Goal: Task Accomplishment & Management: Complete application form

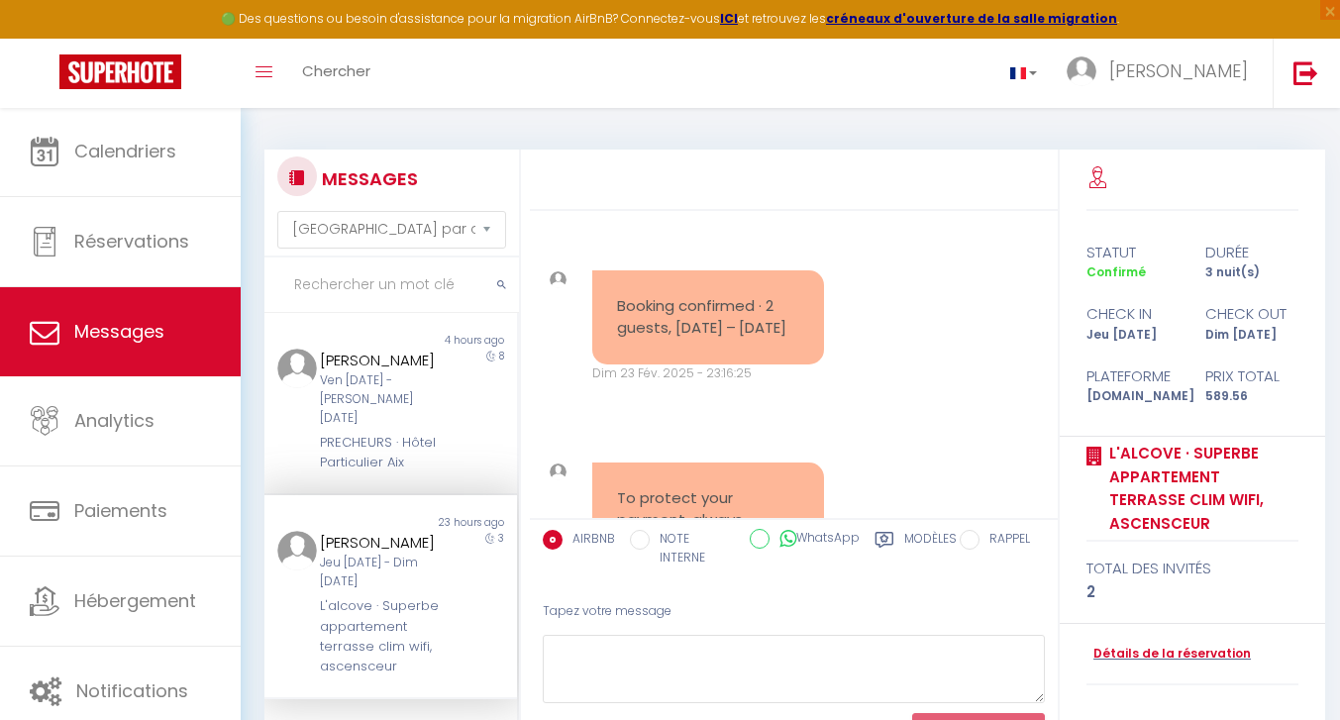
select select "message"
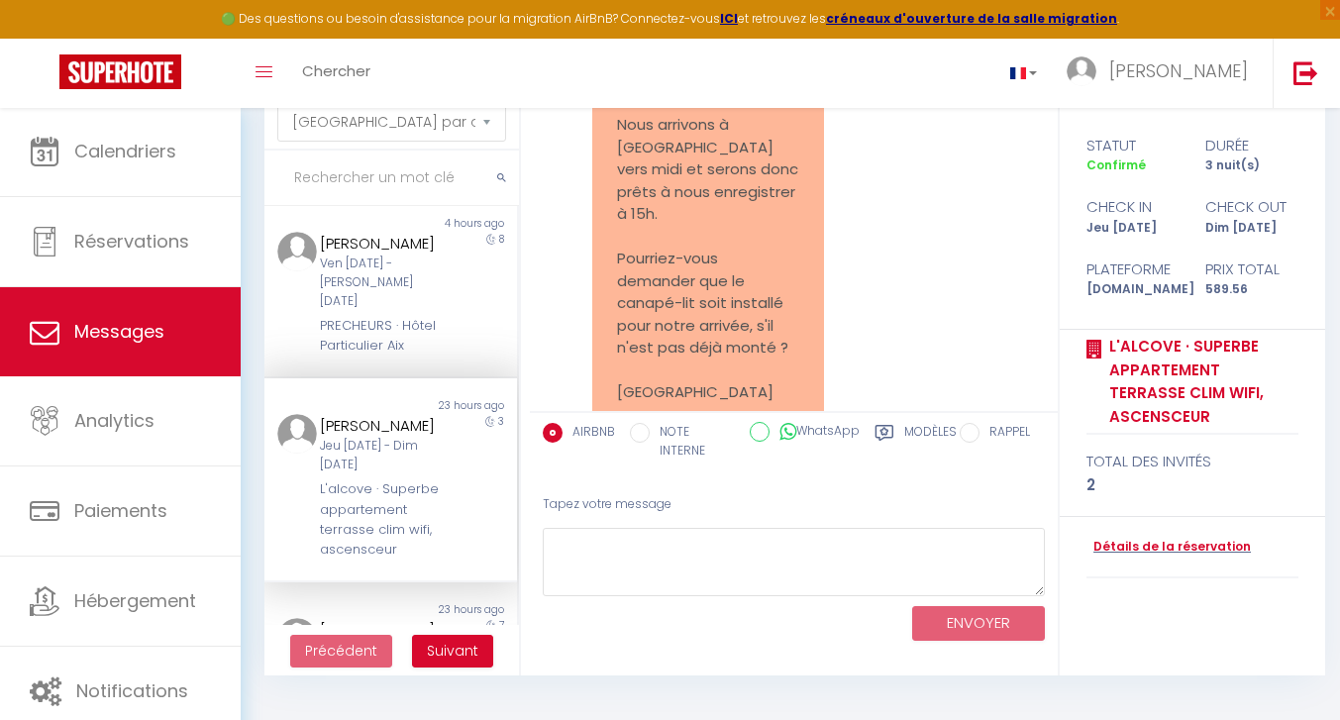
scroll to position [1702, 0]
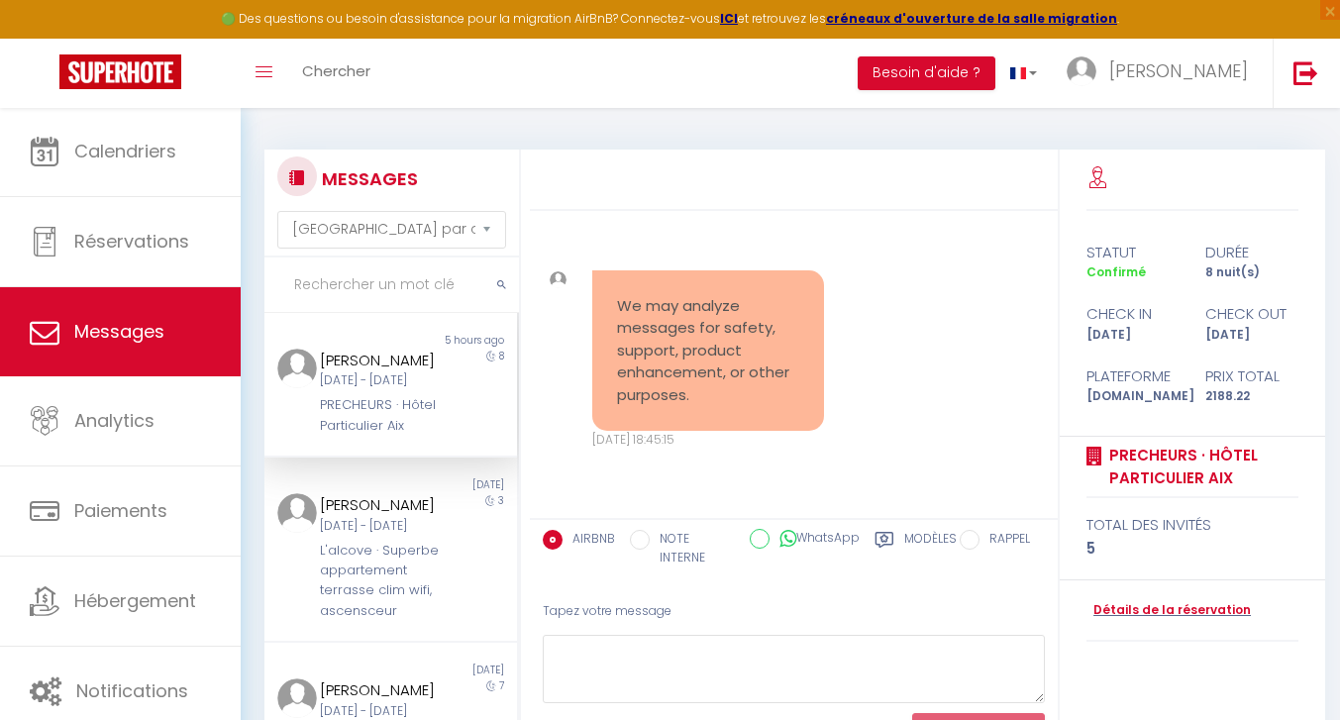
select select "message"
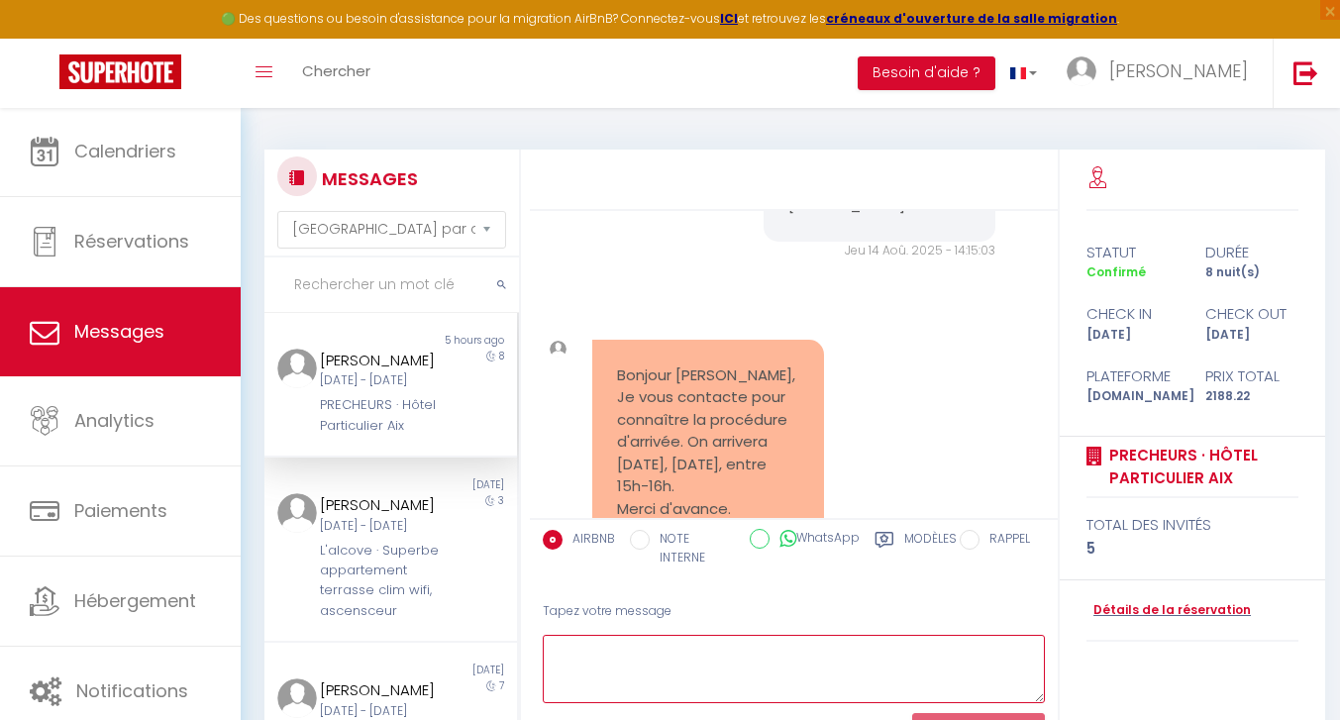
click at [656, 675] on textarea at bounding box center [794, 669] width 502 height 68
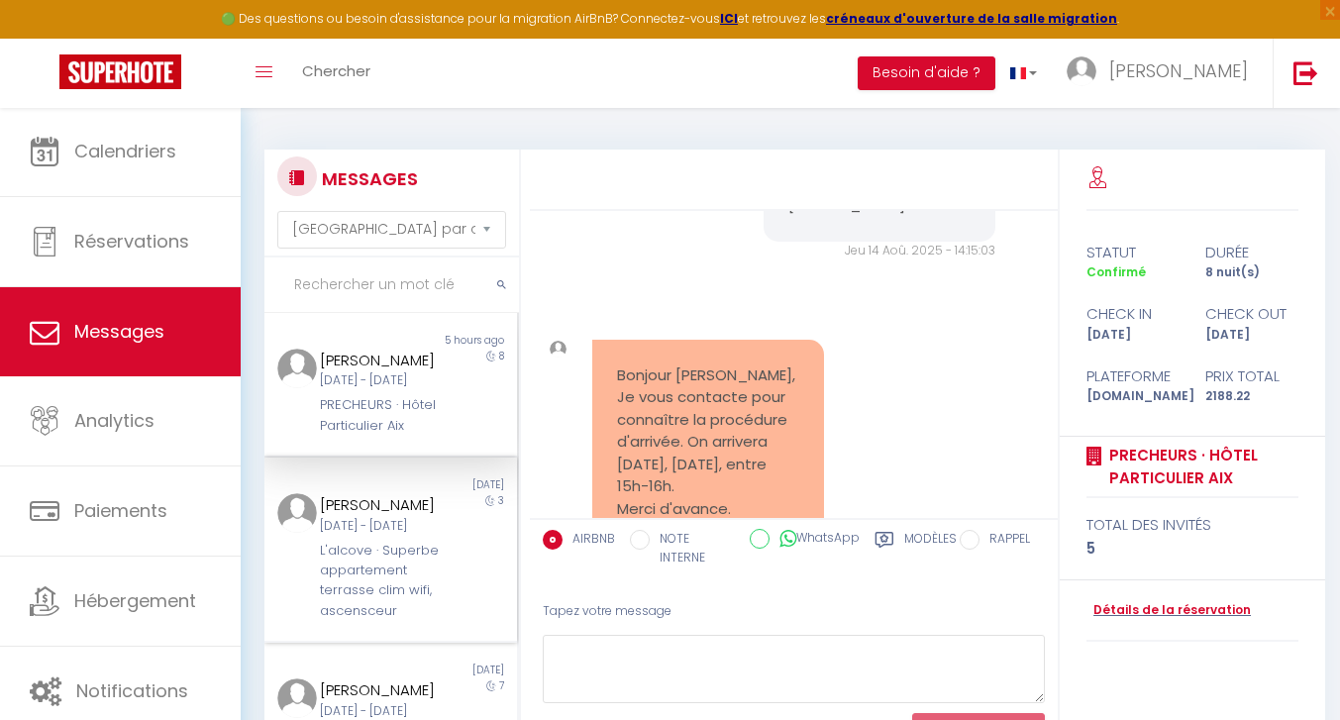
click at [342, 536] on div "[DATE] - [DATE]" at bounding box center [380, 526] width 121 height 19
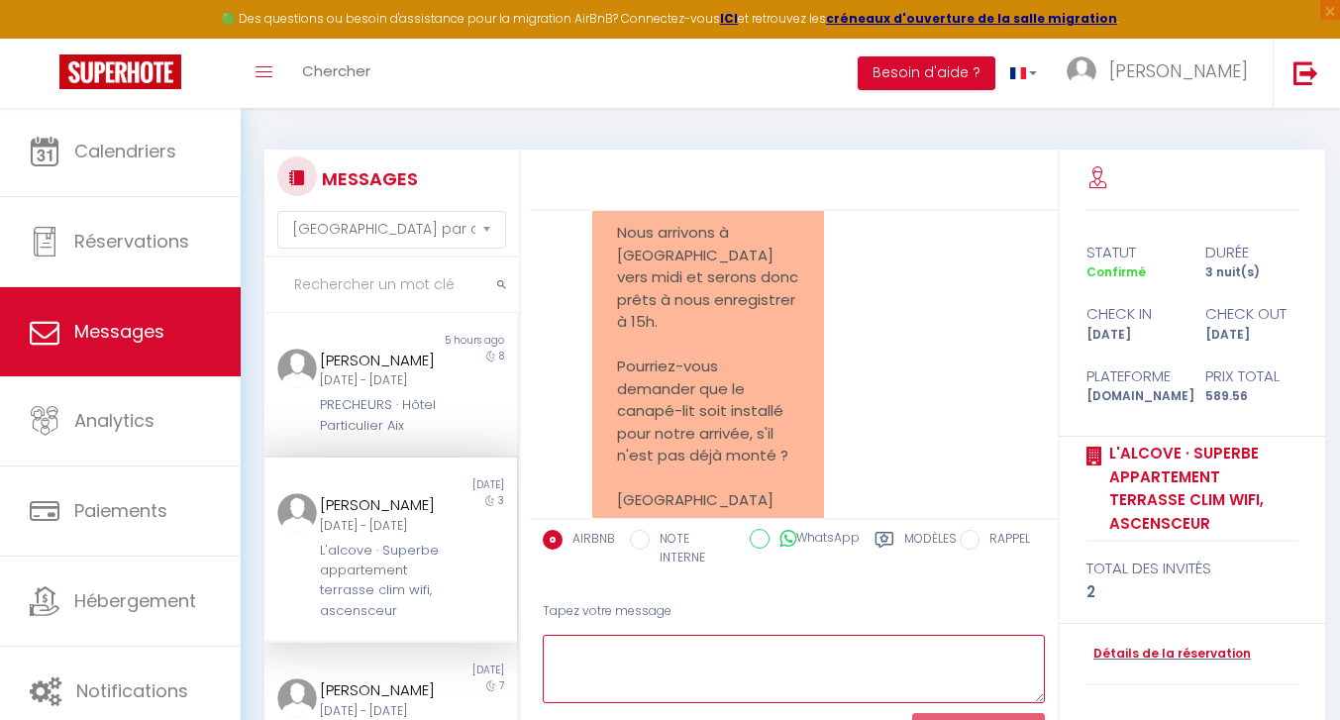
click at [635, 675] on textarea at bounding box center [794, 669] width 502 height 68
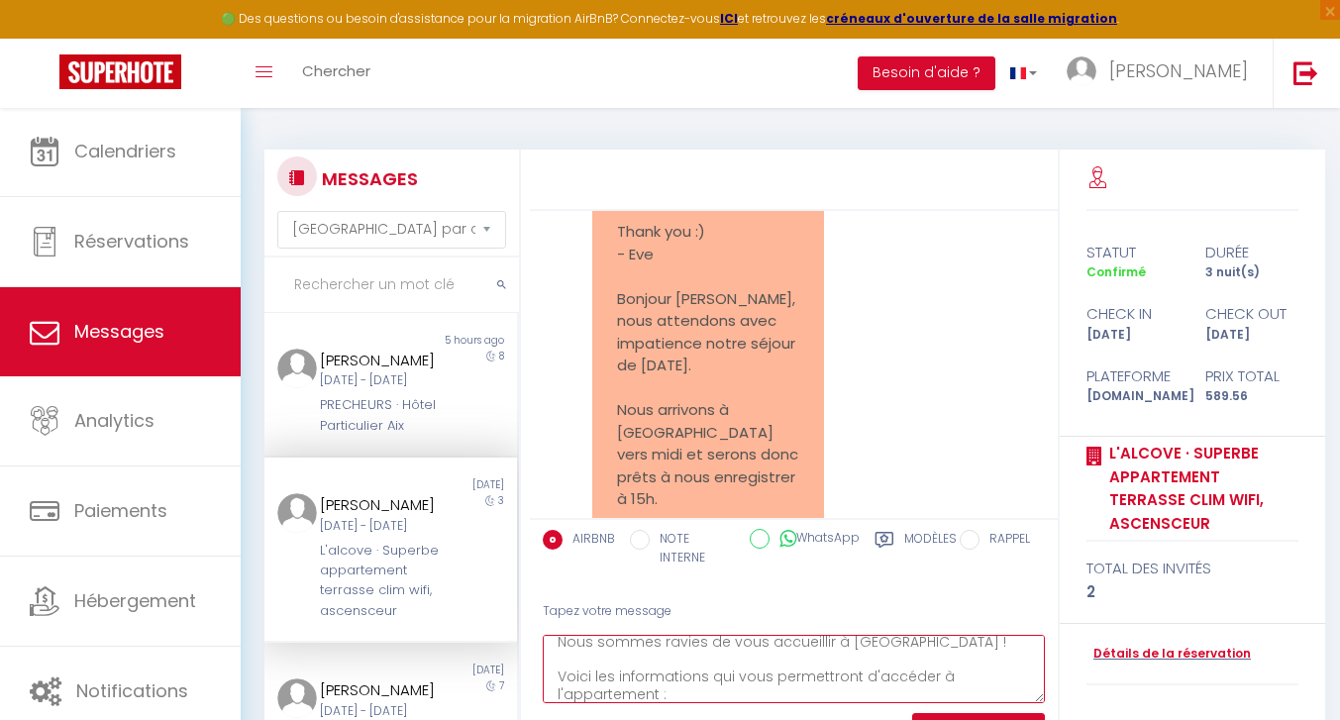
scroll to position [60, 0]
paste textarea "Voici les indications qui vous permettront d’accéder à l’appartement. L’apparte…"
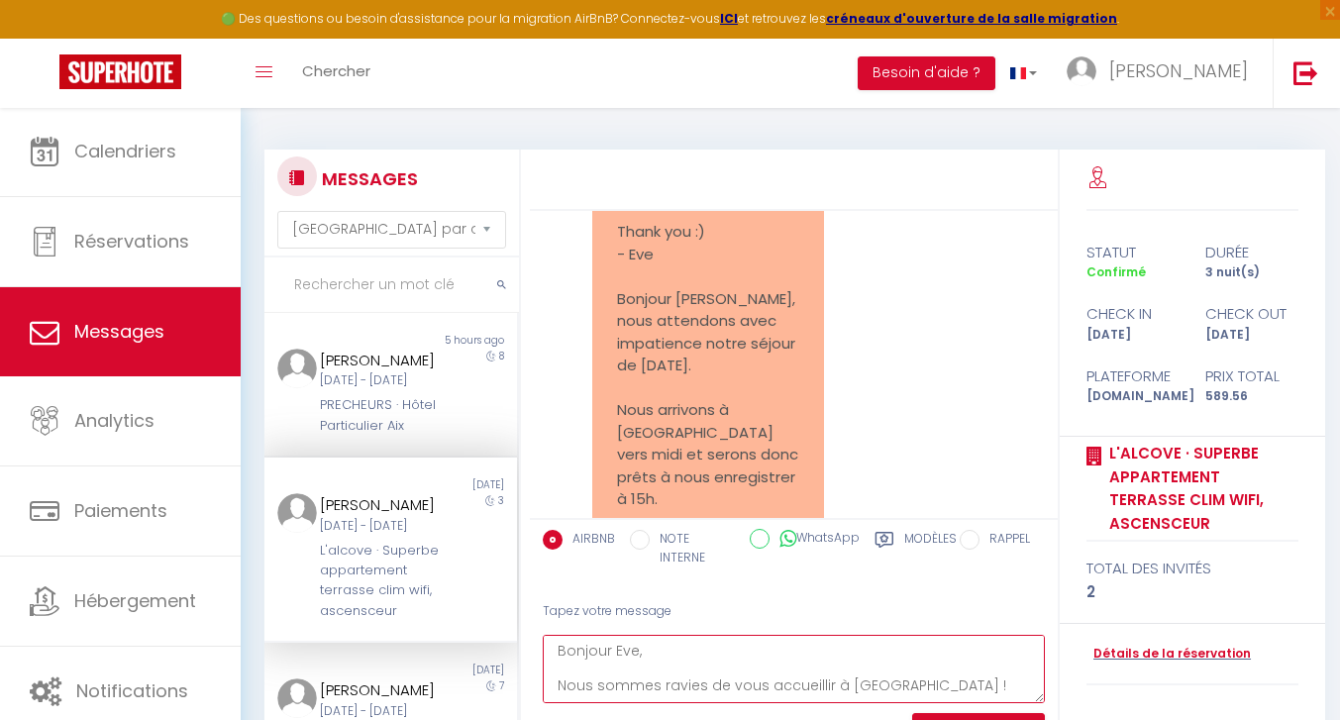
scroll to position [0, 0]
click at [593, 698] on textarea "Bonjour Eve, Nous sommes ravies de vous accueillir à [GEOGRAPHIC_DATA] ! Voici …" at bounding box center [794, 669] width 502 height 68
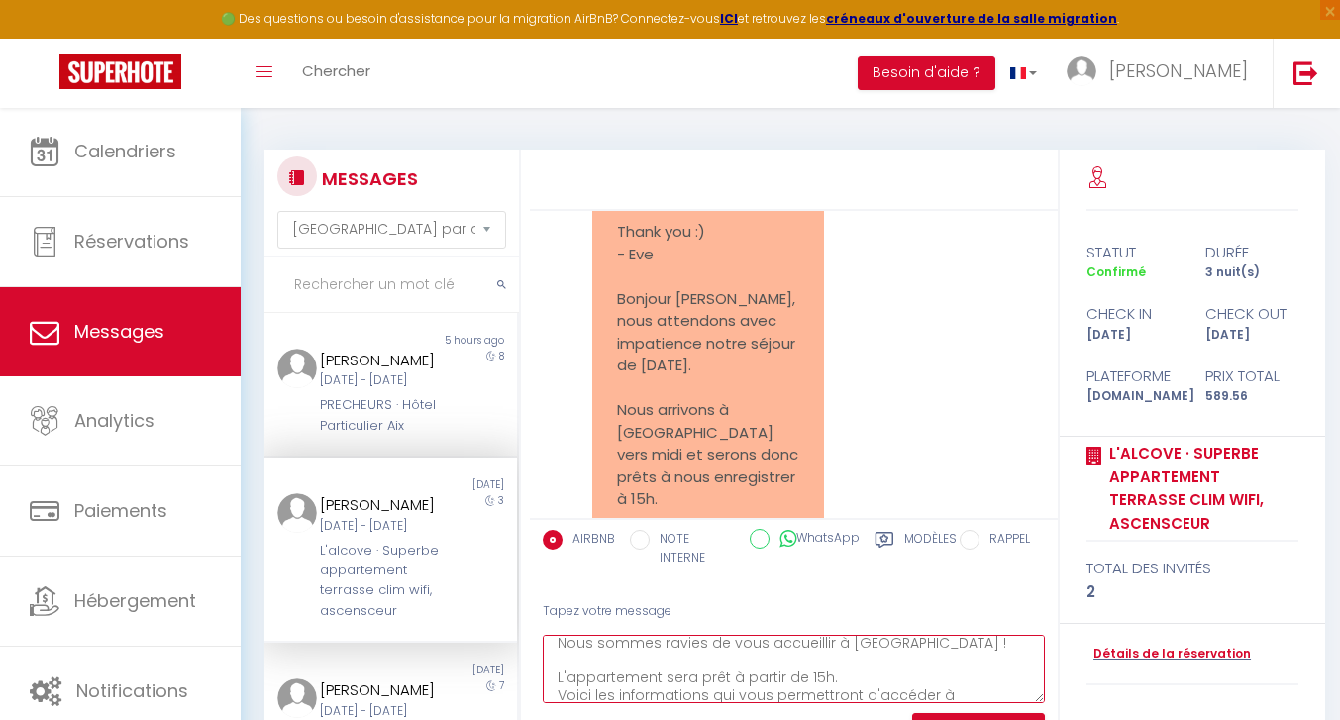
scroll to position [64, 0]
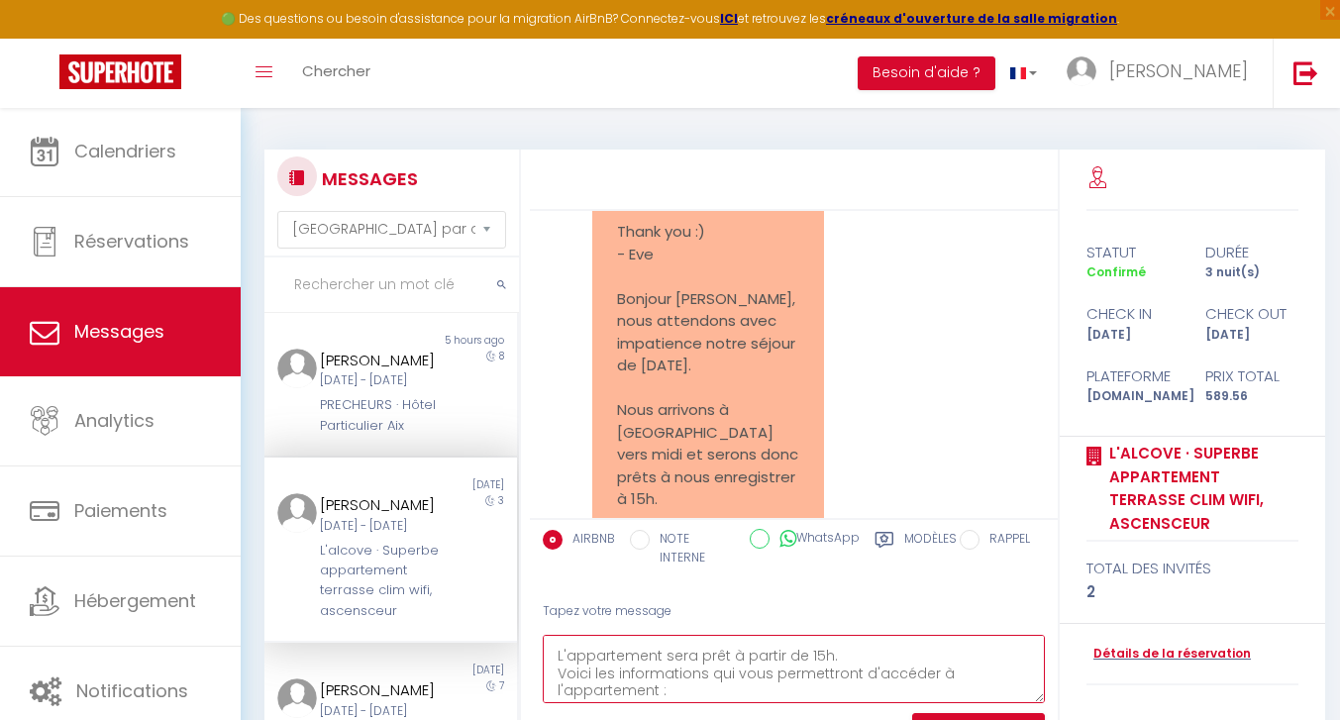
click at [749, 686] on textarea "Bonjour Eve, Nous sommes ravies de vous accueillir à [GEOGRAPHIC_DATA] ! L'appa…" at bounding box center [794, 669] width 502 height 68
drag, startPoint x: 708, startPoint y: 676, endPoint x: 561, endPoint y: 668, distance: 147.8
click at [561, 668] on textarea "Bonjour Eve, Nous sommes ravies de vous accueillir à [GEOGRAPHIC_DATA] ! L'appa…" at bounding box center [794, 669] width 502 height 68
drag, startPoint x: 663, startPoint y: 688, endPoint x: 538, endPoint y: 679, distance: 125.1
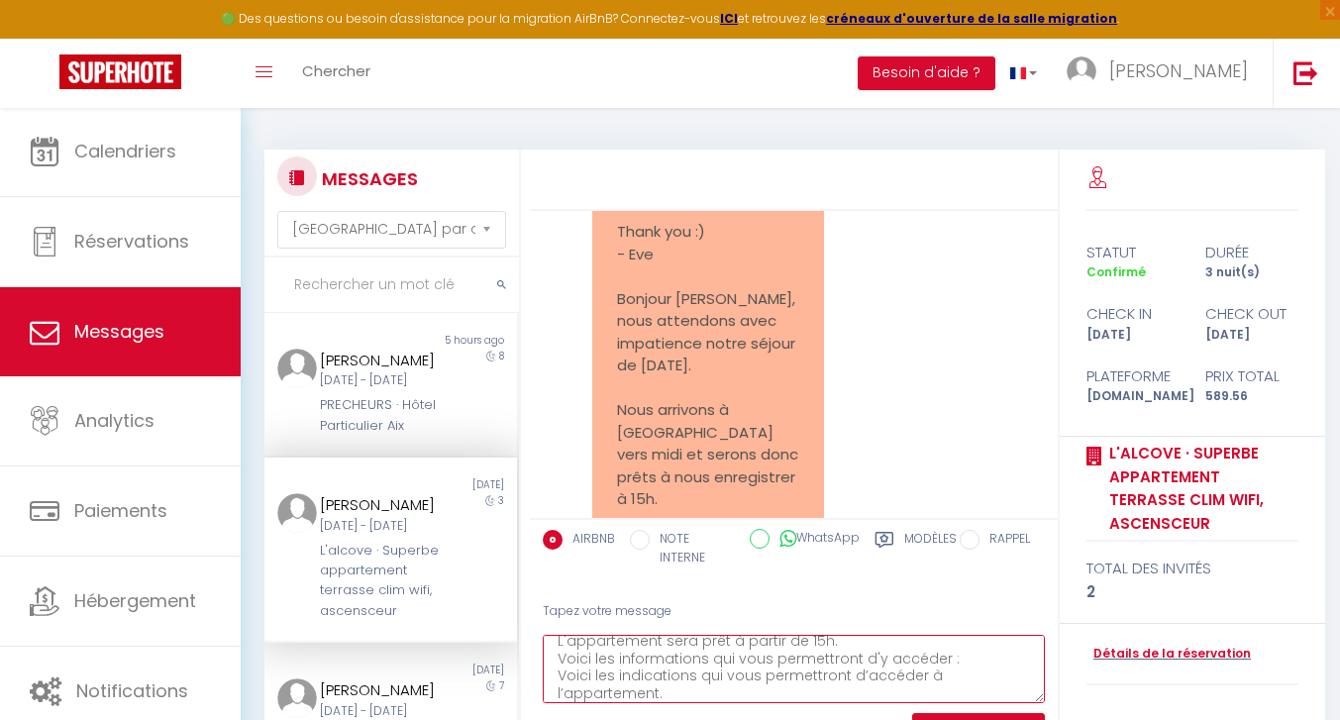
click at [538, 679] on div "Tapez votre message Bonjour Eve, Nous sommes ravies de vous accueillir à [GEOGR…" at bounding box center [794, 671] width 528 height 168
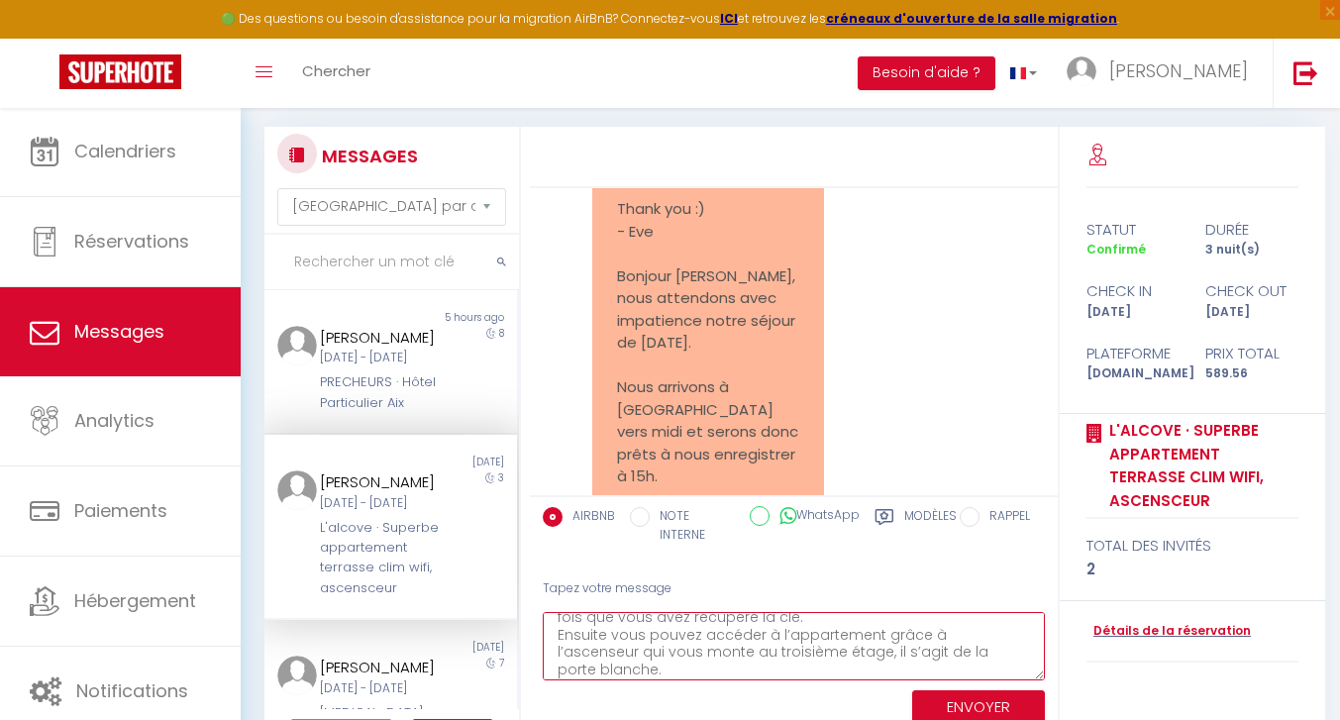
scroll to position [183, 0]
click at [1020, 632] on textarea "Bonjour Eve, Nous sommes ravies de vous accueillir à [GEOGRAPHIC_DATA] ! L'appa…" at bounding box center [794, 646] width 502 height 68
click at [1012, 643] on textarea "Bonjour Eve, Nous sommes ravies de vous accueillir à [GEOGRAPHIC_DATA] ! L'appa…" at bounding box center [794, 646] width 502 height 68
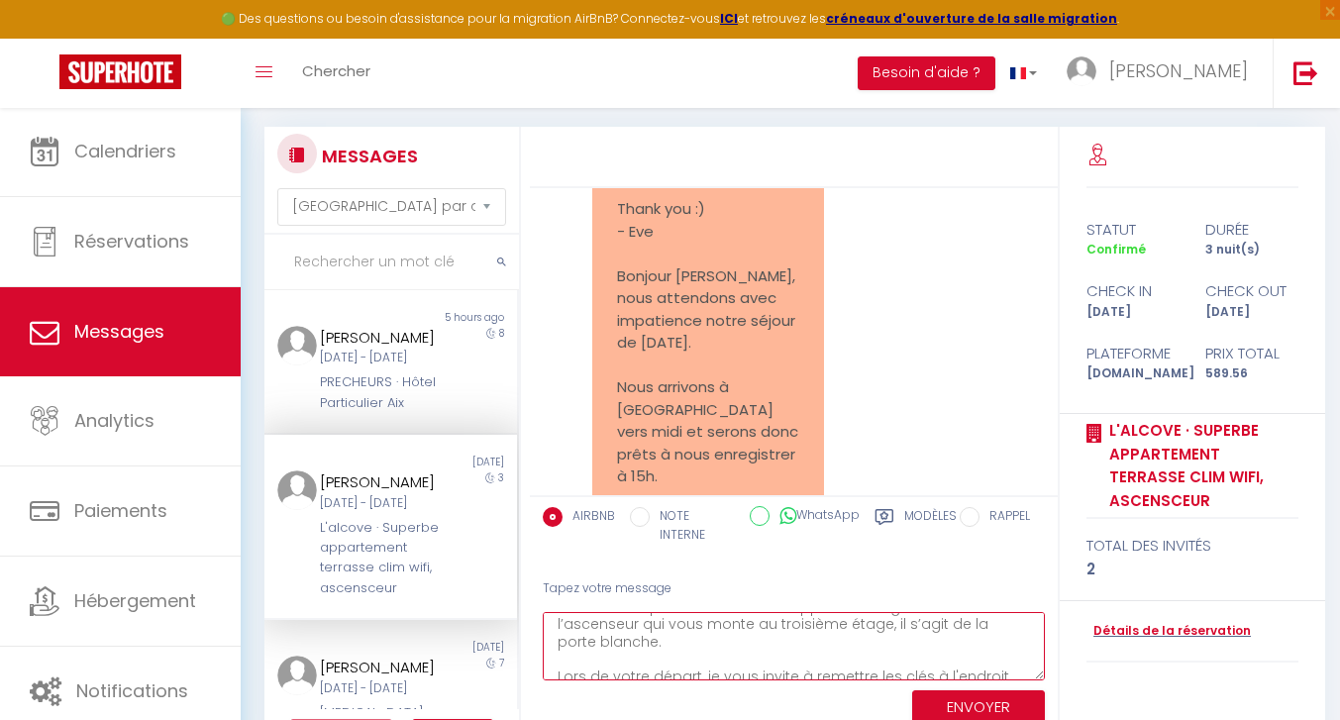
click at [705, 666] on textarea "Bonjour Eve, Nous sommes ravies de vous accueillir à [GEOGRAPHIC_DATA] ! L'appa…" at bounding box center [794, 646] width 502 height 68
click at [745, 671] on textarea "Bonjour Eve, Nous sommes ravies de vous accueillir à [GEOGRAPHIC_DATA] ! L'appa…" at bounding box center [794, 646] width 502 height 68
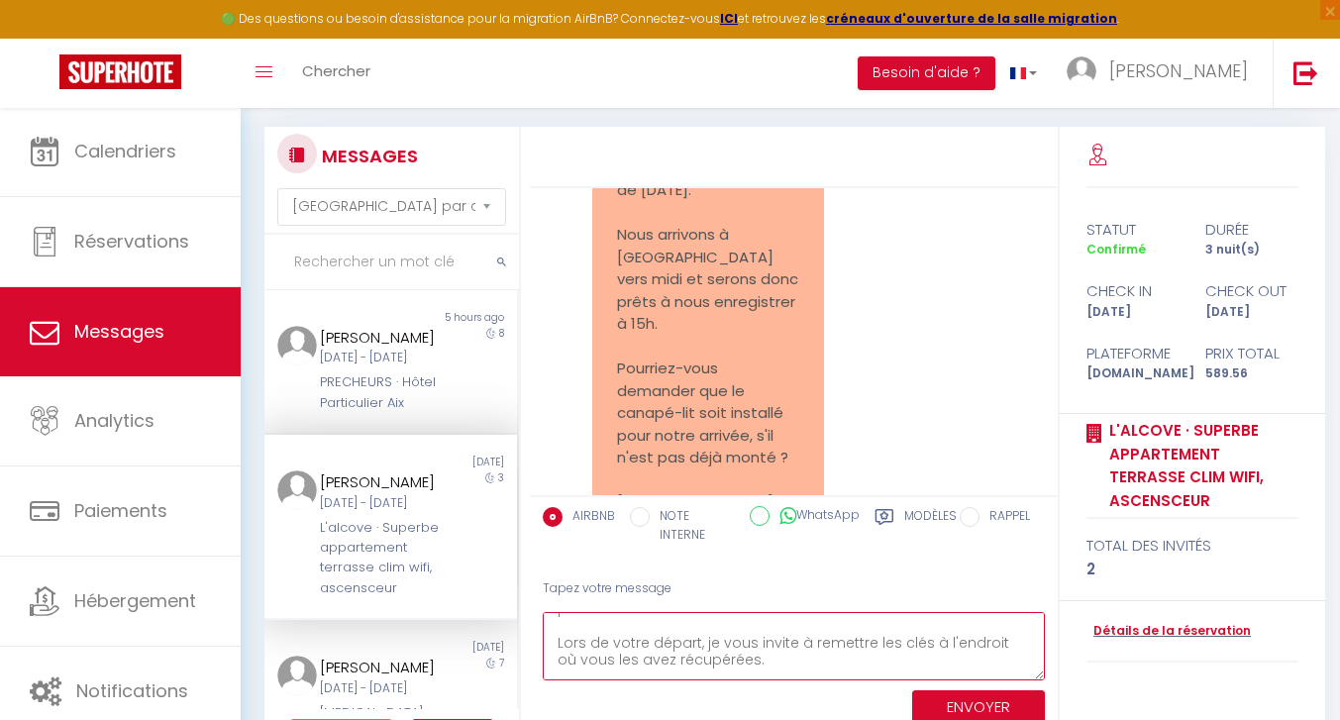
scroll to position [263, 0]
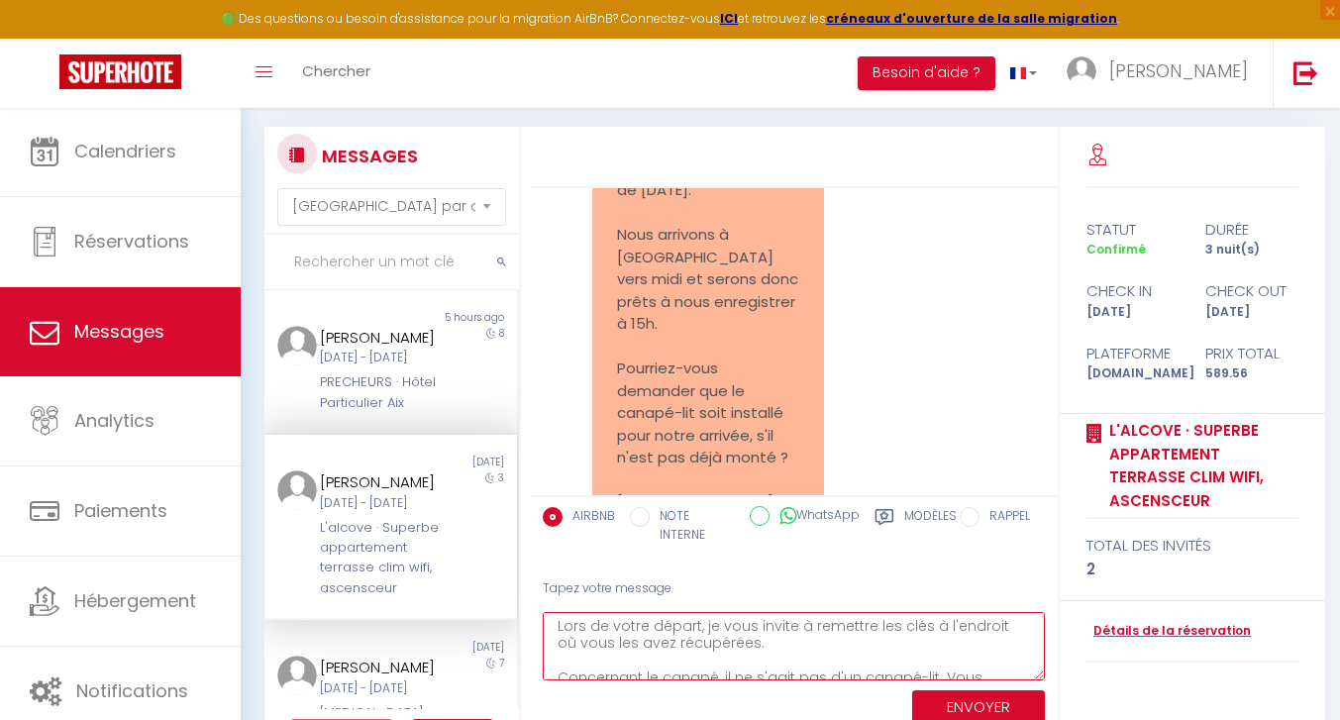
drag, startPoint x: 689, startPoint y: 665, endPoint x: 557, endPoint y: 652, distance: 132.4
click at [557, 652] on textarea "Bonjour Eve, Nous sommes ravies de vous accueillir à [GEOGRAPHIC_DATA] ! L'appa…" at bounding box center [794, 646] width 502 height 68
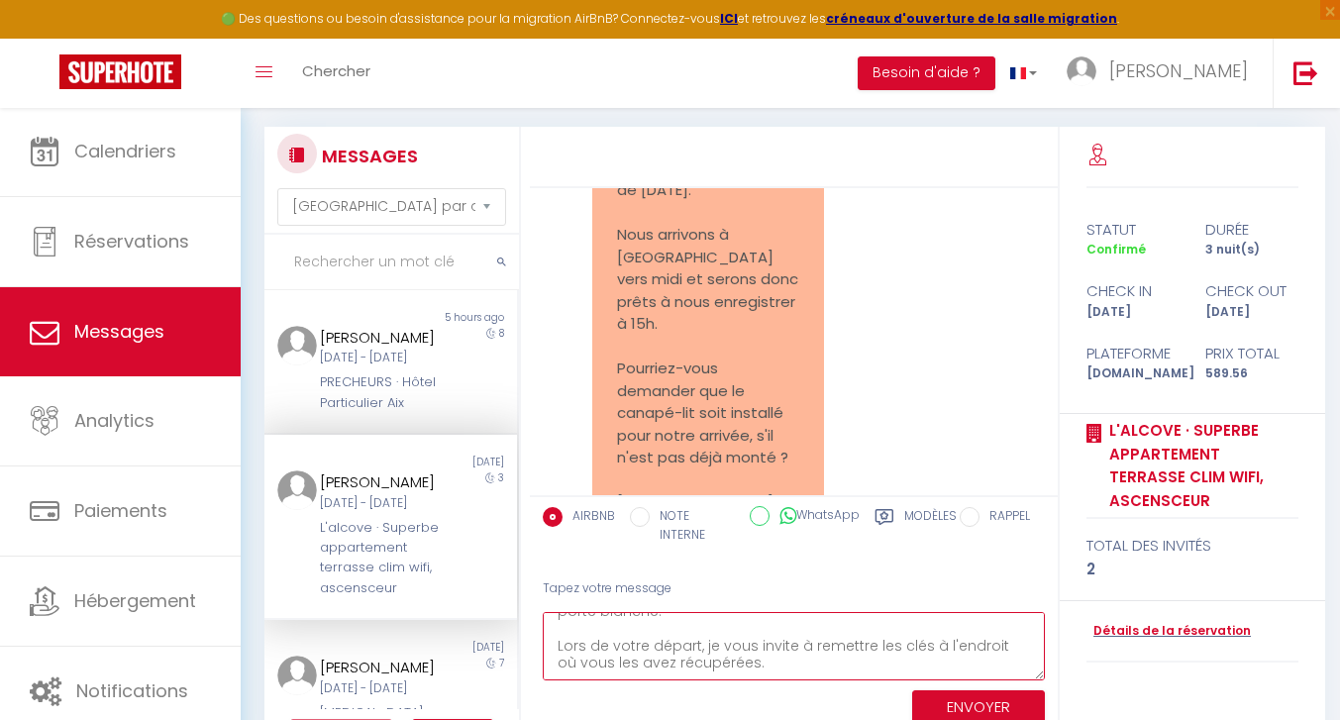
type textarea "Bonjour Eve, Nous sommes ravies de vous accueillir à [GEOGRAPHIC_DATA] ! L'appa…"
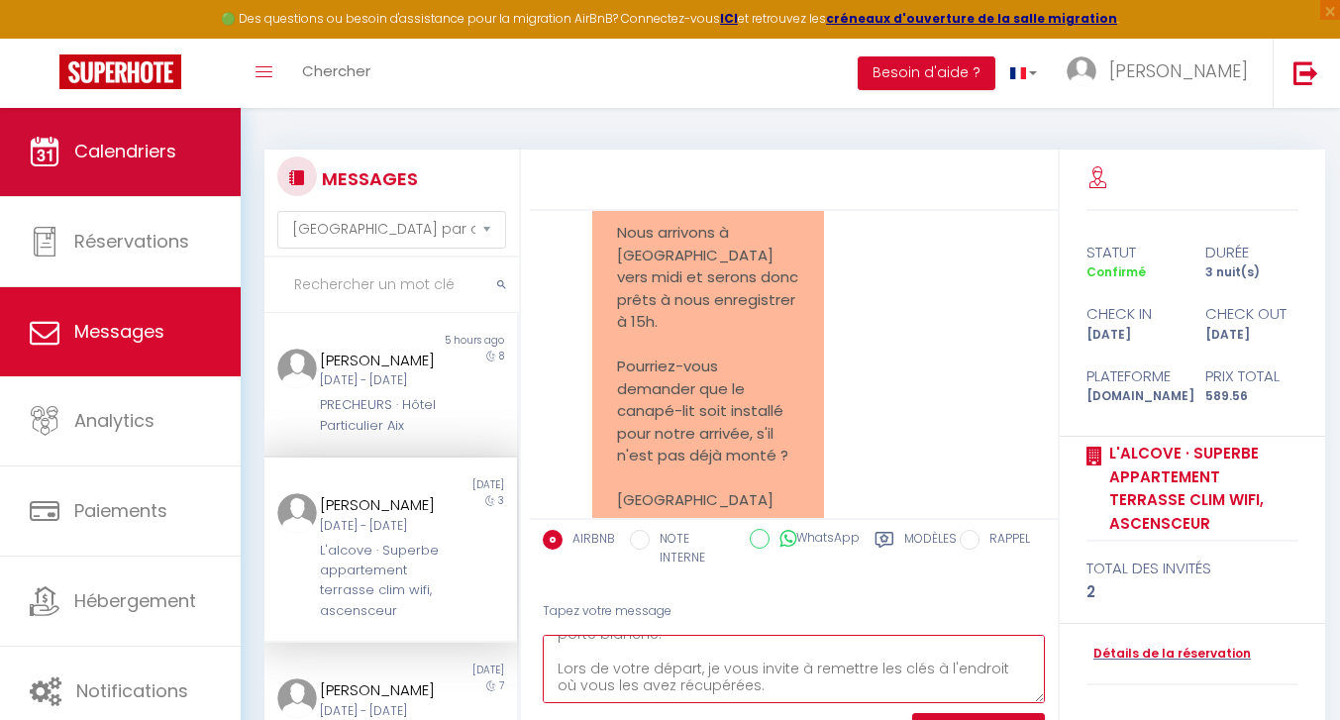
scroll to position [0, 0]
click at [129, 159] on span "Calendriers" at bounding box center [125, 151] width 102 height 25
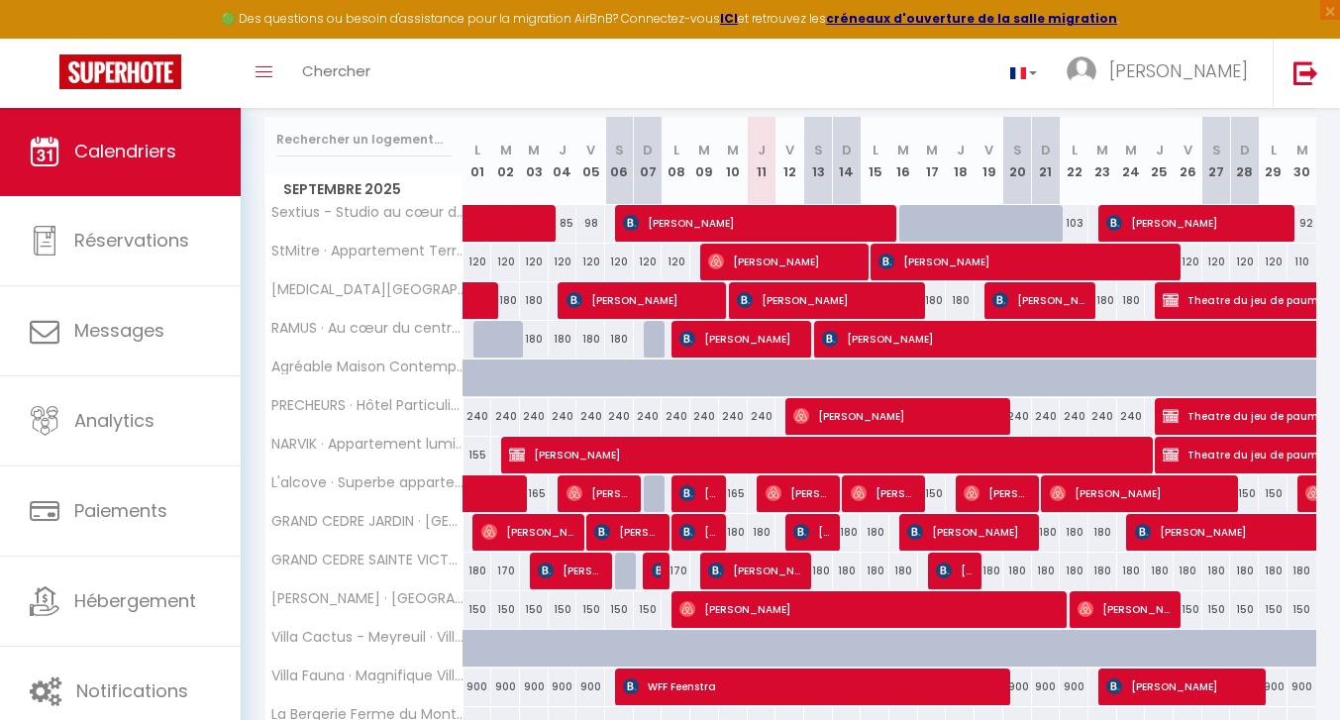
scroll to position [219, 0]
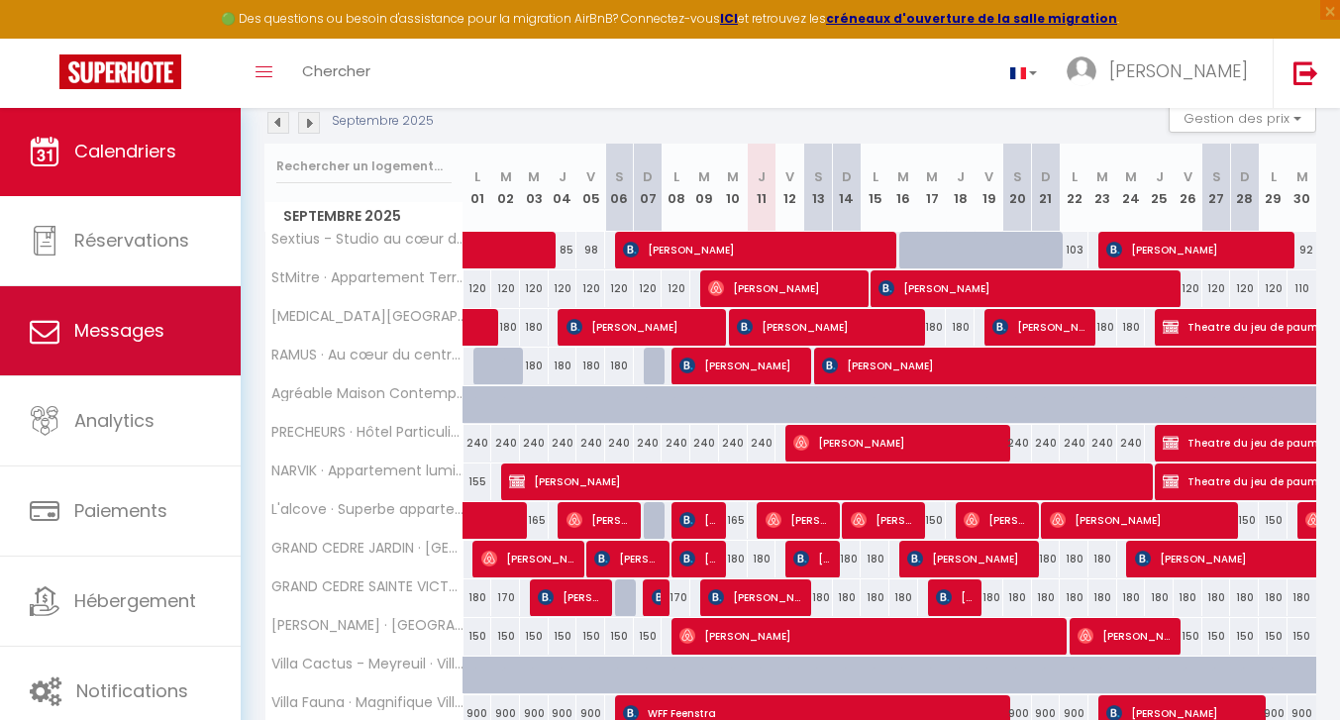
click at [134, 333] on span "Messages" at bounding box center [119, 330] width 90 height 25
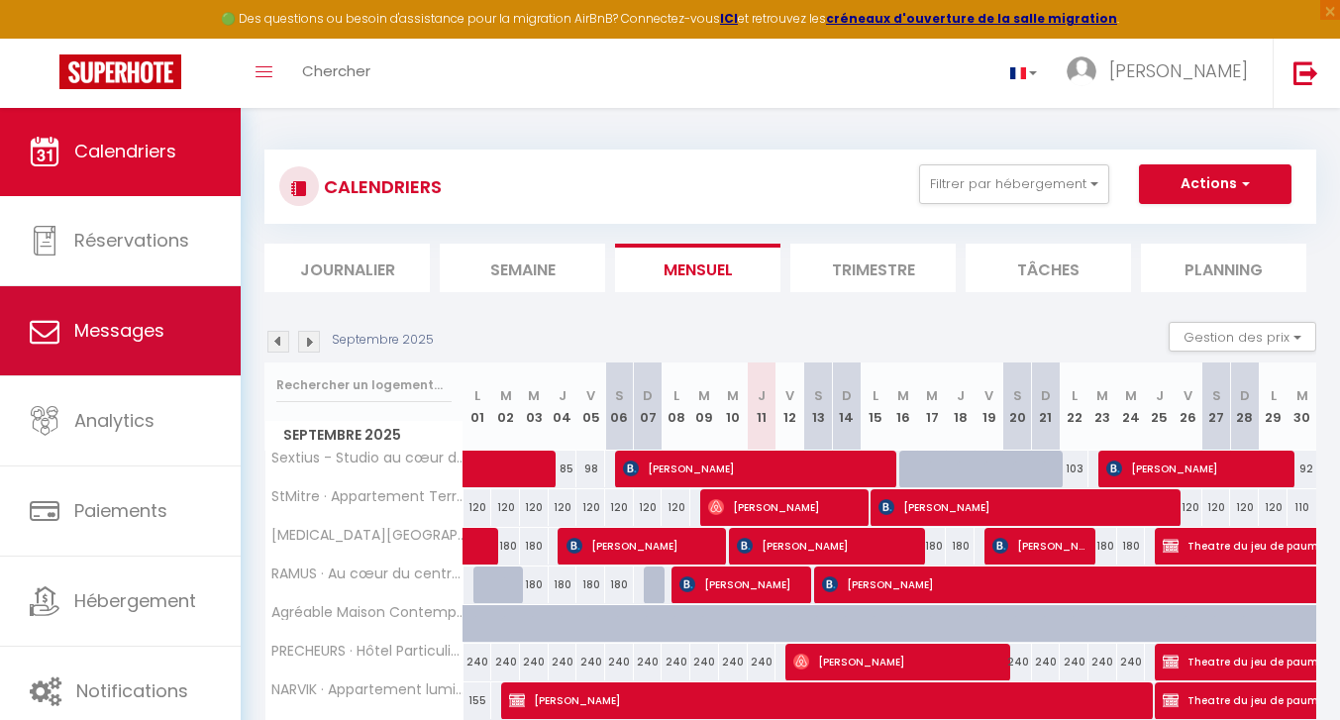
select select "message"
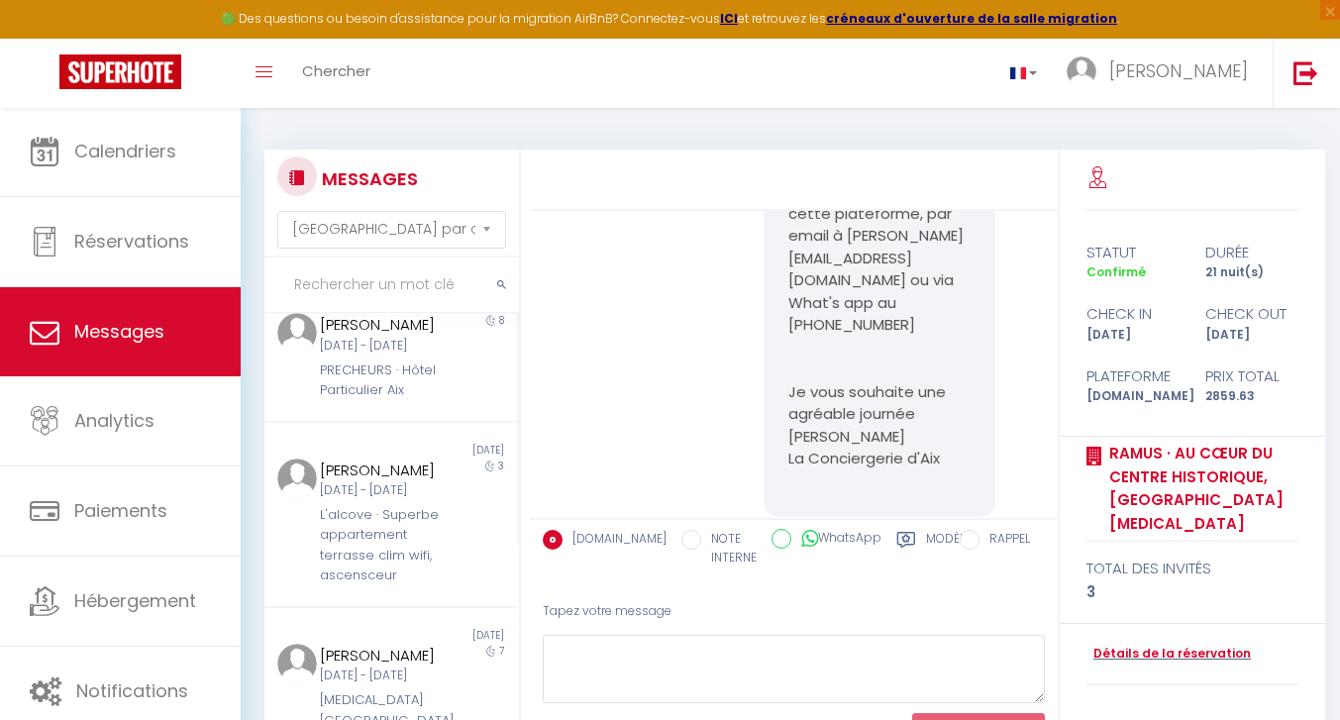
scroll to position [262, 0]
click at [438, 498] on div "[DATE] - [DATE]" at bounding box center [380, 488] width 121 height 19
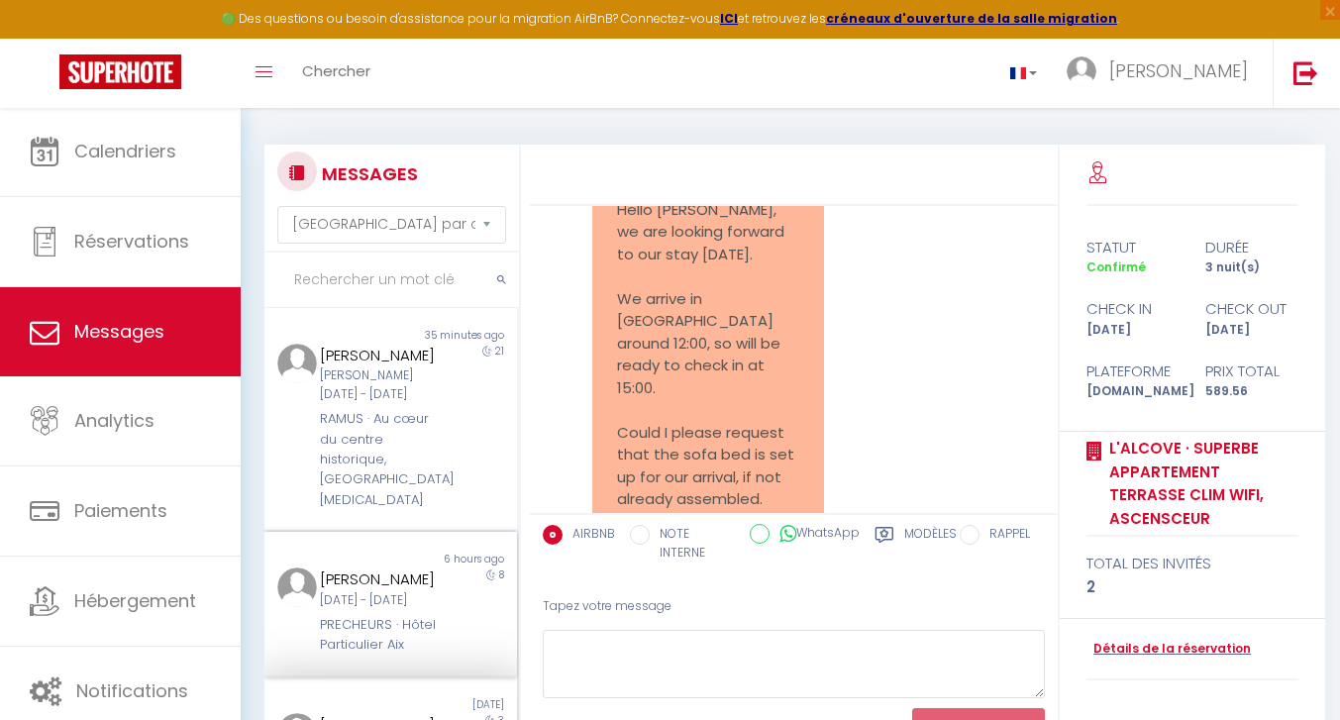
click at [427, 610] on div "[DATE] - [DATE]" at bounding box center [380, 600] width 121 height 19
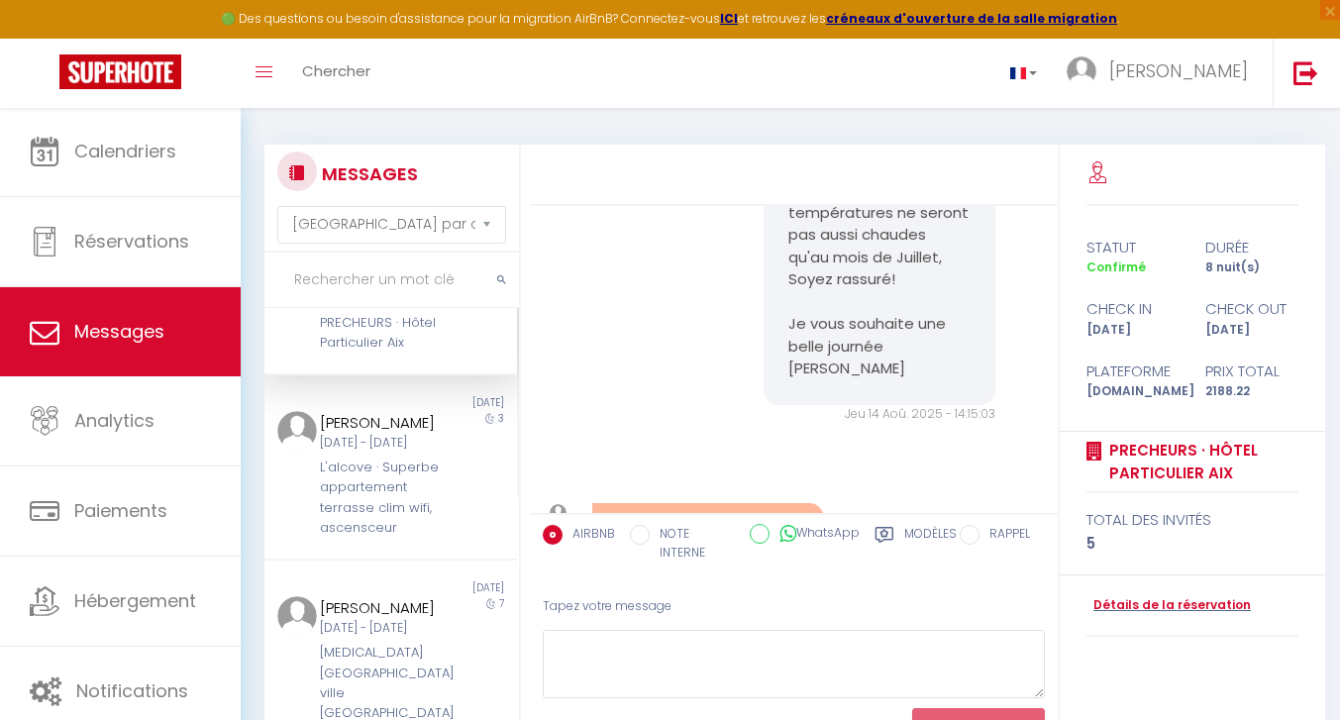
scroll to position [332, 0]
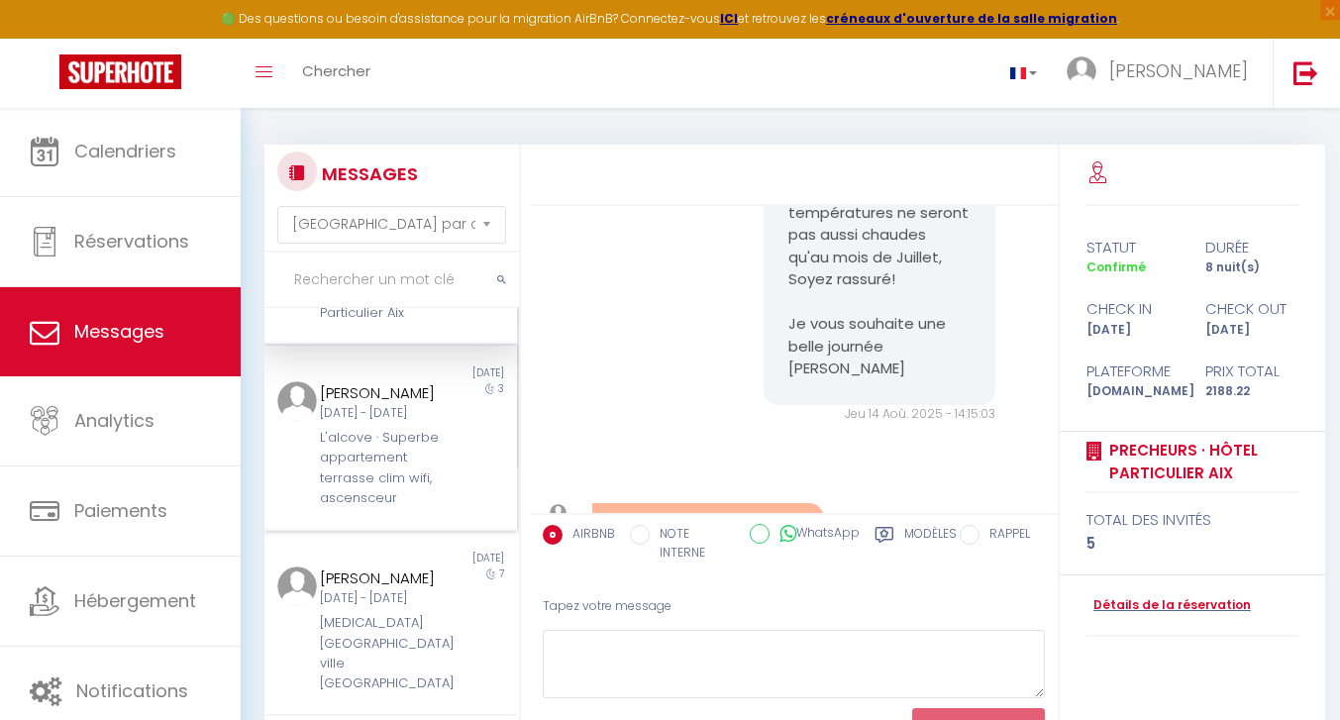
click at [379, 402] on div "[PERSON_NAME]" at bounding box center [380, 393] width 121 height 24
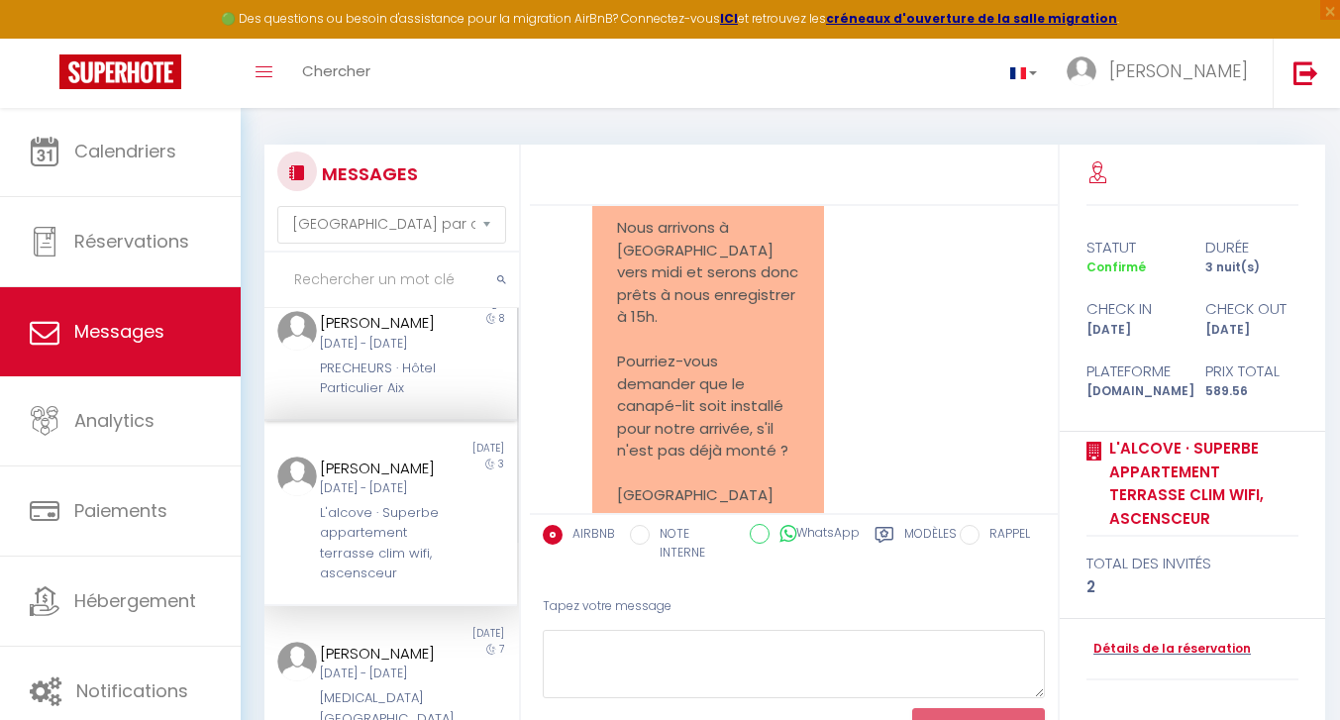
scroll to position [266, 0]
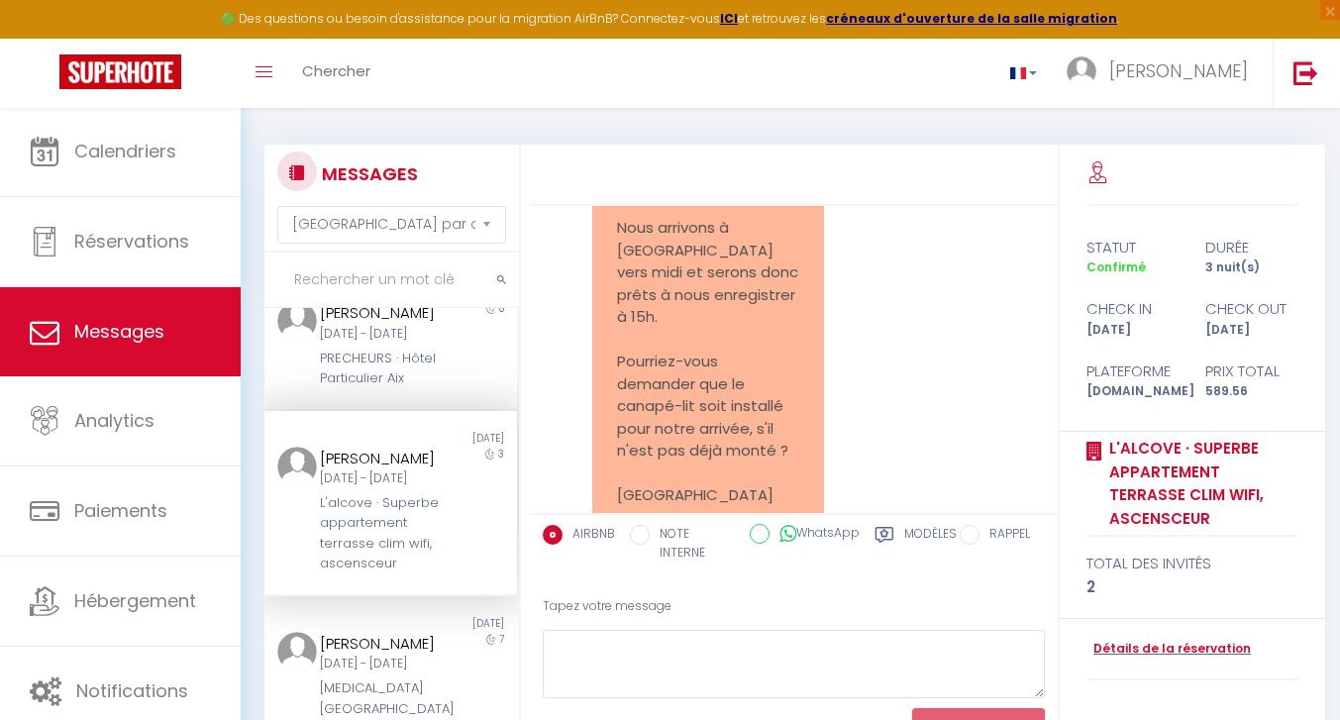
click at [351, 548] on div "L'alcove · Superbe appartement terrasse clim wifi, ascensceur" at bounding box center [380, 533] width 121 height 81
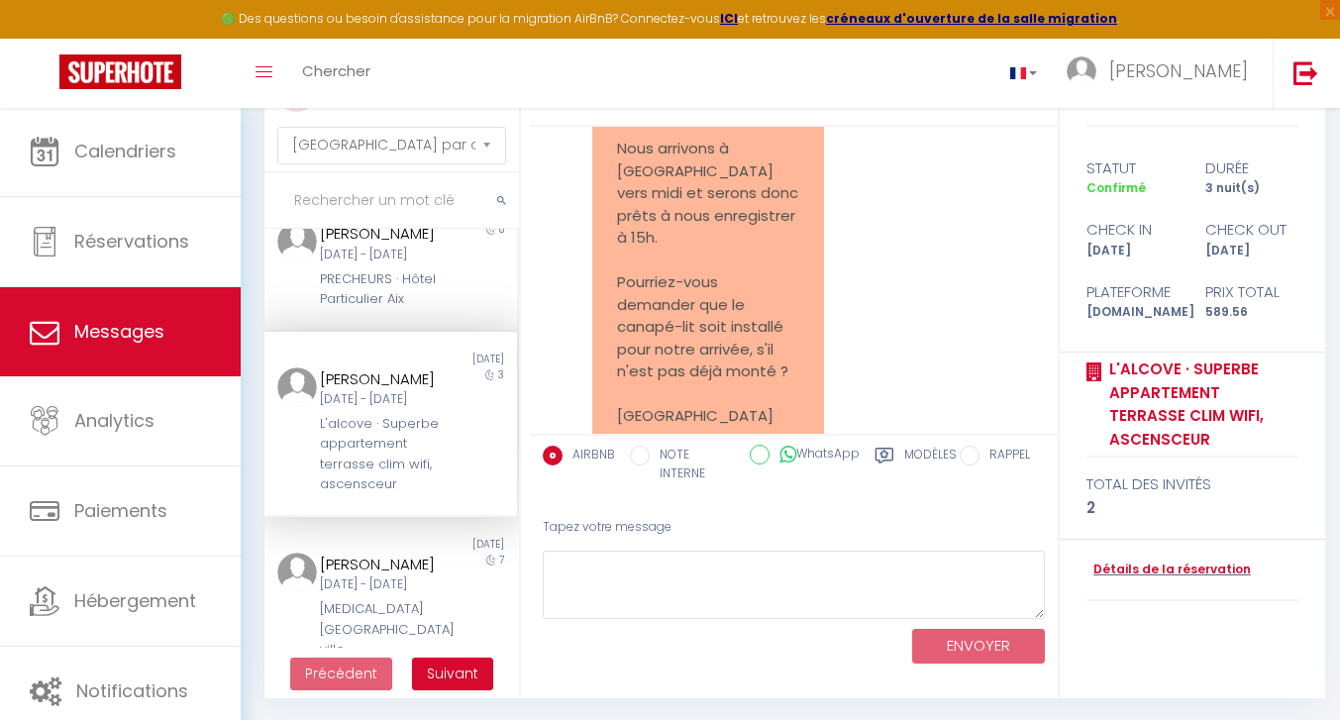
scroll to position [99, 0]
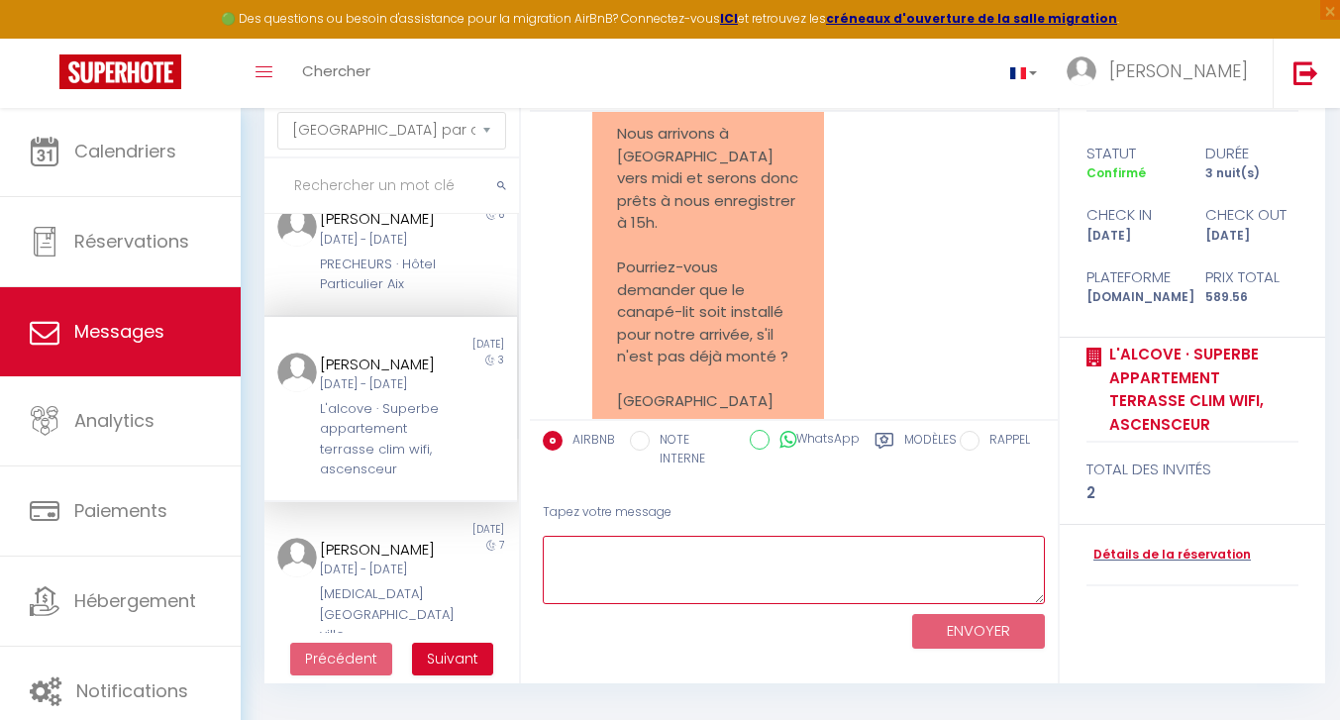
click at [605, 582] on textarea at bounding box center [794, 570] width 502 height 68
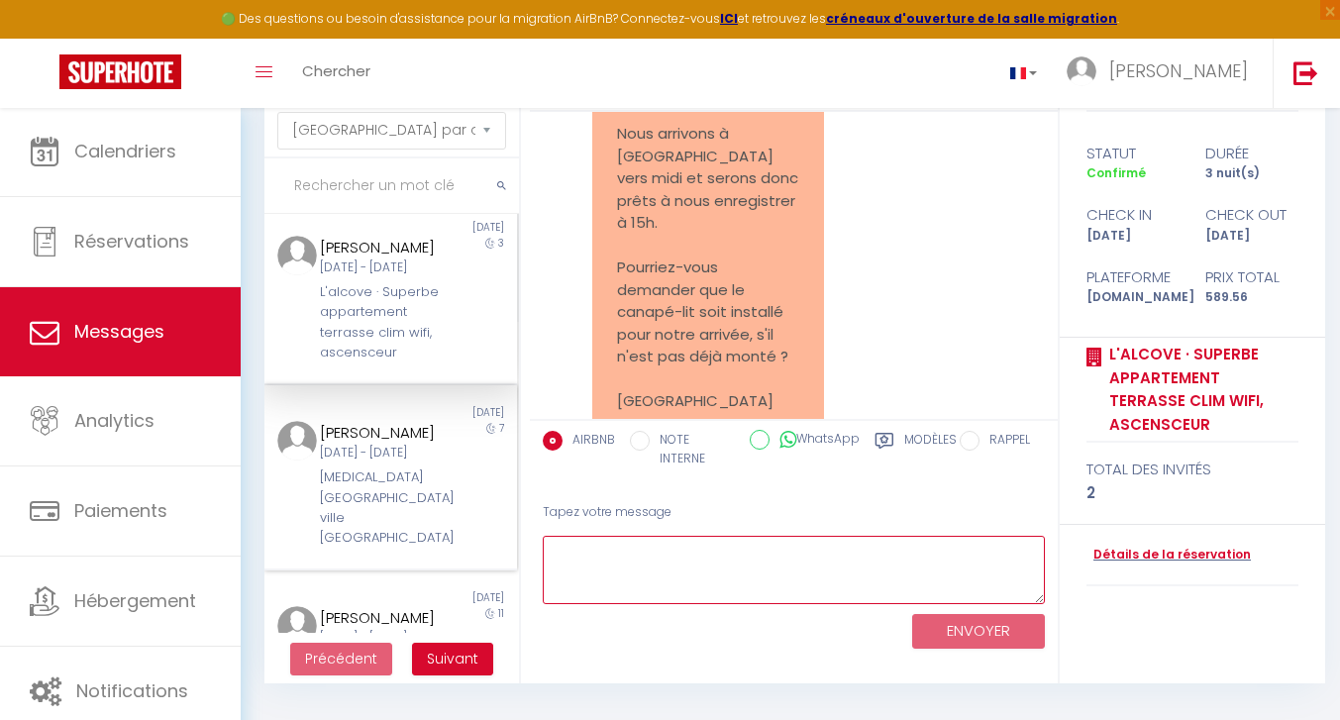
scroll to position [386, 0]
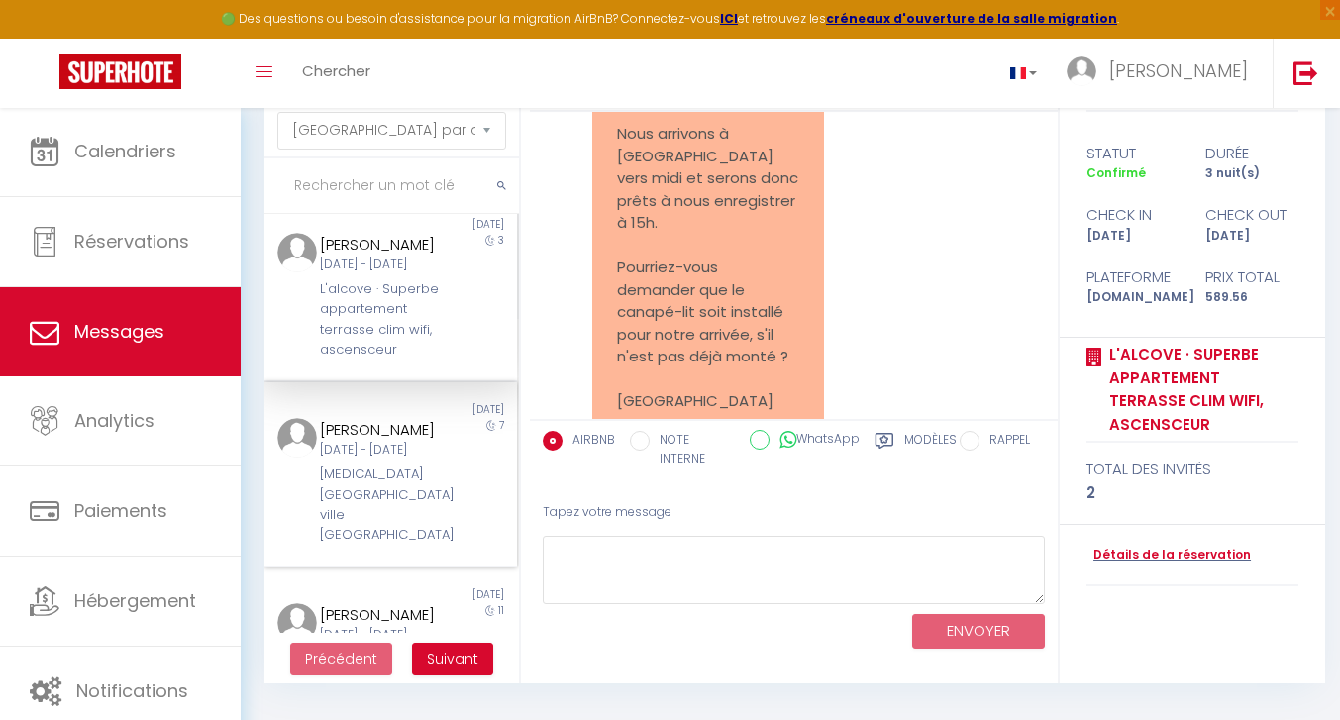
click at [397, 460] on div "[DATE] - [DATE]" at bounding box center [380, 450] width 121 height 19
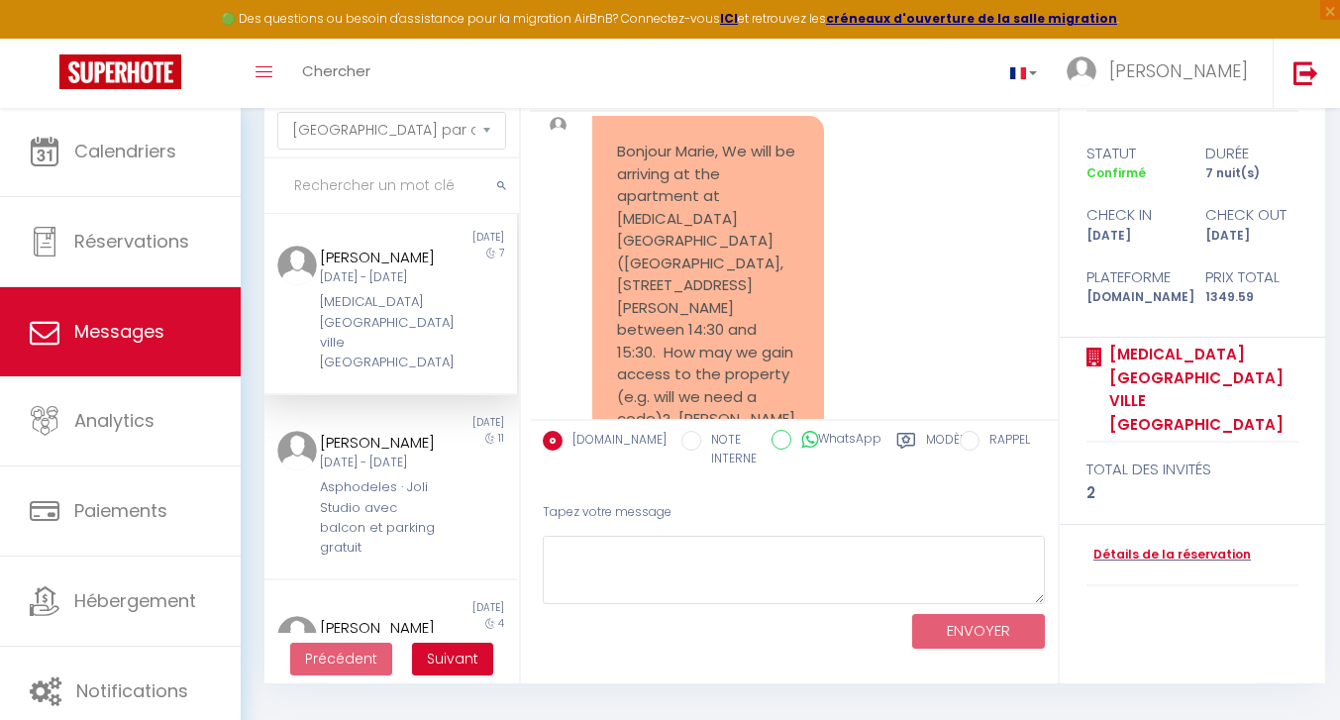
scroll to position [562, 0]
click at [365, 497] on div "Asphodeles · Joli Studio avec balcon et parking gratuit" at bounding box center [380, 515] width 121 height 81
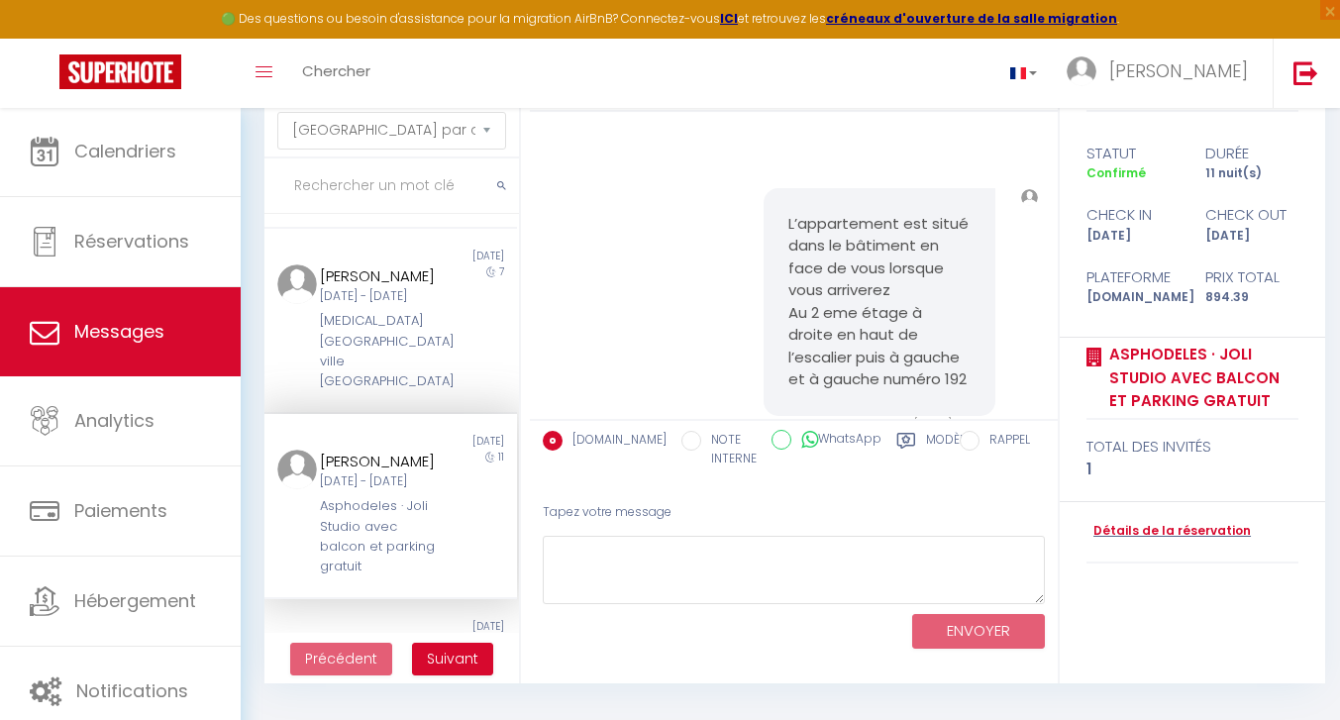
scroll to position [539, 0]
click at [407, 382] on div "[MEDICAL_DATA][GEOGRAPHIC_DATA] ville [GEOGRAPHIC_DATA]" at bounding box center [380, 352] width 121 height 81
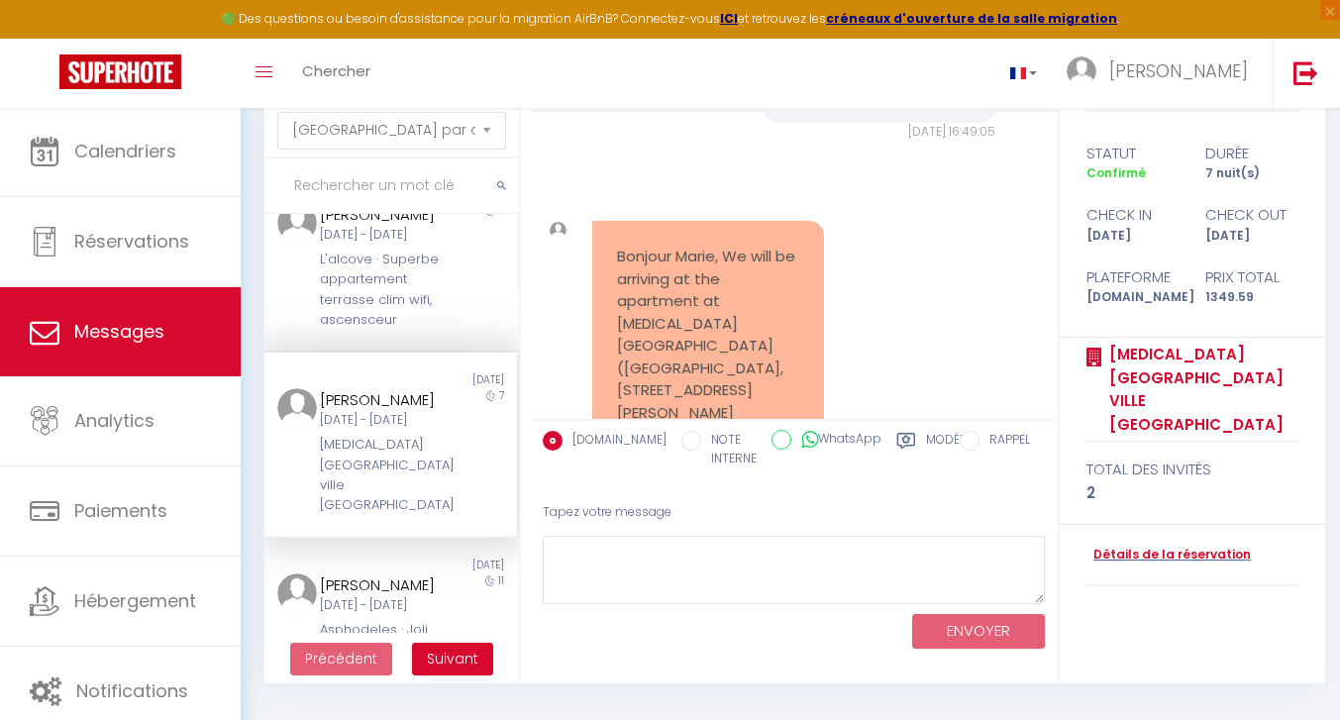
scroll to position [400, 0]
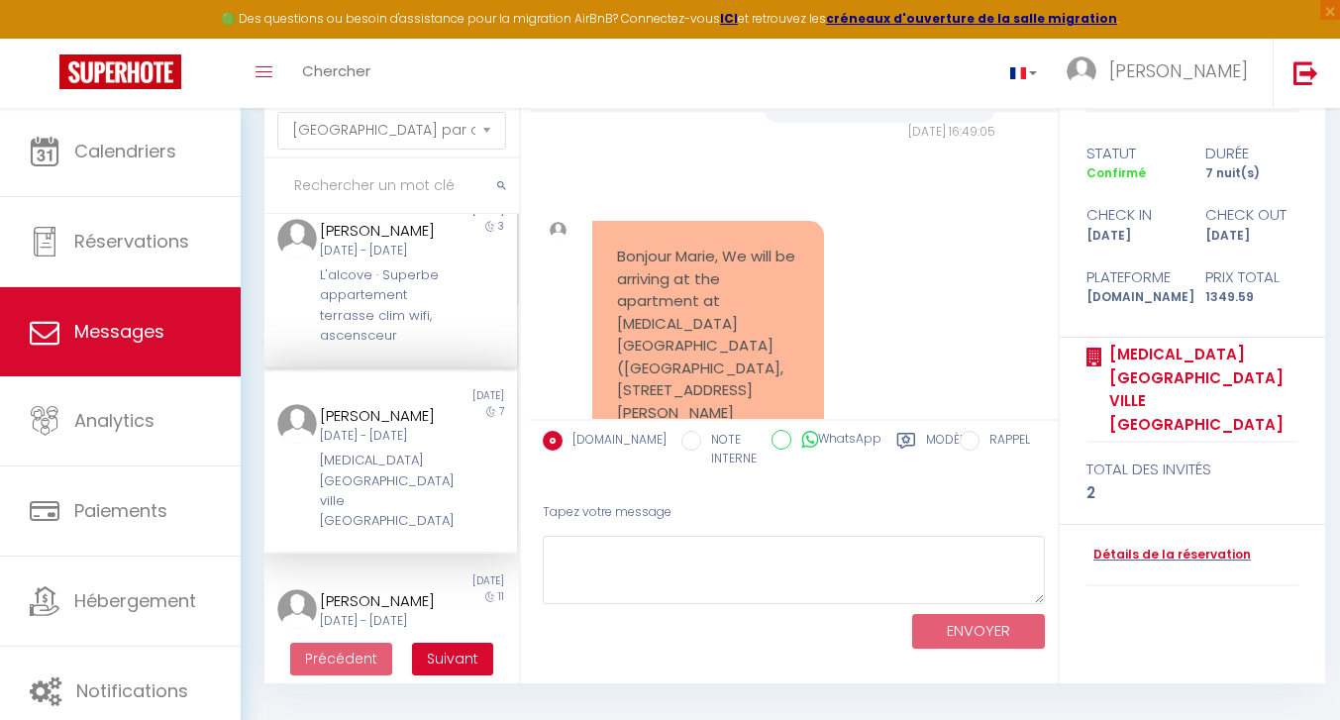
click at [442, 347] on div "[PERSON_NAME] [DATE] - [DATE] L'alcove · Superbe appartement terrasse clim wifi…" at bounding box center [380, 283] width 148 height 128
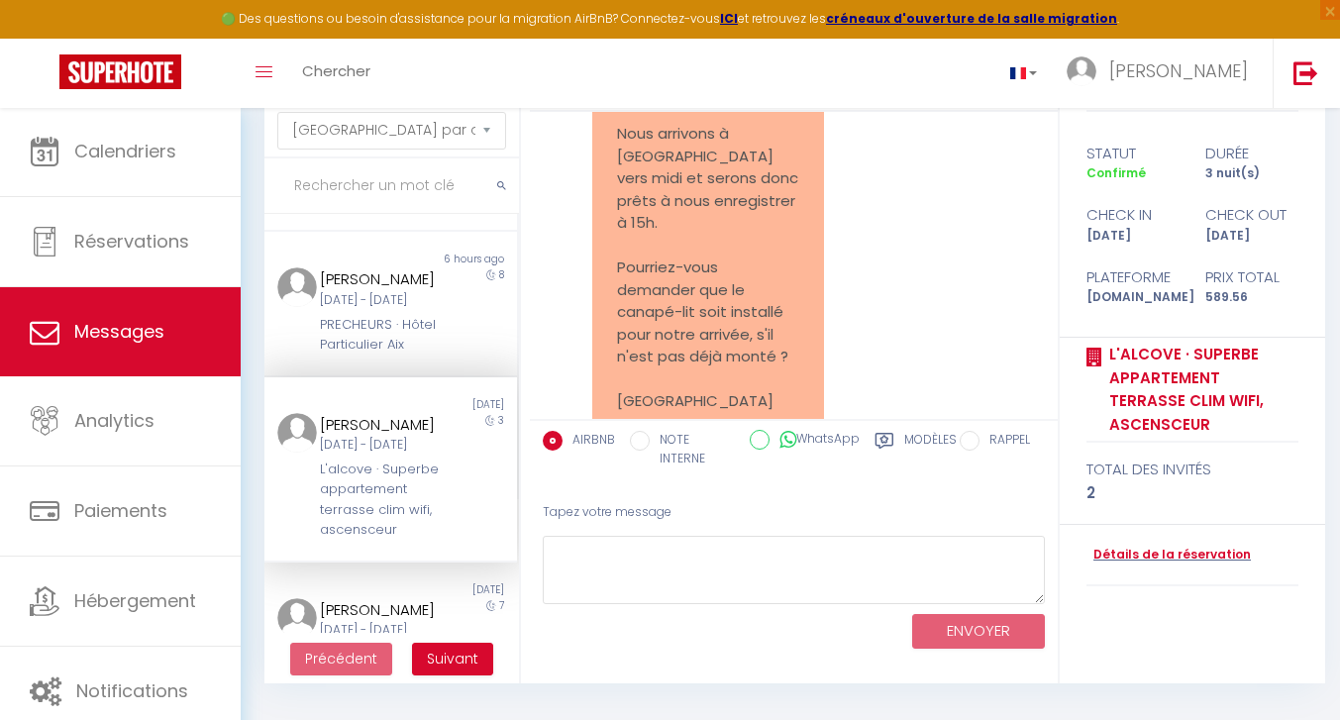
scroll to position [204, 0]
click at [442, 357] on div "[PERSON_NAME] [DATE] - [DATE] PRECHEURS · Hôtel Particulier [GEOGRAPHIC_DATA]" at bounding box center [380, 312] width 148 height 87
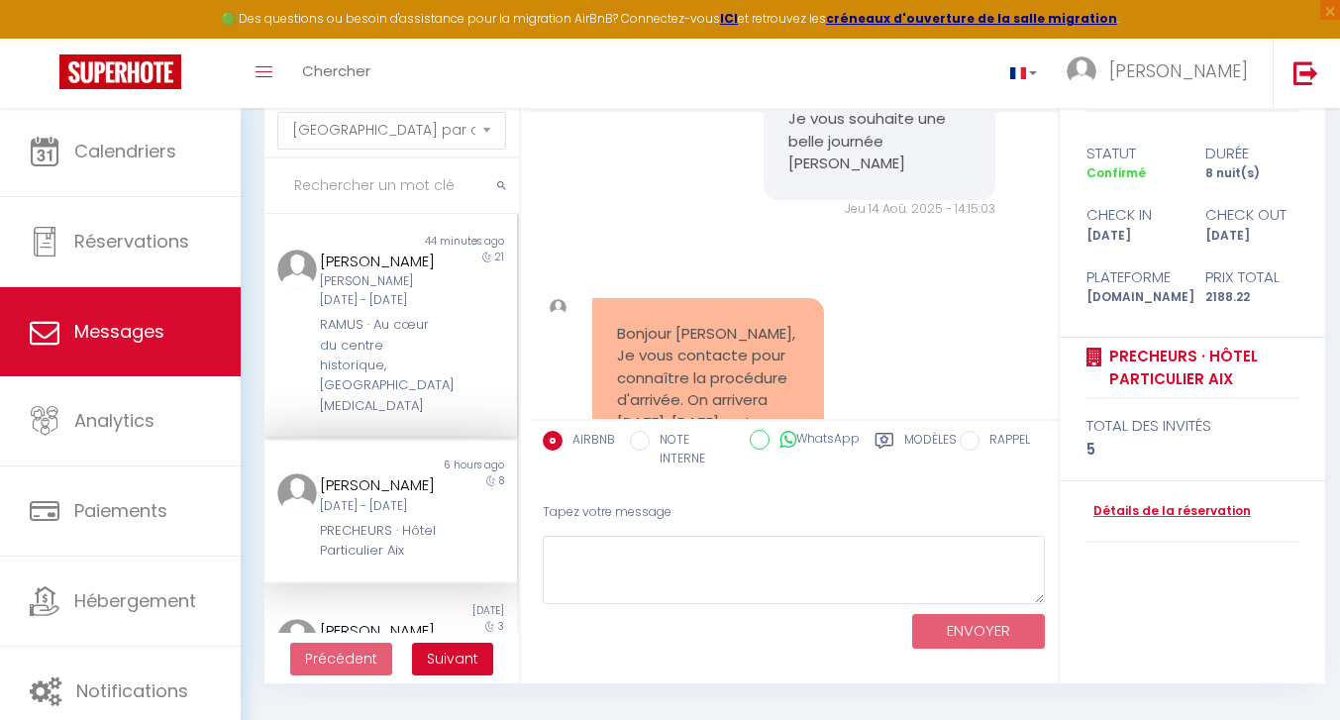
click at [417, 359] on div "RAMUS · Au cœur du centre historique, [GEOGRAPHIC_DATA][MEDICAL_DATA]" at bounding box center [380, 365] width 121 height 101
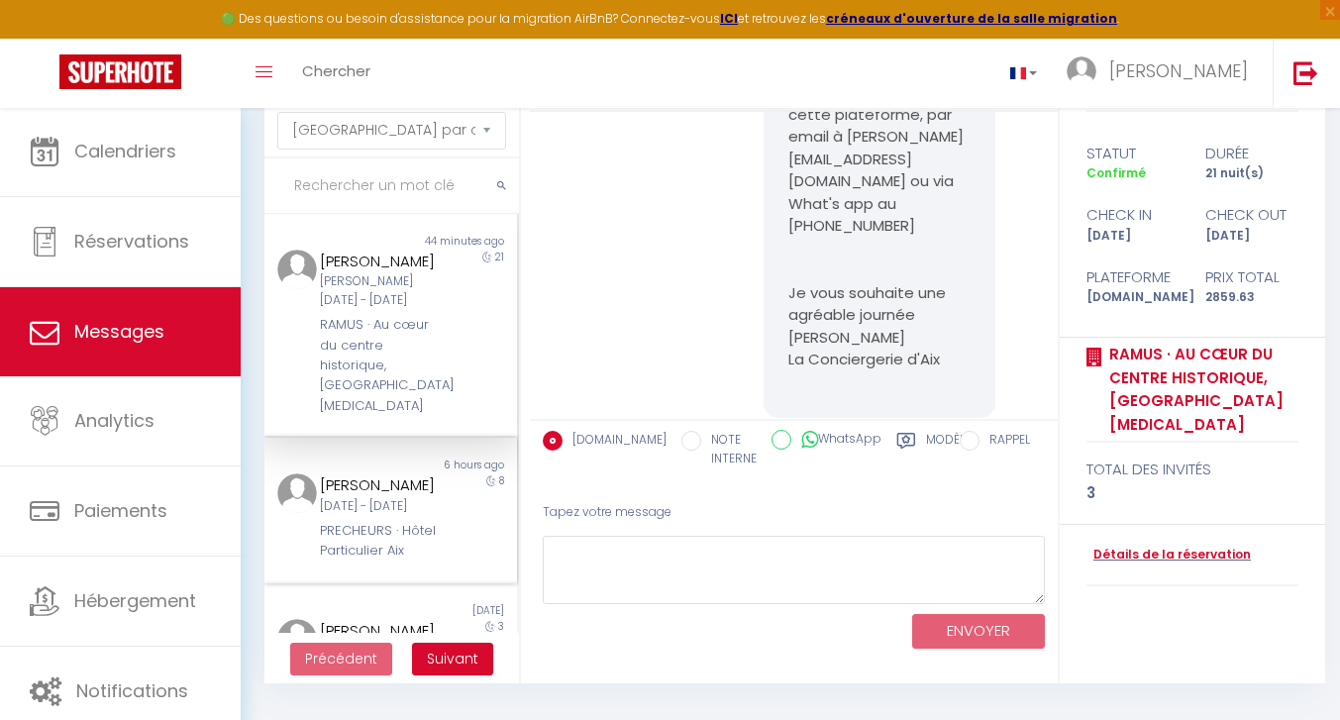
click at [430, 516] on div "[DATE] - [DATE]" at bounding box center [380, 506] width 121 height 19
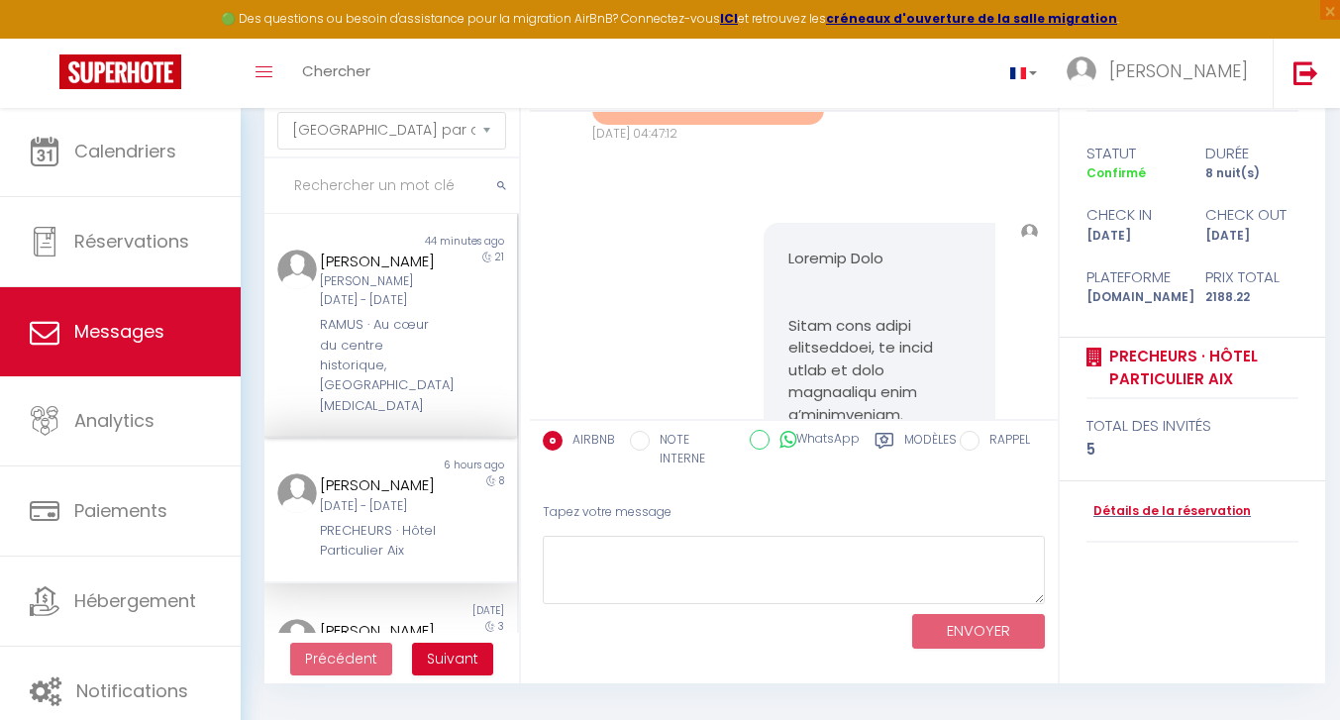
scroll to position [4365, 0]
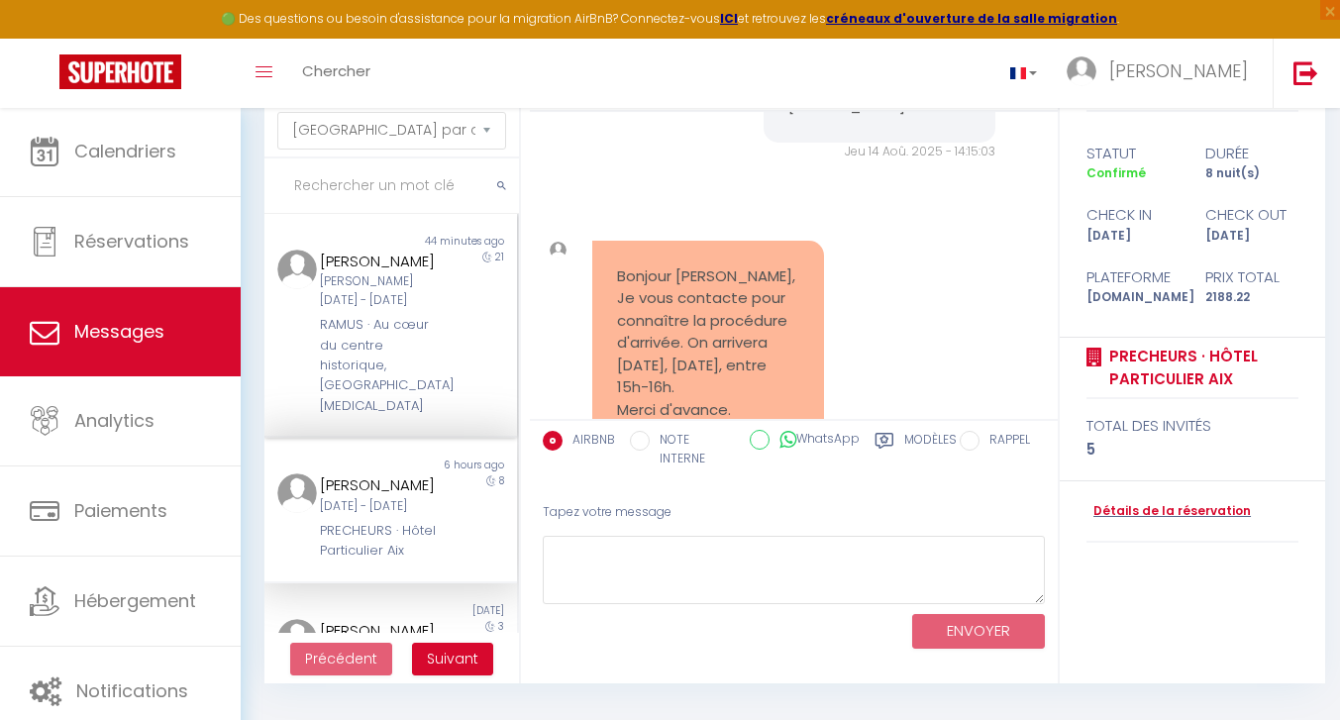
click at [377, 296] on div "[PERSON_NAME][DATE] - [DATE]" at bounding box center [380, 291] width 121 height 38
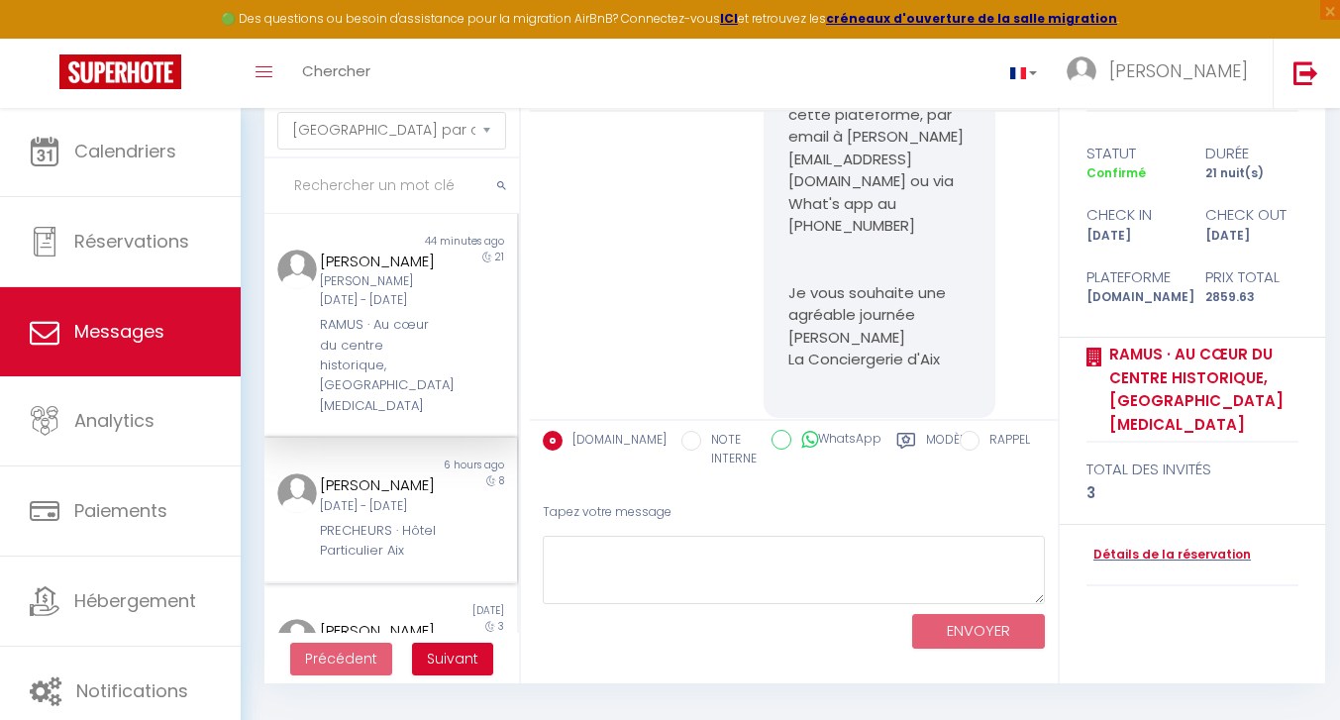
click at [373, 497] on div "[DATE] - [DATE]" at bounding box center [380, 506] width 121 height 19
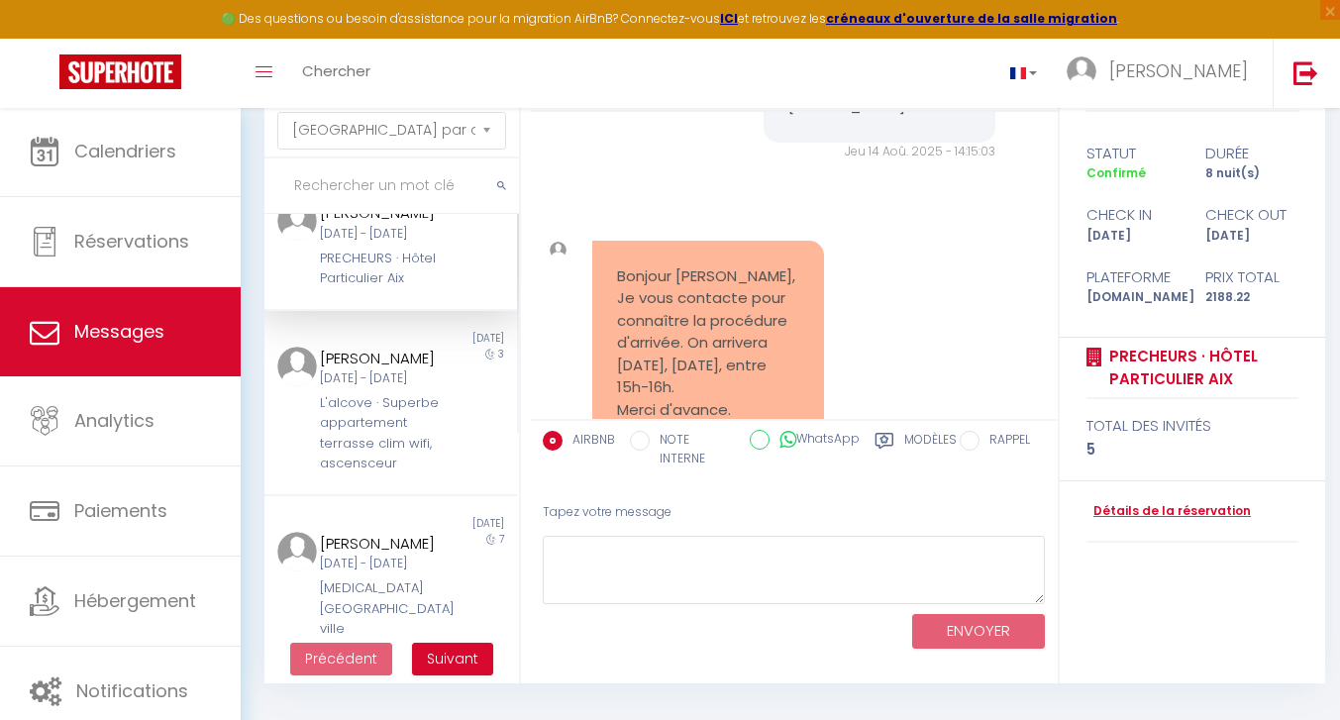
scroll to position [273, 0]
click at [373, 474] on div "L'alcove · Superbe appartement terrasse clim wifi, ascensceur" at bounding box center [380, 432] width 121 height 81
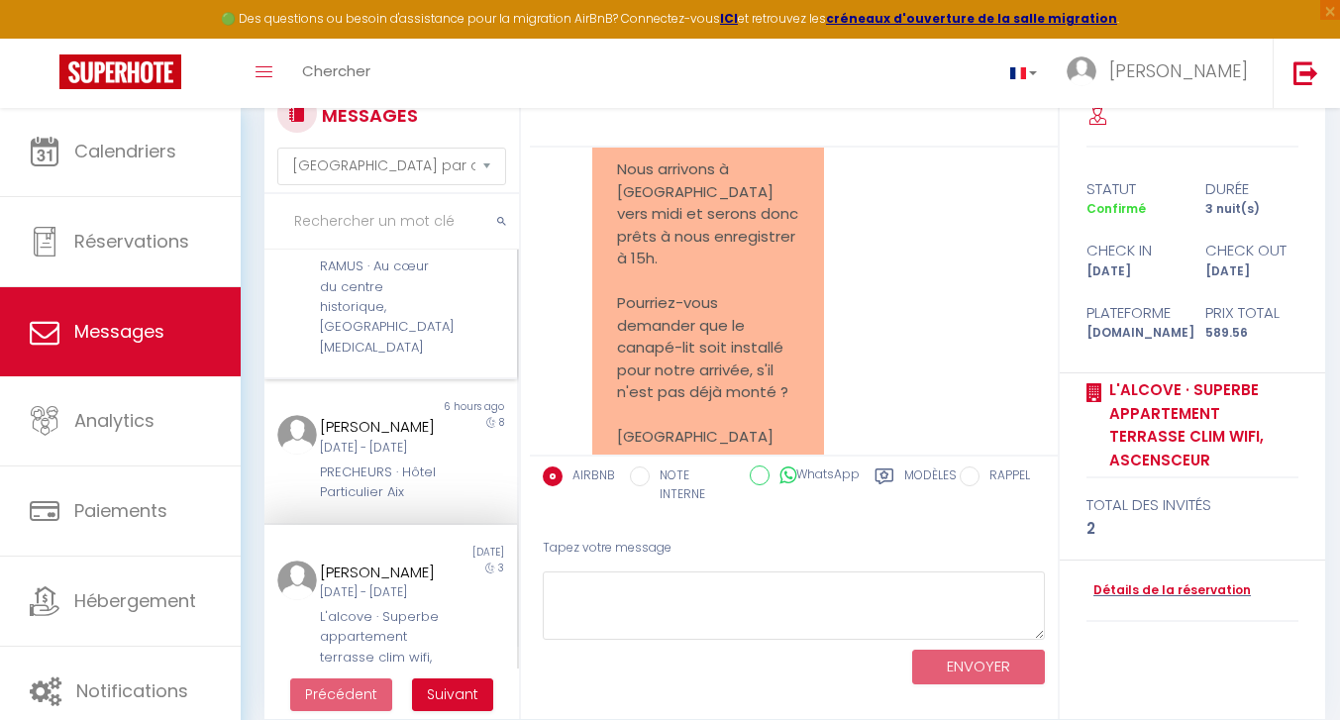
scroll to position [122, 0]
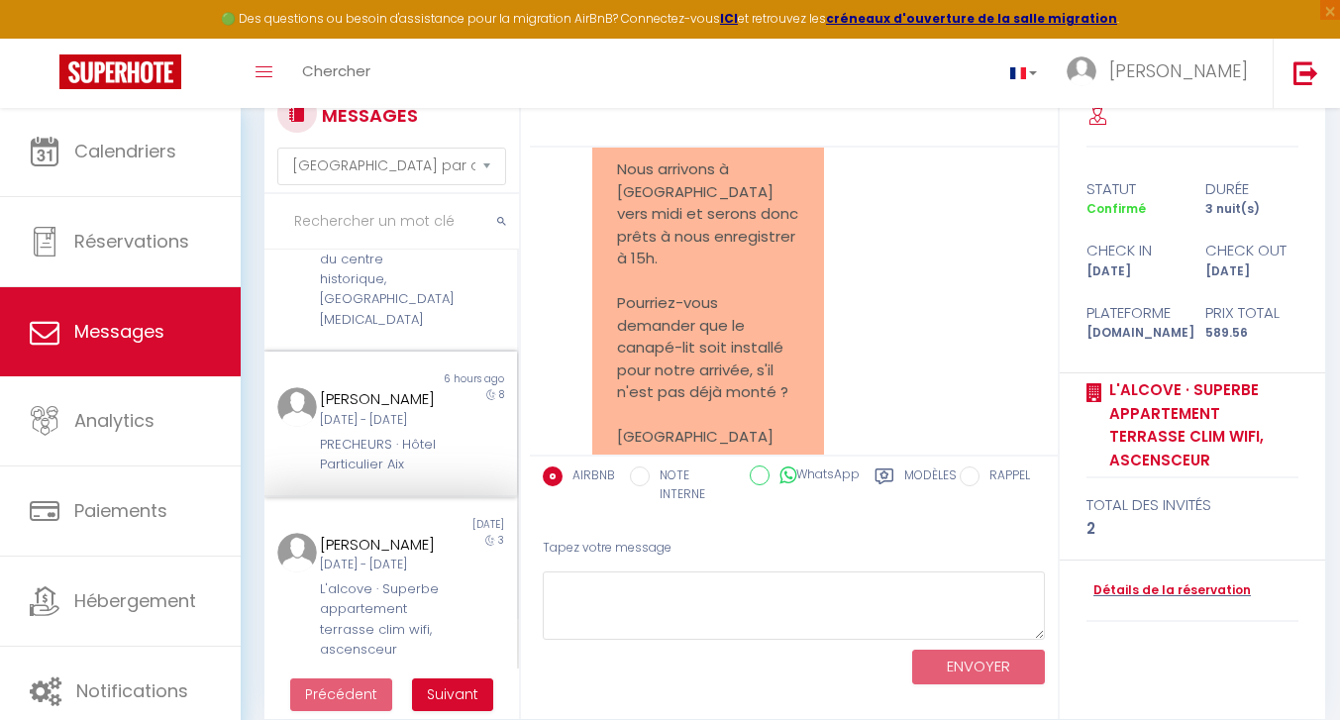
click at [372, 450] on div "PRECHEURS · Hôtel Particulier Aix" at bounding box center [380, 455] width 121 height 41
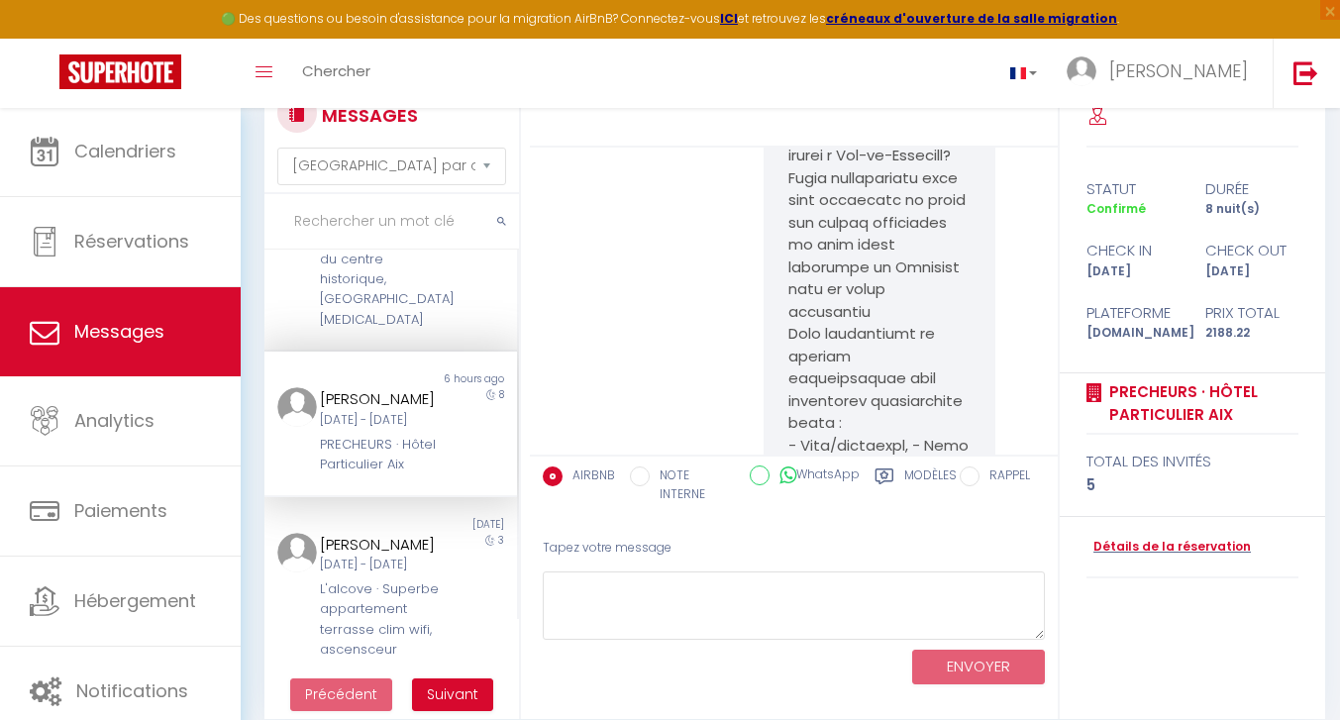
scroll to position [4365, 0]
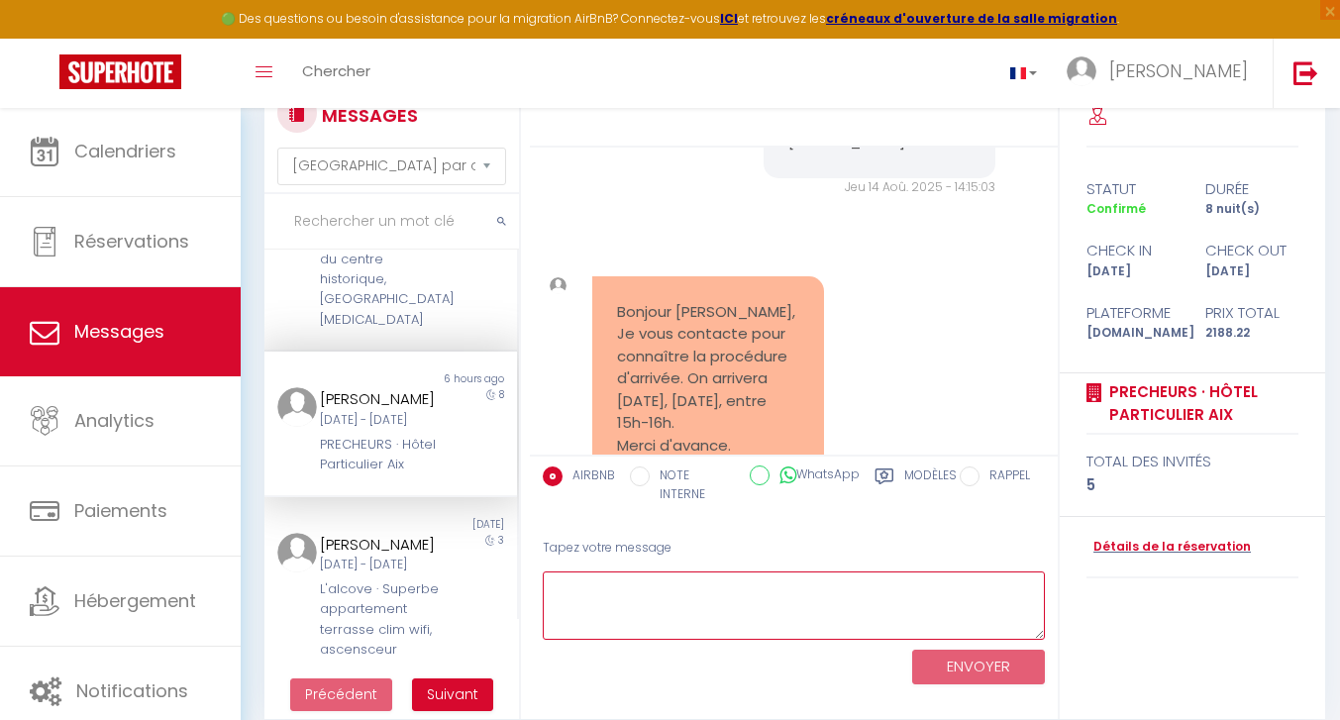
click at [600, 601] on textarea at bounding box center [794, 606] width 502 height 68
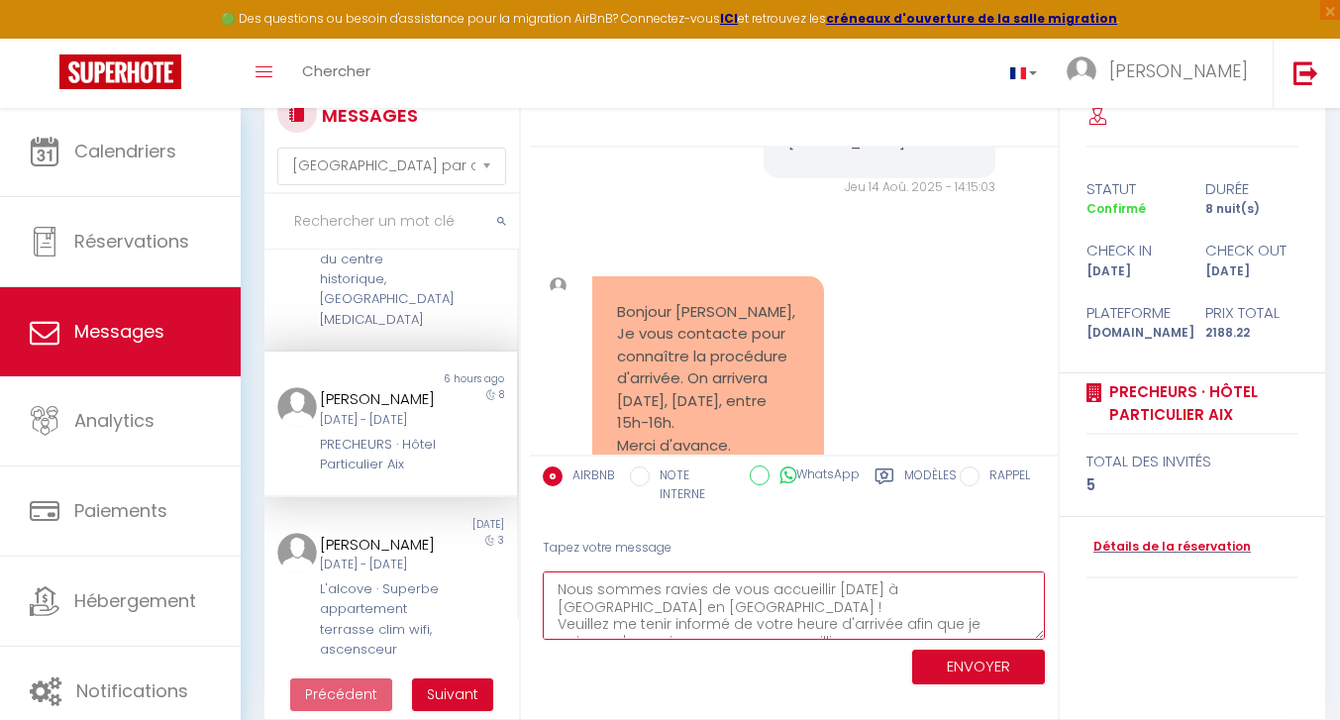
scroll to position [32, 0]
click at [724, 602] on textarea "Bonjour [PERSON_NAME], Nous sommes ravies de vous accueillir [DATE] à [GEOGRAPH…" at bounding box center [794, 606] width 502 height 68
click at [894, 603] on textarea "Bonjour [PERSON_NAME], Nous sommes ravies de vous accueillir [DATE] à [GEOGRAPH…" at bounding box center [794, 606] width 502 height 68
type textarea "Bonjour [PERSON_NAME], Nous sommes ravies de vous accueillir [DATE] à [GEOGRAPH…"
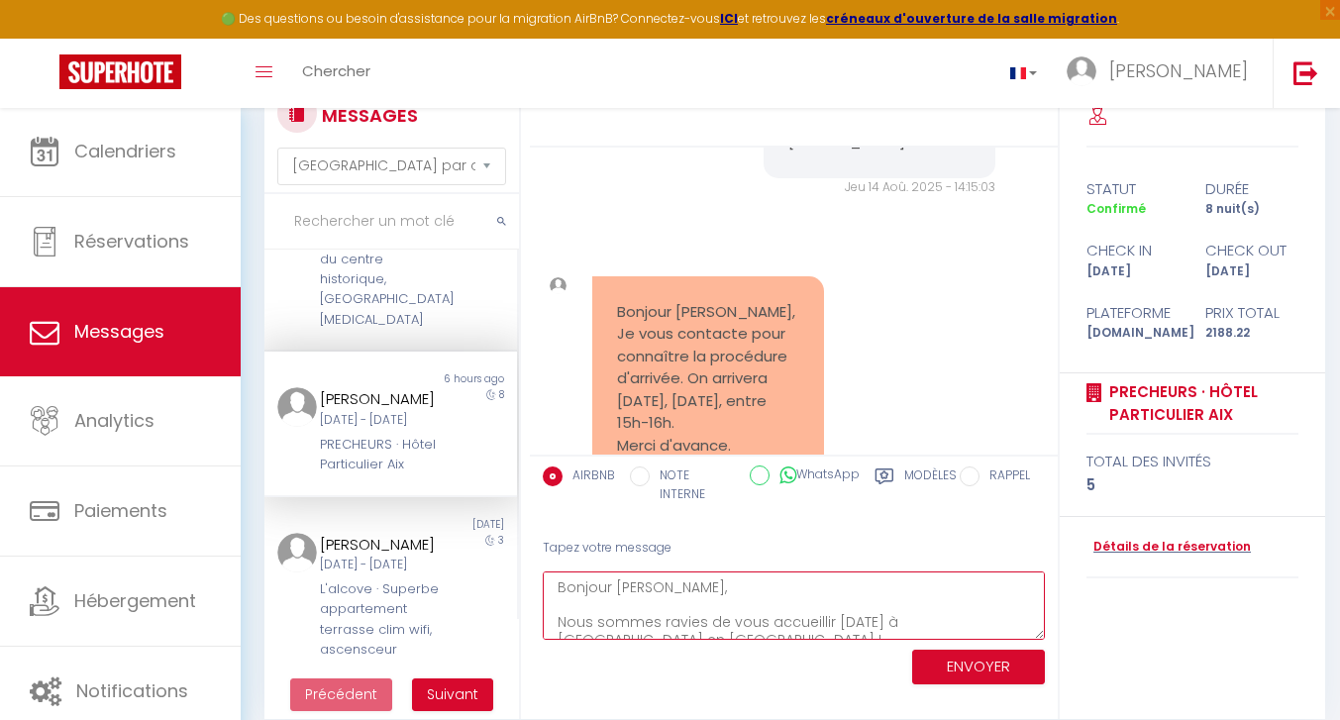
drag, startPoint x: 994, startPoint y: 629, endPoint x: 549, endPoint y: 548, distance: 452.2
click at [549, 548] on div "Tapez votre message Bonjour [PERSON_NAME], Nous sommes ravies de vous accueilli…" at bounding box center [794, 608] width 528 height 168
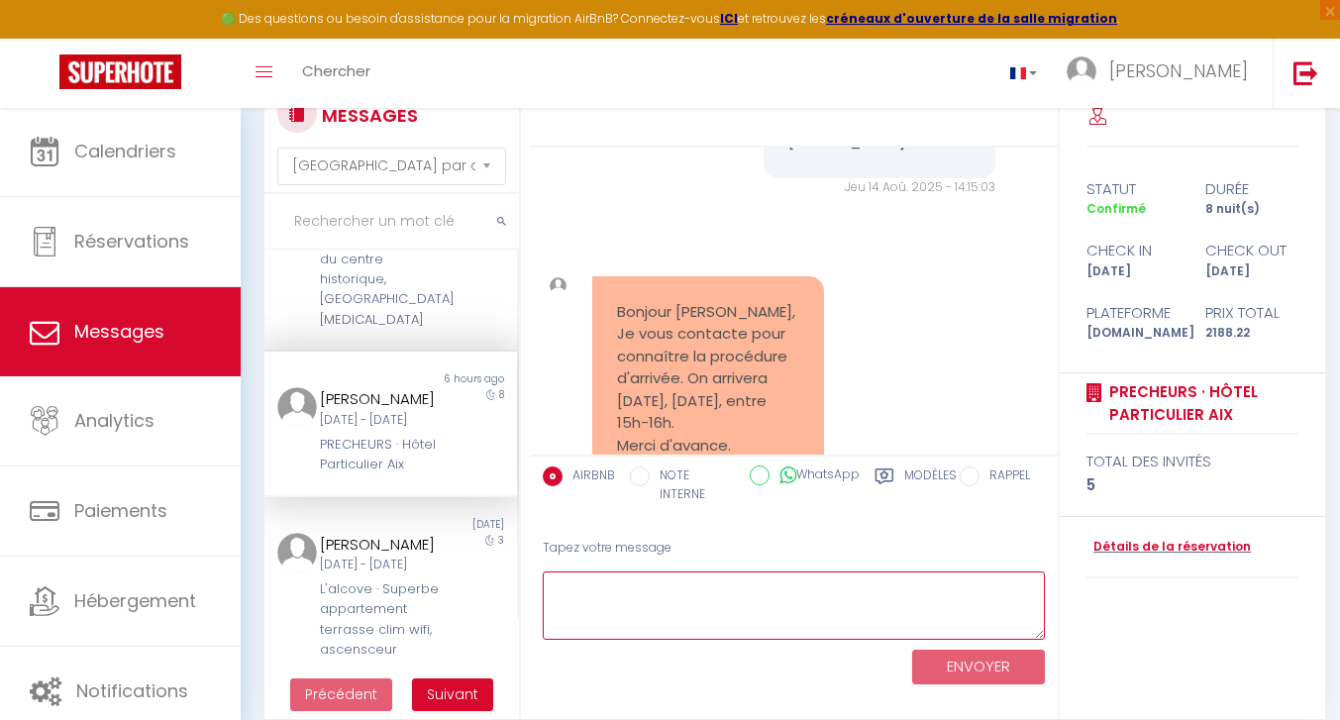
paste textarea "Bonjour [PERSON_NAME], Nous sommes ravies de vous accueillir [DATE] à [GEOGRAPH…"
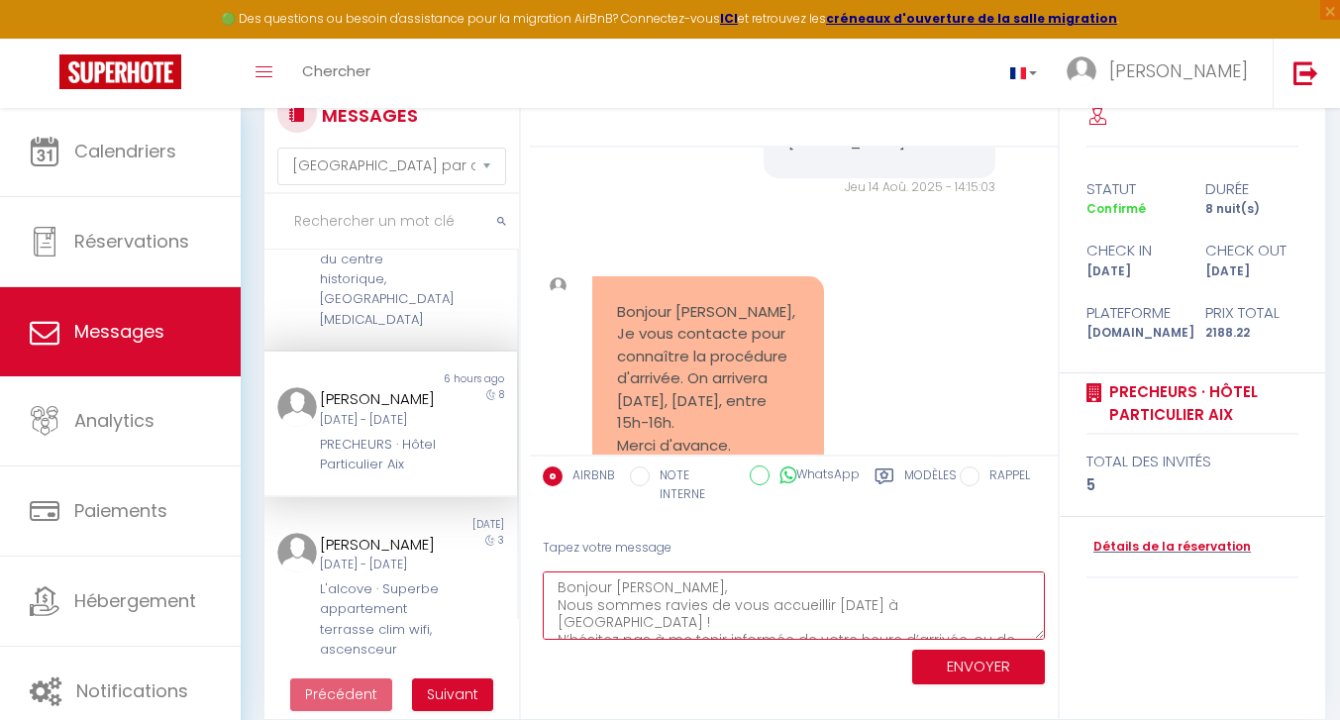
click at [657, 587] on textarea "Bonjour [PERSON_NAME], Nous sommes ravies de vous accueillir [DATE] à [GEOGRAPH…" at bounding box center [794, 606] width 502 height 68
click at [783, 614] on textarea "Bonjour [PERSON_NAME], Nous sommes ravies de vous accueillir [DATE] à [GEOGRAPH…" at bounding box center [794, 606] width 502 height 68
click at [961, 579] on textarea "Bonjour [PERSON_NAME], Nous sommes ravies de vous accueillir [DATE] à [GEOGRAPH…" at bounding box center [794, 606] width 502 height 68
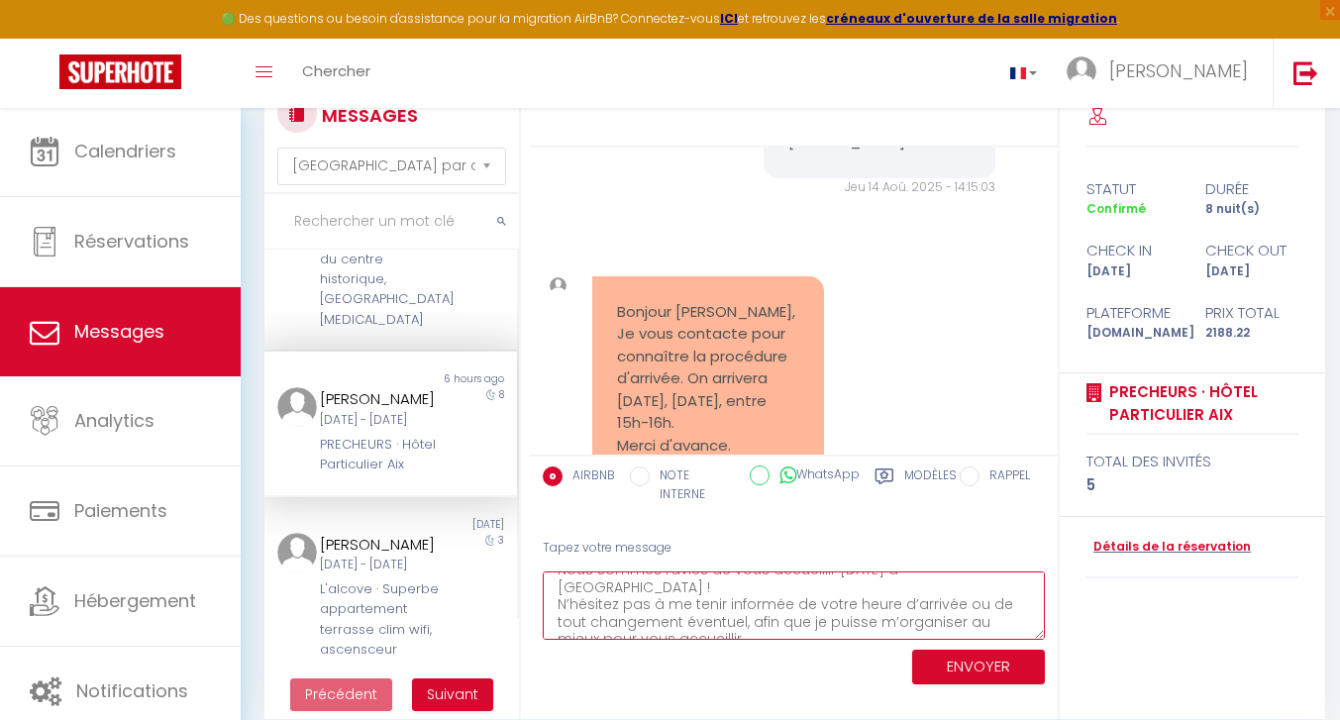
scroll to position [46, 0]
click at [719, 607] on textarea "Bonjour [PERSON_NAME], Nous sommes ravies de vous accueillir [DATE] à [GEOGRAPH…" at bounding box center [794, 606] width 502 height 68
click at [679, 622] on textarea "Bonjour [PERSON_NAME], Nous sommes ravies de vous accueillir [DATE] à [GEOGRAPH…" at bounding box center [794, 606] width 502 height 68
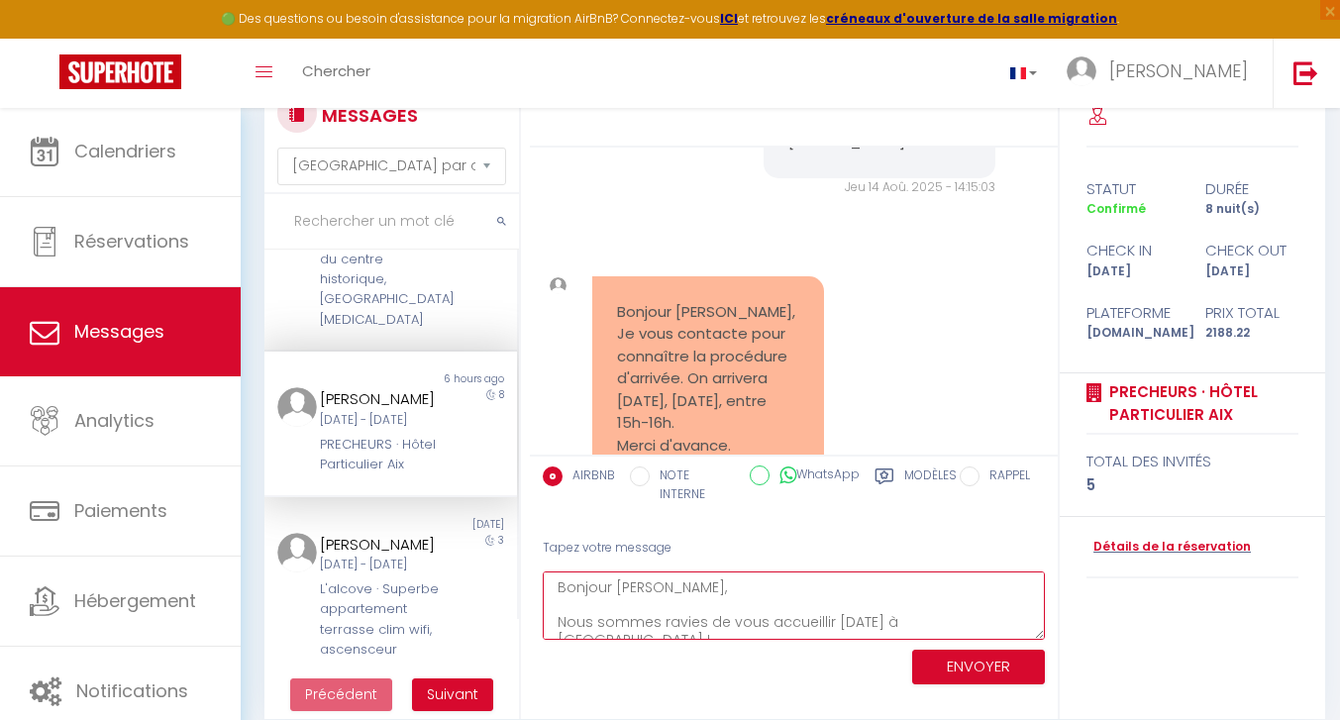
type textarea "Bonjour [PERSON_NAME], Nous sommes ravies de vous accueillir [DATE] à [GEOGRAPH…"
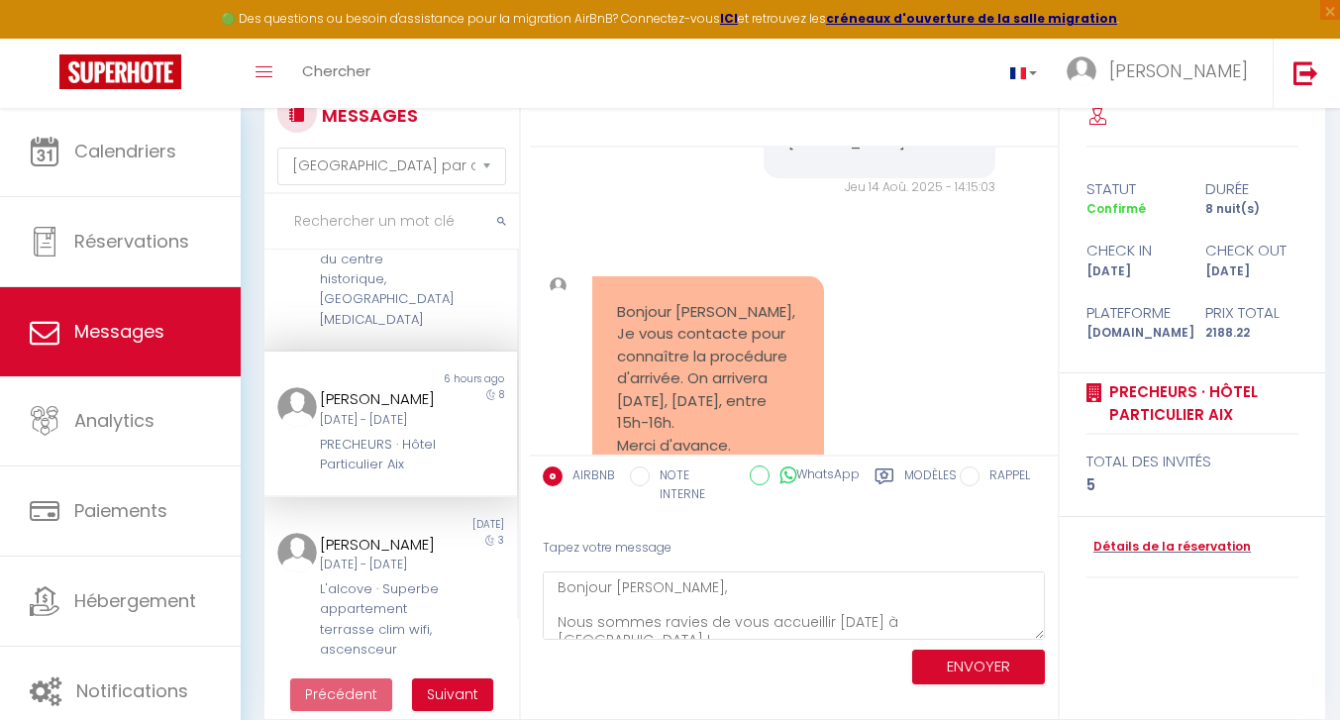
click at [986, 663] on button "ENVOYER" at bounding box center [978, 667] width 133 height 35
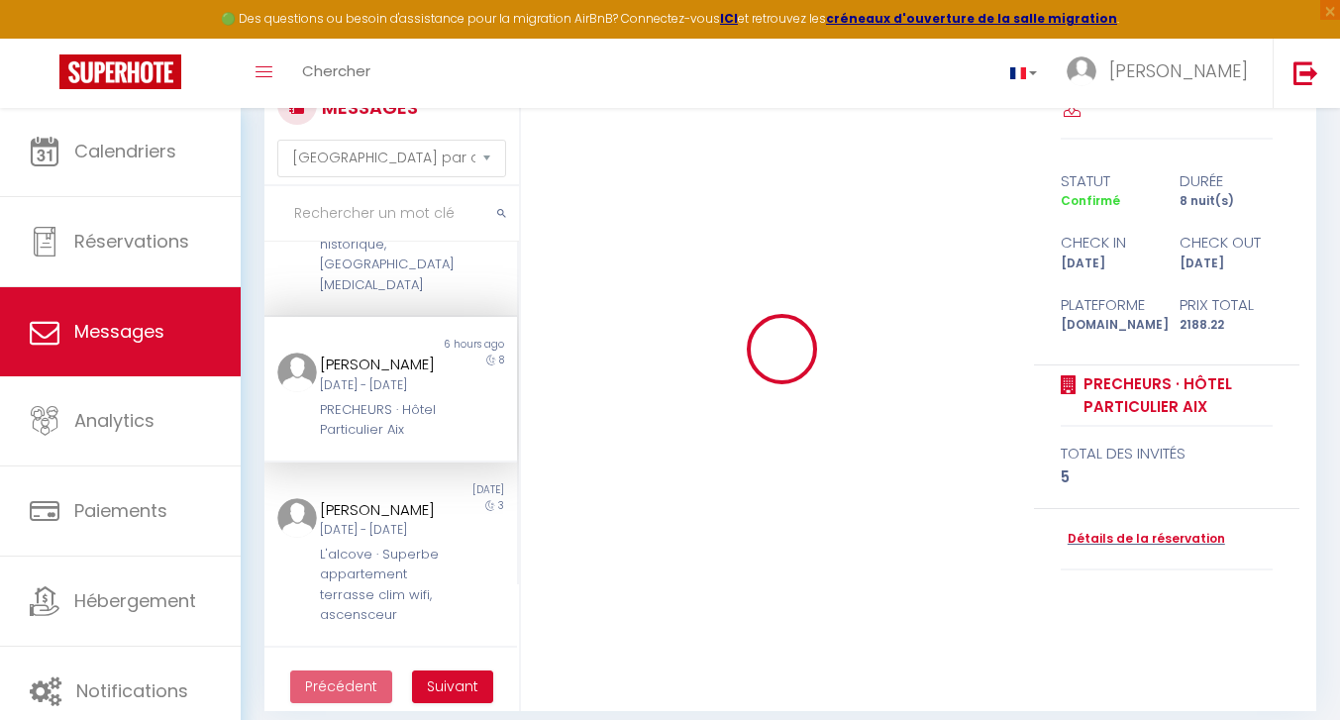
scroll to position [71, 0]
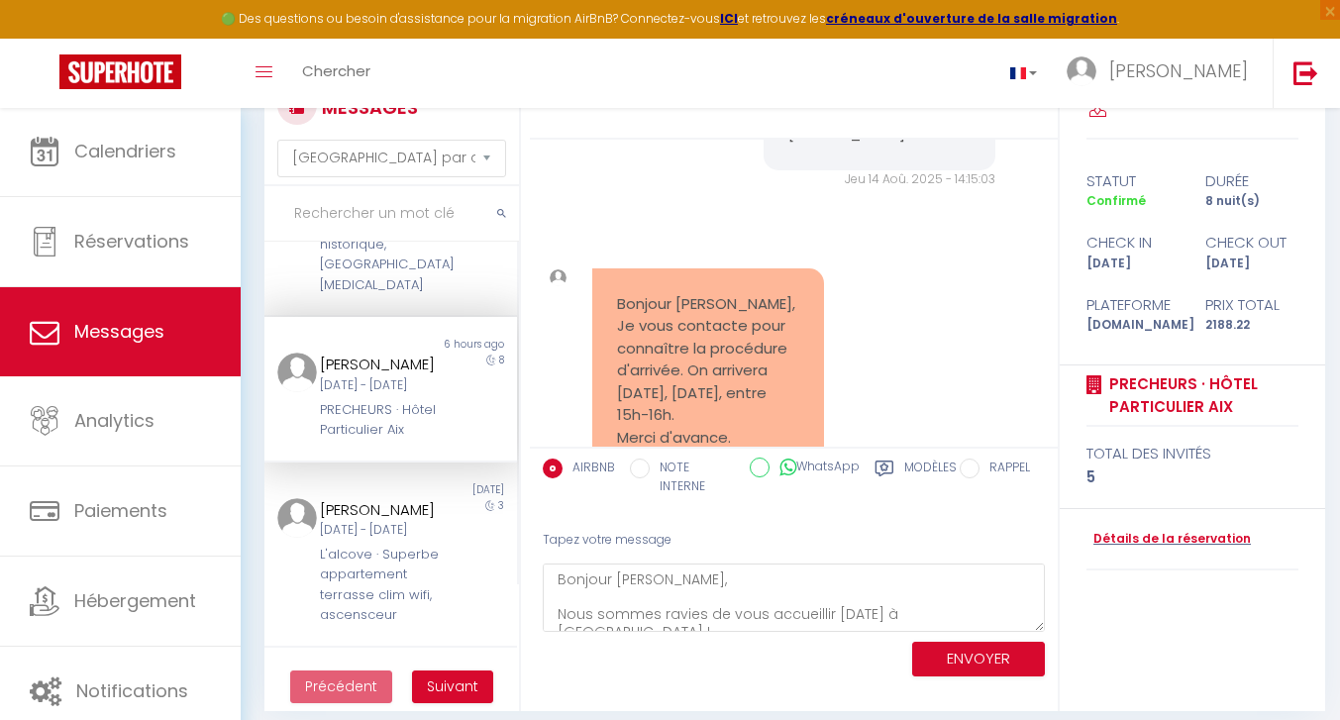
click at [968, 652] on button "ENVOYER" at bounding box center [978, 659] width 133 height 35
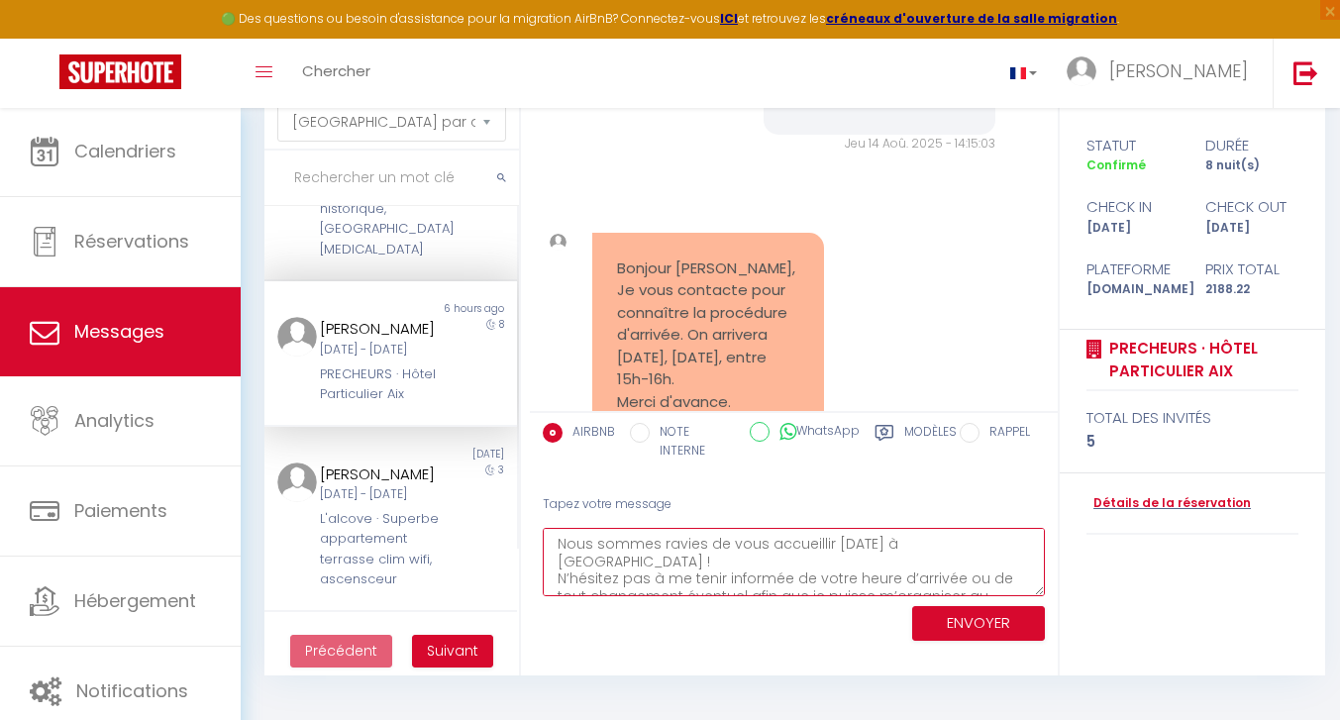
scroll to position [0, 0]
drag, startPoint x: 626, startPoint y: 587, endPoint x: 549, endPoint y: 450, distance: 157.9
click at [549, 450] on div "AIRBNB NOTE INTERNE WhatsApp Modèles 11 « ‹ » › [DATE] [PHONE_NUMBER] Sun Mon T…" at bounding box center [794, 530] width 528 height 238
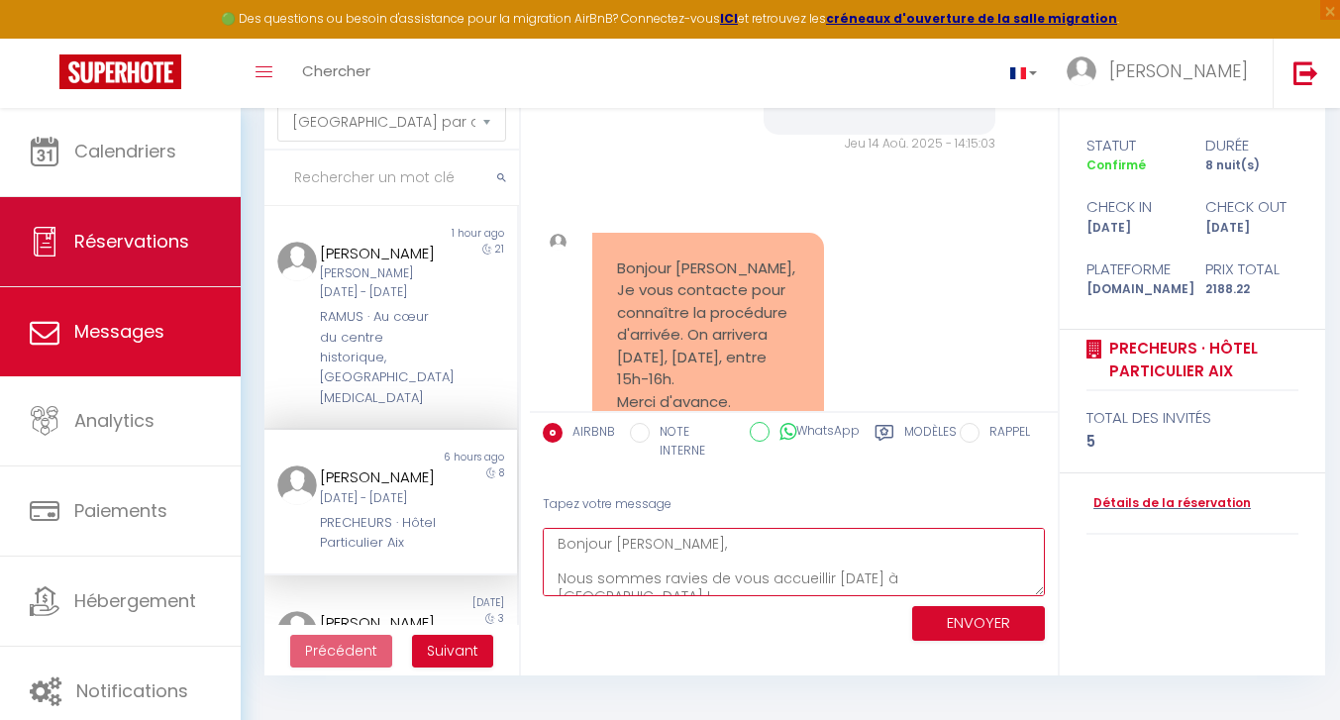
scroll to position [-1, 0]
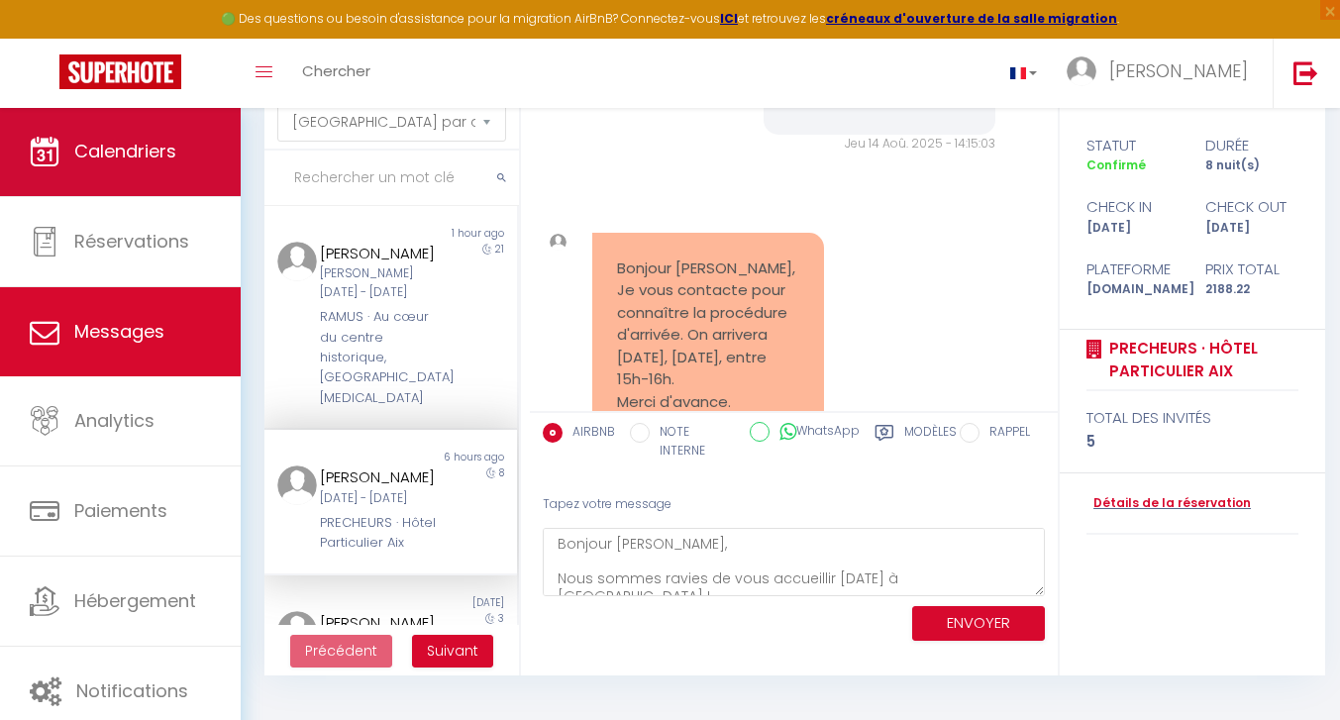
click at [103, 163] on span "Calendriers" at bounding box center [125, 151] width 102 height 25
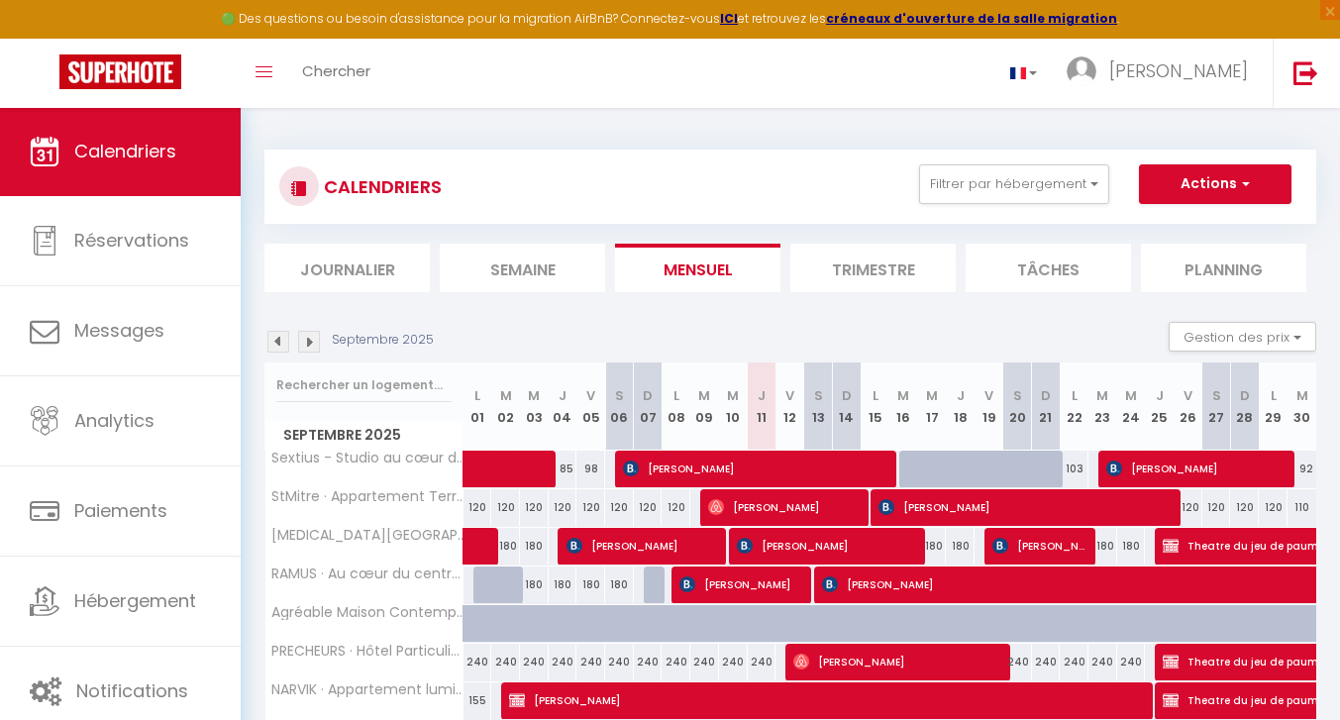
click at [581, 284] on li "Semaine" at bounding box center [522, 268] width 165 height 49
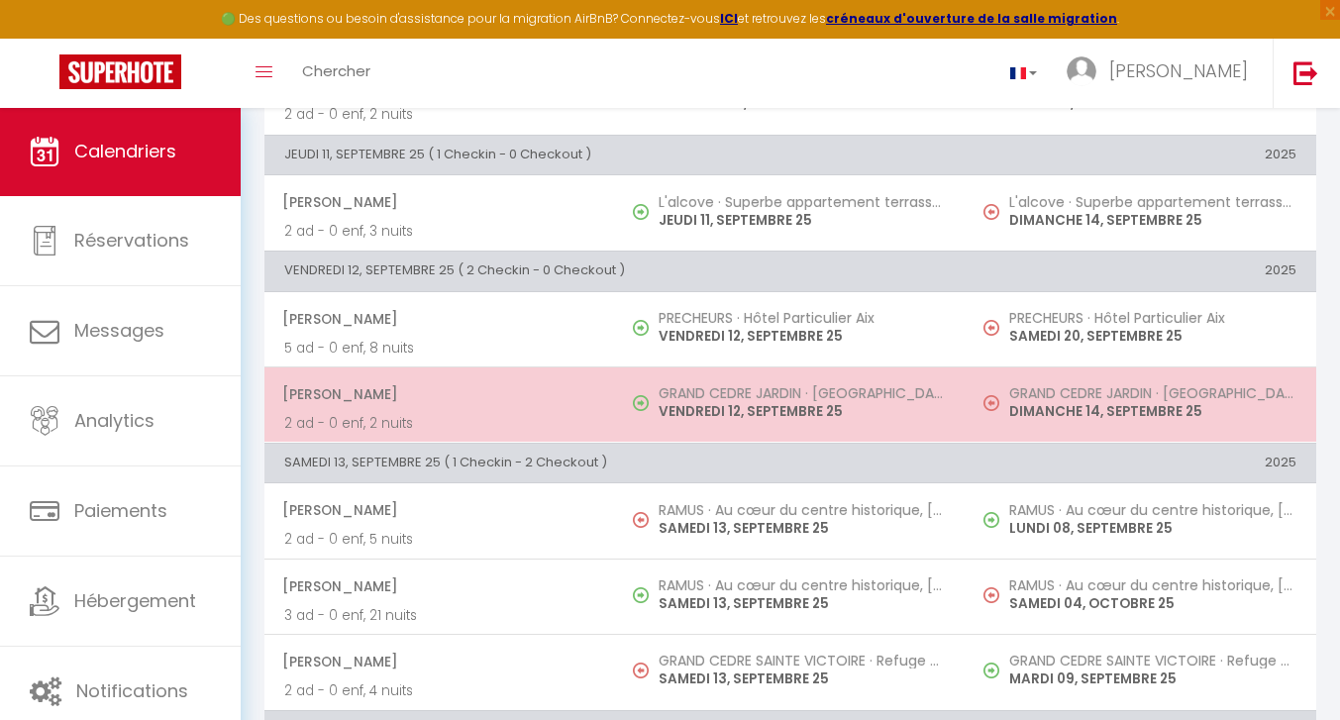
scroll to position [1333, 0]
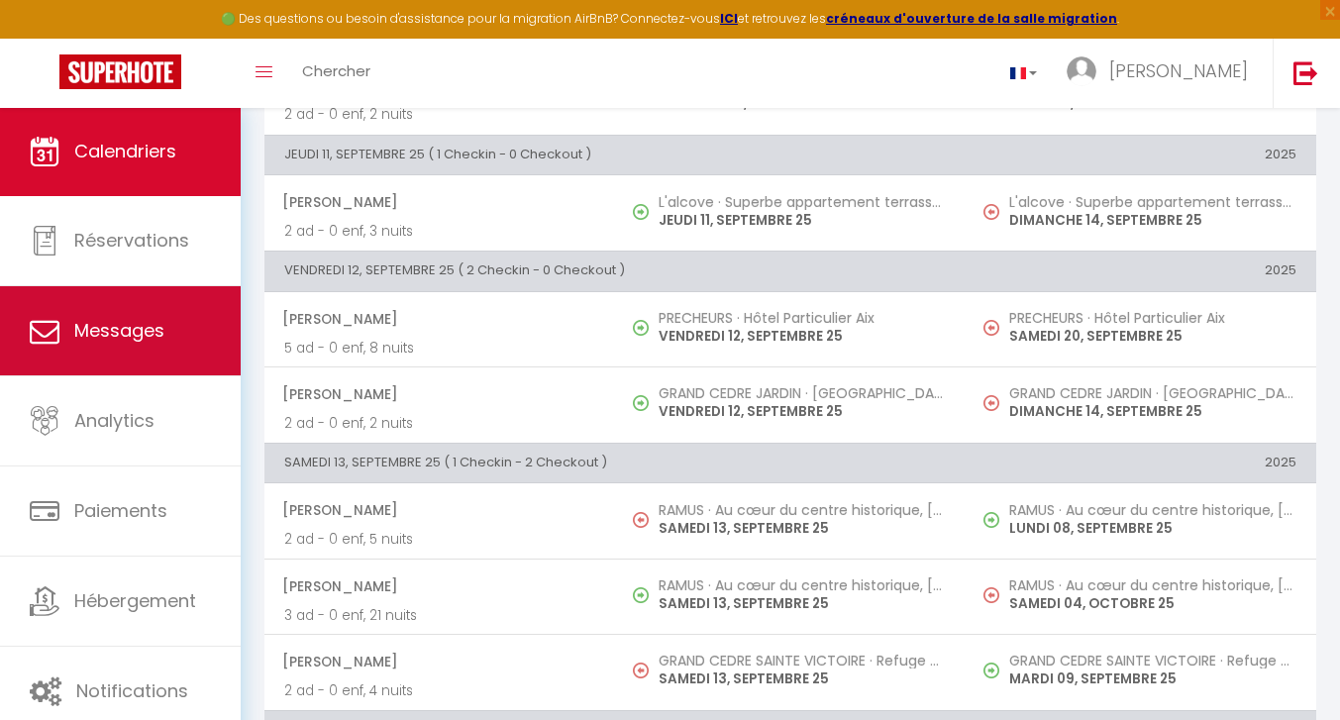
click at [150, 316] on link "Messages" at bounding box center [120, 330] width 241 height 89
select select "message"
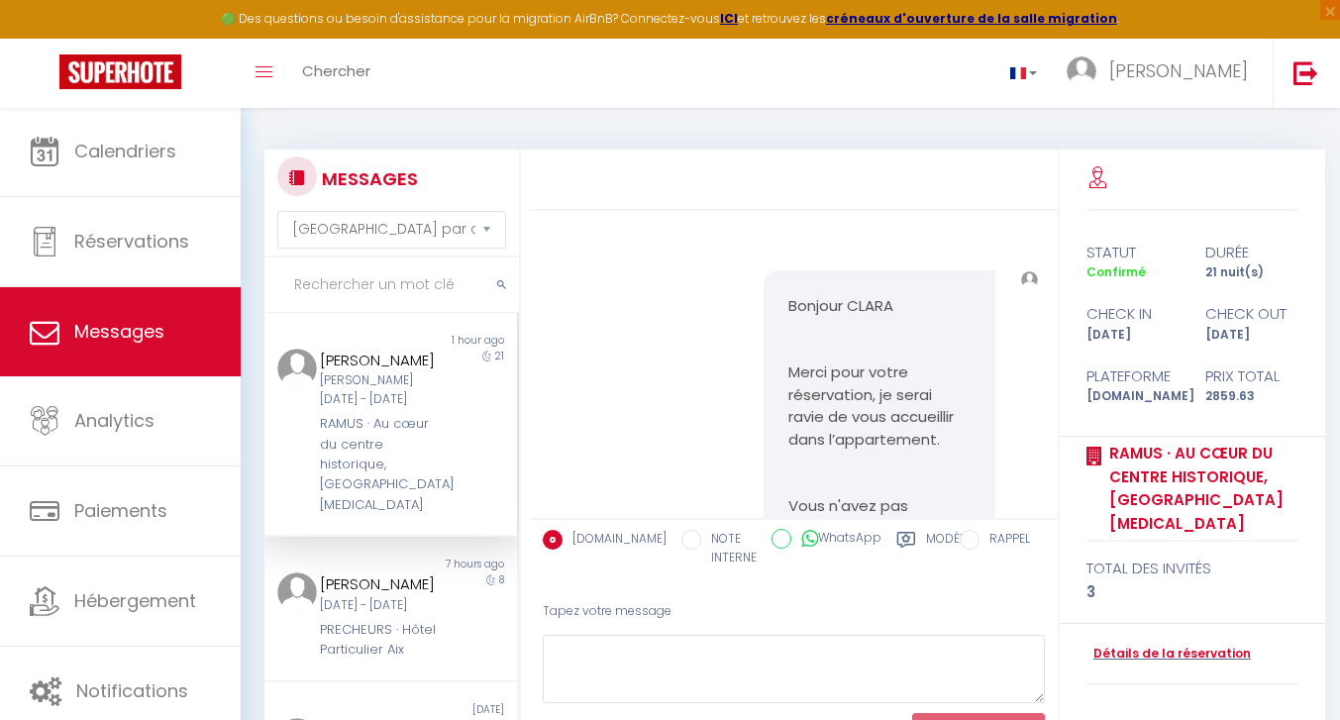
scroll to position [1296, 0]
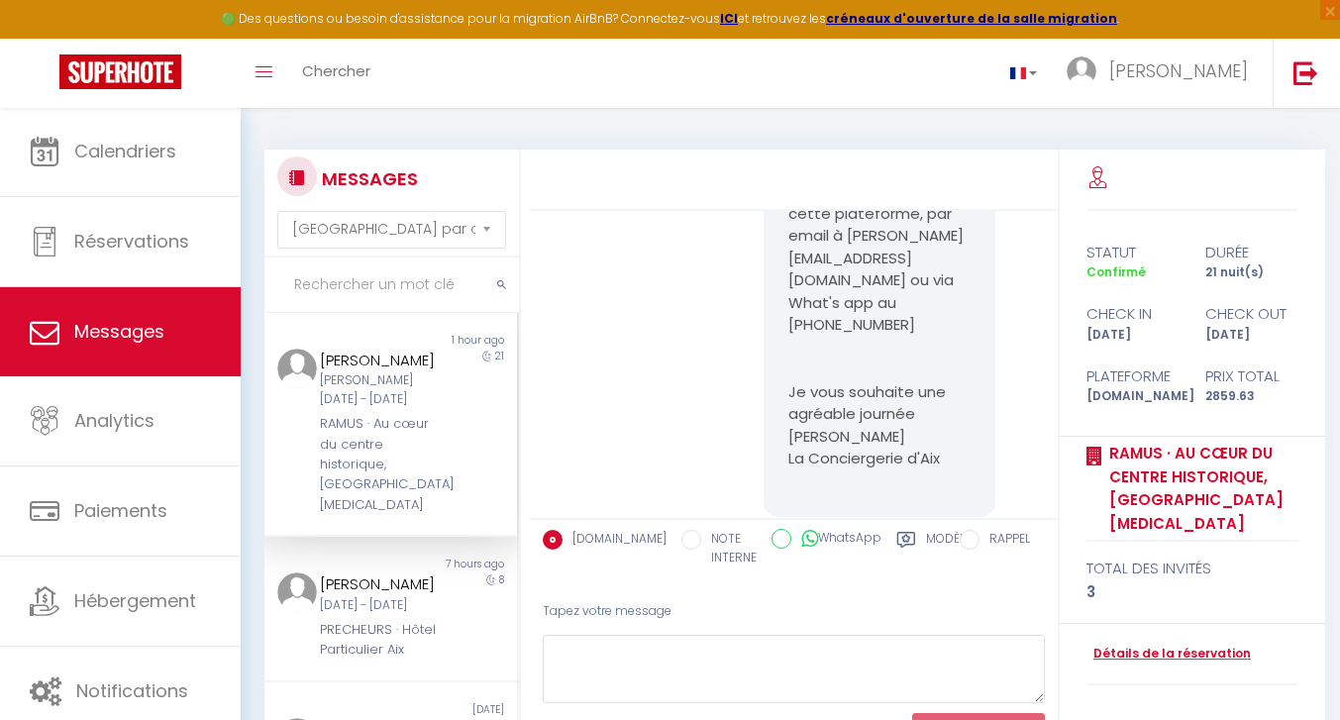
click at [357, 289] on input "text" at bounding box center [392, 285] width 255 height 55
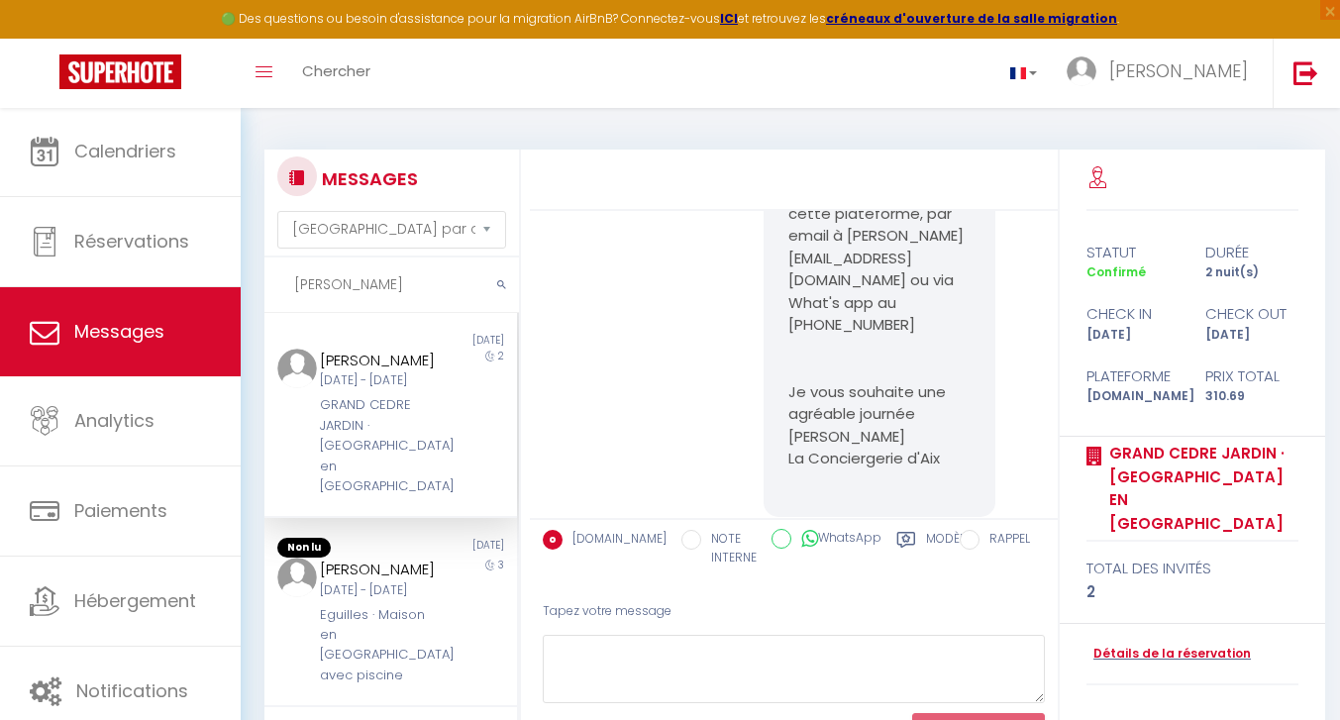
drag, startPoint x: 341, startPoint y: 326, endPoint x: 386, endPoint y: 460, distance: 141.3
click at [386, 460] on div "GRAND CEDRE JARDIN · [GEOGRAPHIC_DATA] en [GEOGRAPHIC_DATA]" at bounding box center [380, 445] width 121 height 101
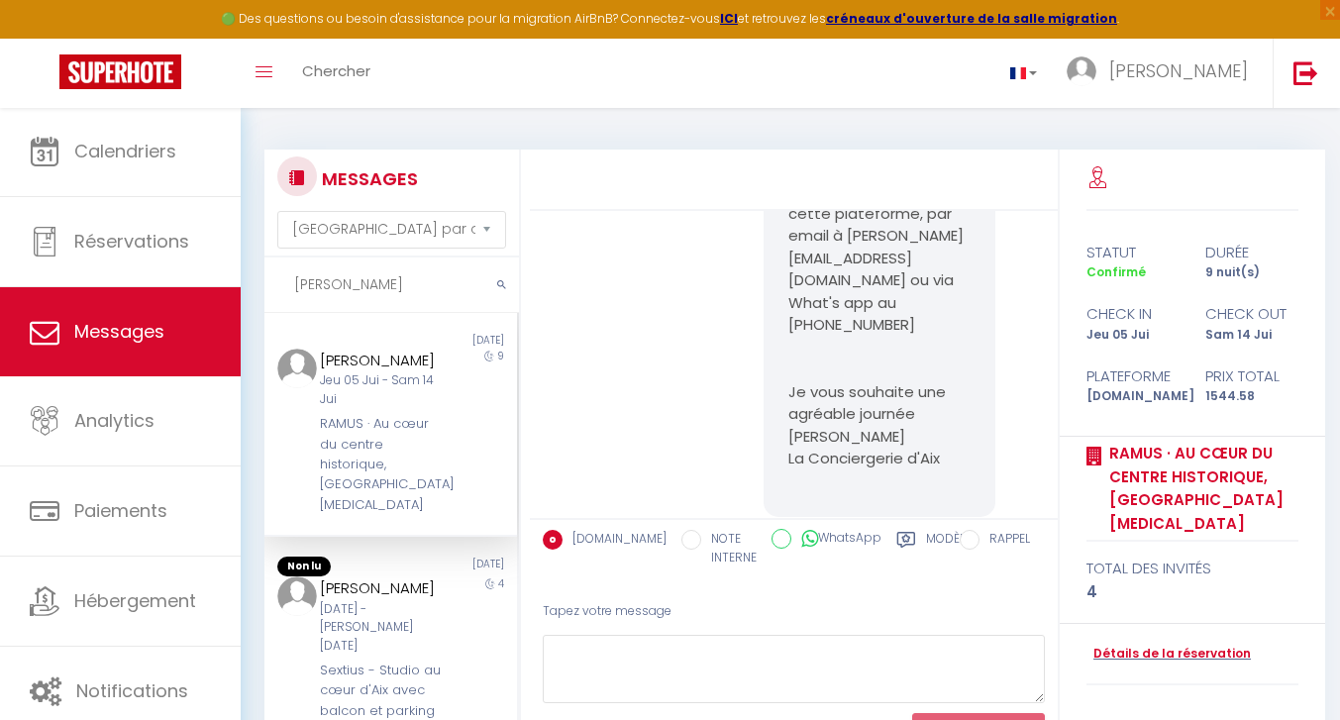
scroll to position [5488, 0]
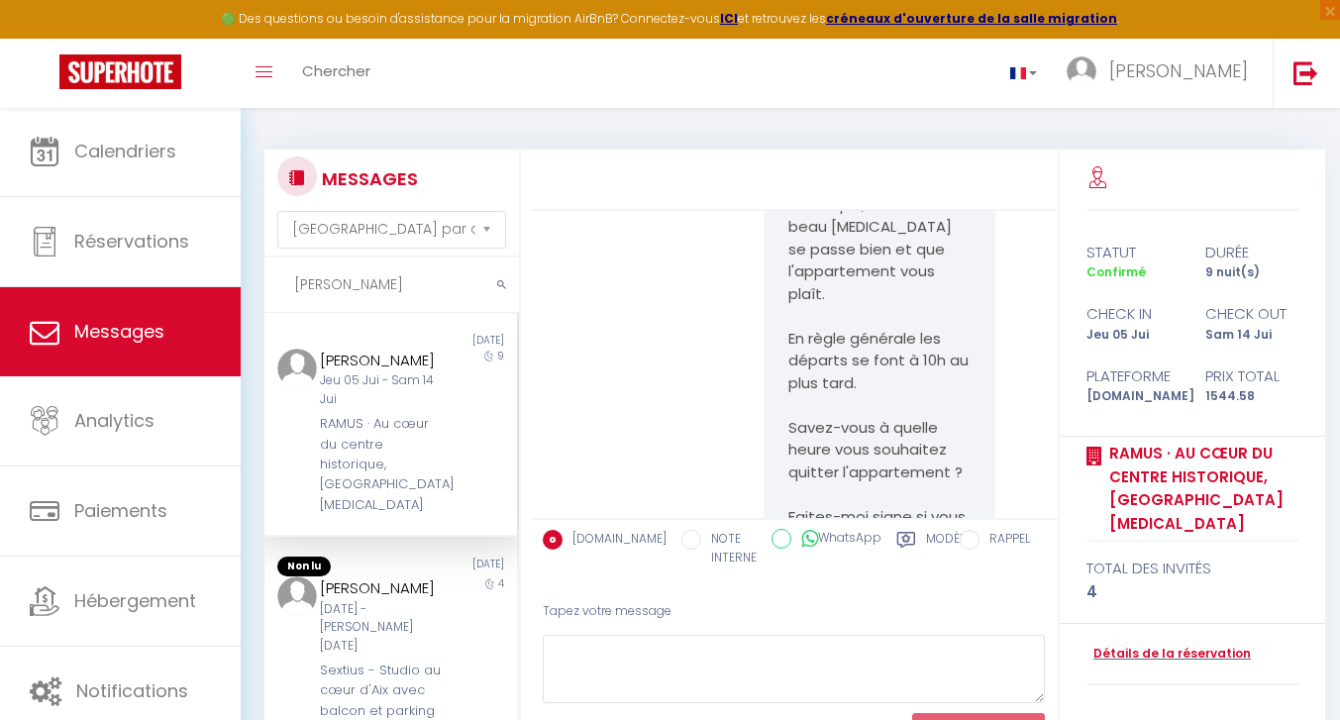
click at [360, 286] on input "[PERSON_NAME]" at bounding box center [392, 285] width 255 height 55
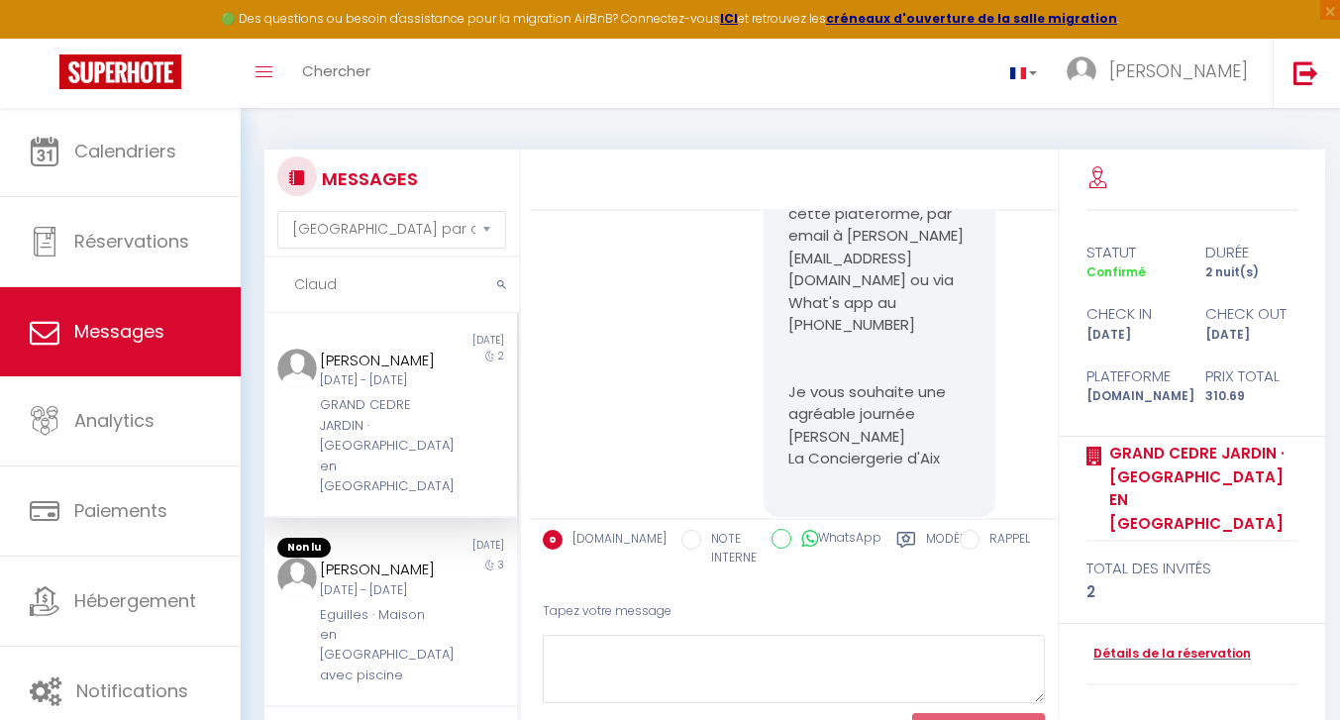
type input "Claud"
click at [382, 372] on div "[PERSON_NAME]" at bounding box center [380, 361] width 121 height 24
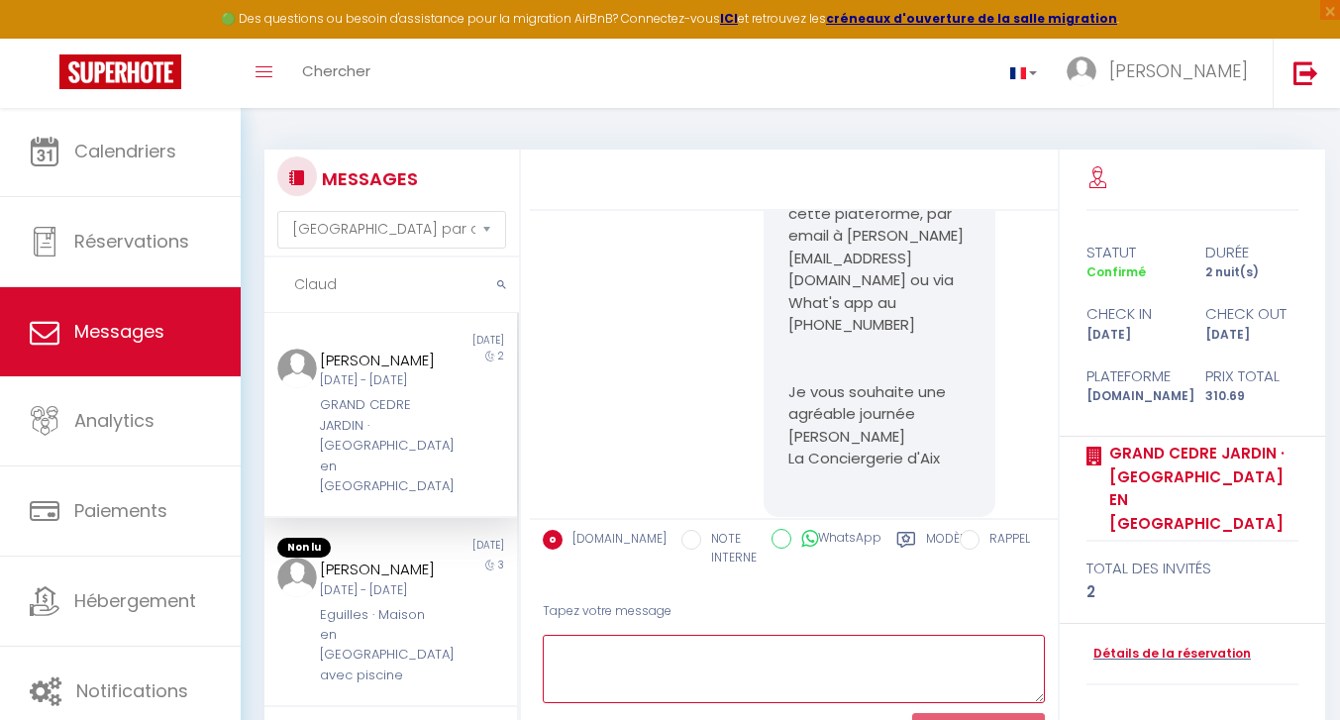
click at [603, 668] on textarea at bounding box center [794, 669] width 502 height 68
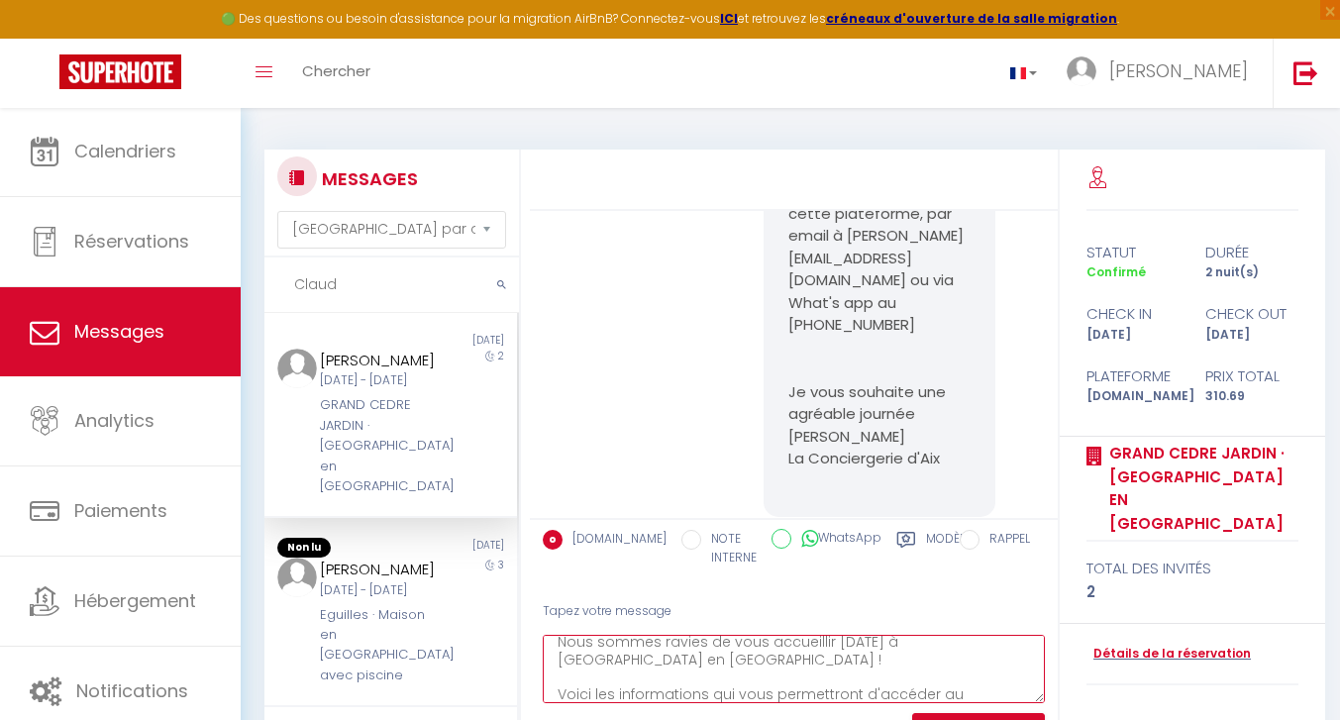
paste textarea "L’adresse est [STREET_ADDRESS]. Il ne s’agit pas de l’entrée avec le portail ma…"
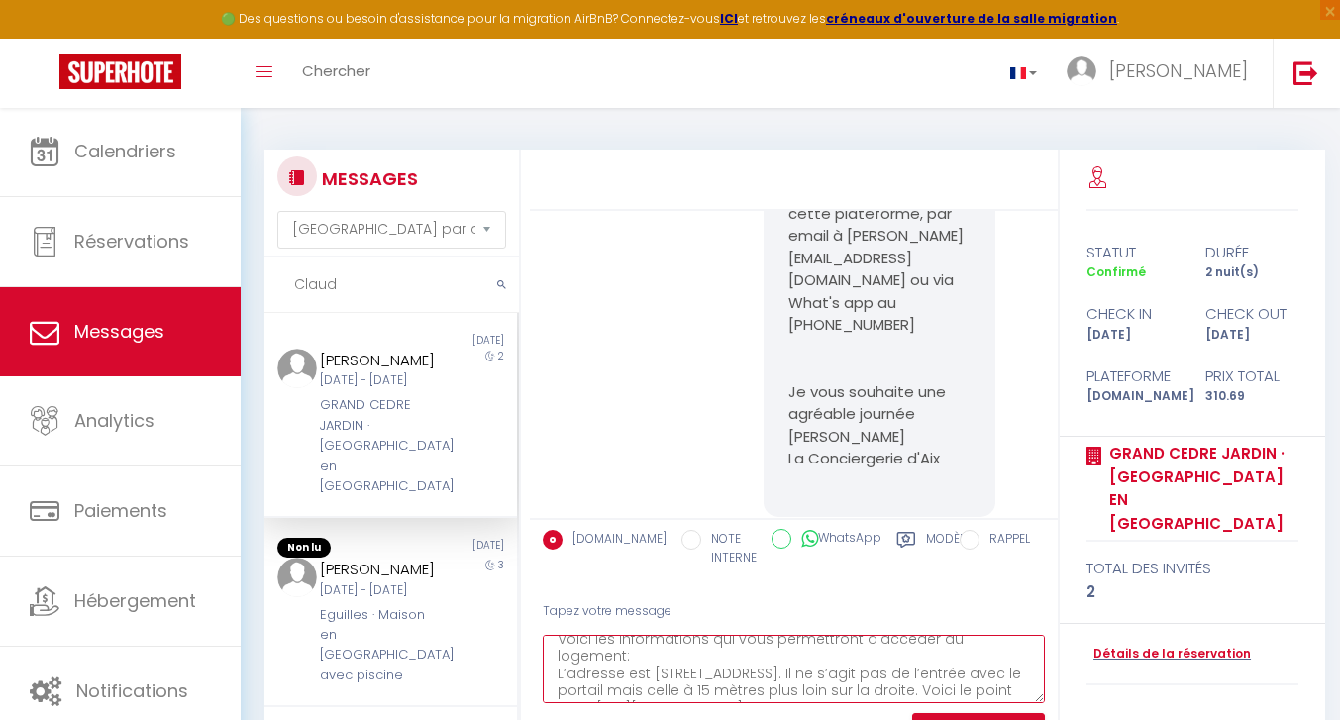
scroll to position [96, 0]
click at [925, 652] on textarea "Bonjour [PERSON_NAME], Nous sommes ravies de vous accueillir [DATE] à [GEOGRAPH…" at bounding box center [794, 669] width 502 height 68
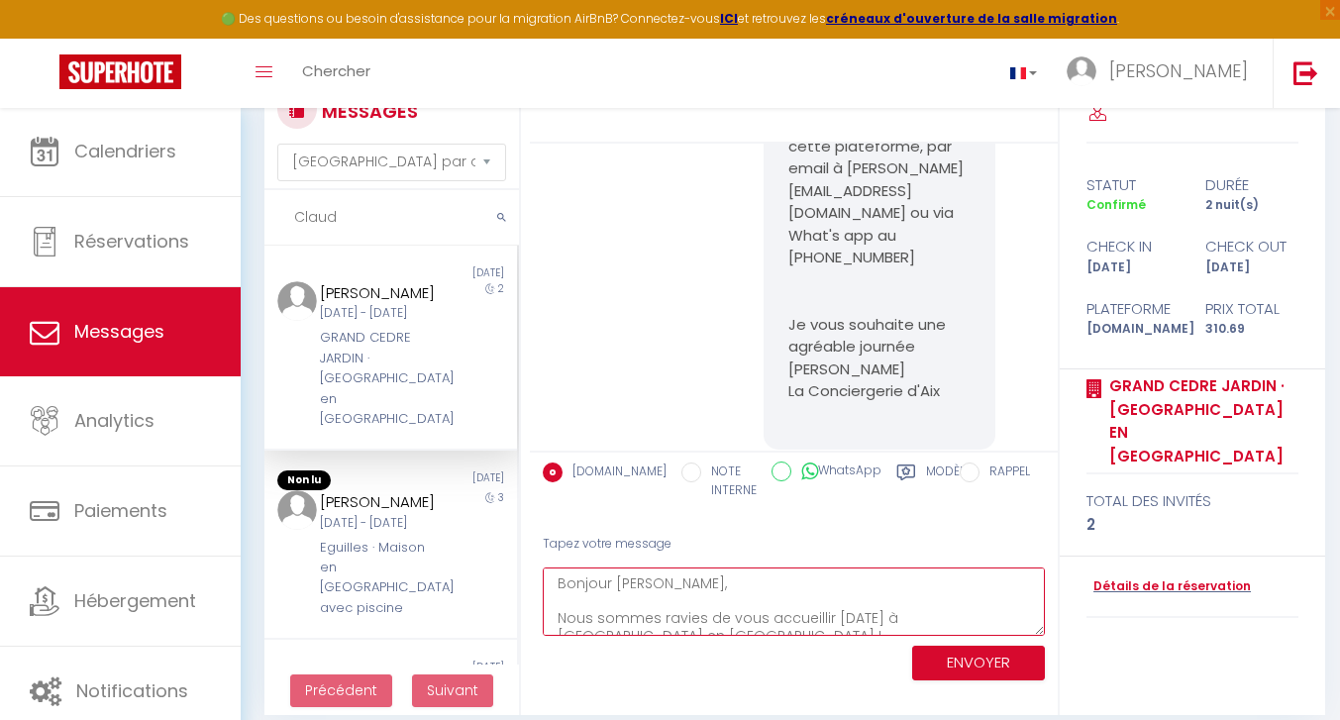
scroll to position [0, 0]
type textarea "Bonjour [PERSON_NAME], Nous sommes ravies de vous accueillir [DATE] à [GEOGRAPH…"
click at [942, 655] on button "ENVOYER" at bounding box center [978, 663] width 133 height 35
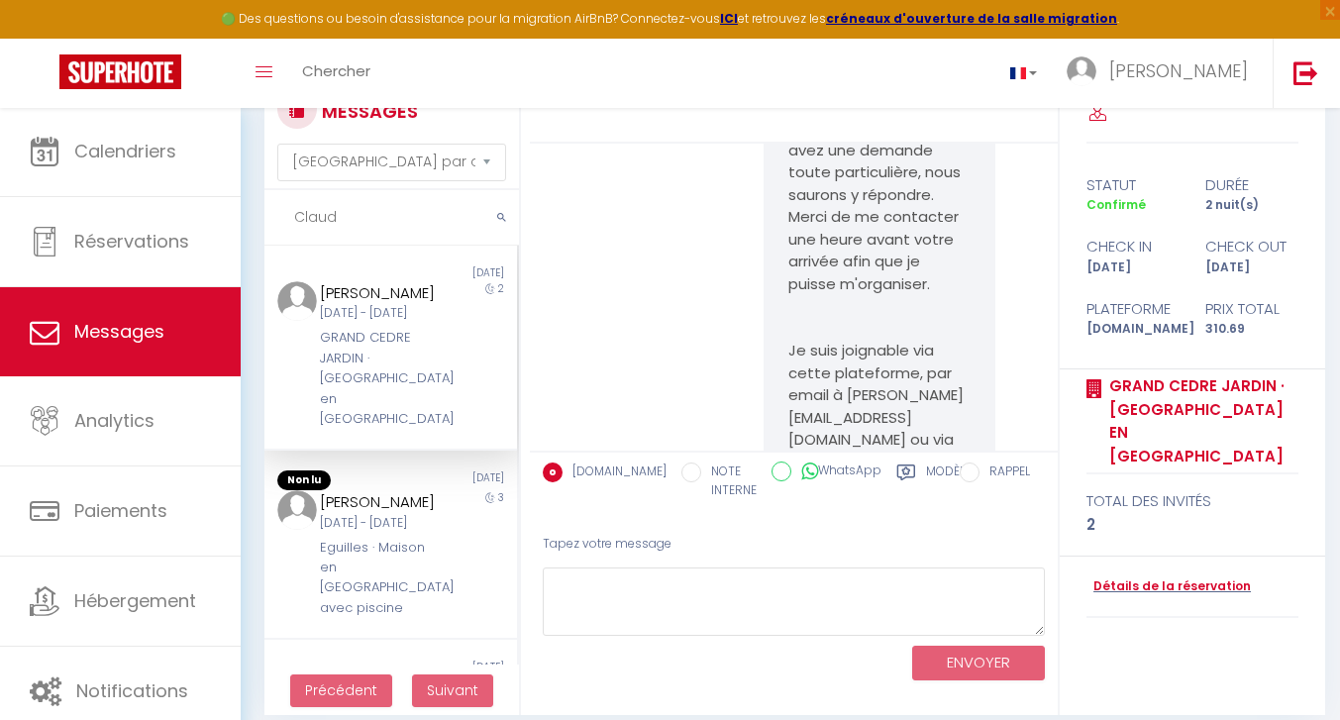
scroll to position [1072, 0]
click at [322, 533] on div "[DATE] - [DATE]" at bounding box center [380, 523] width 121 height 19
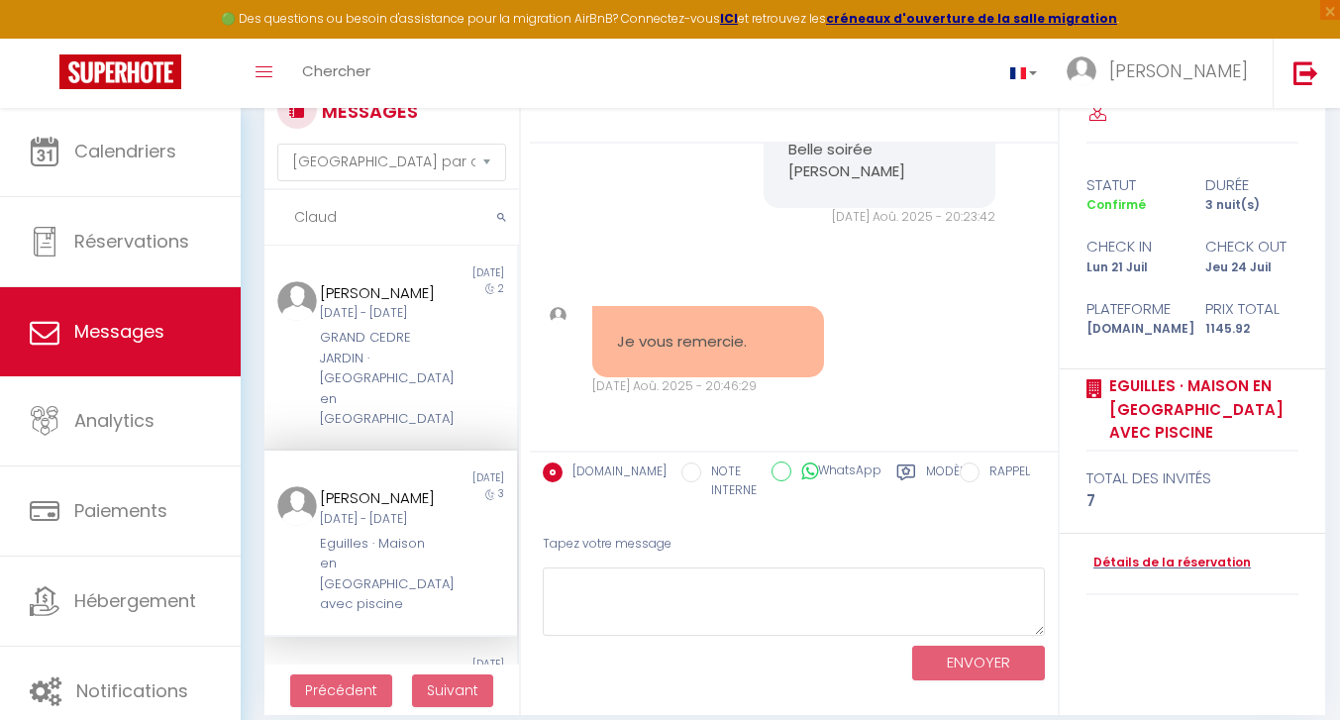
scroll to position [7971, 0]
click at [368, 228] on input "Claud" at bounding box center [392, 217] width 255 height 55
type input "C"
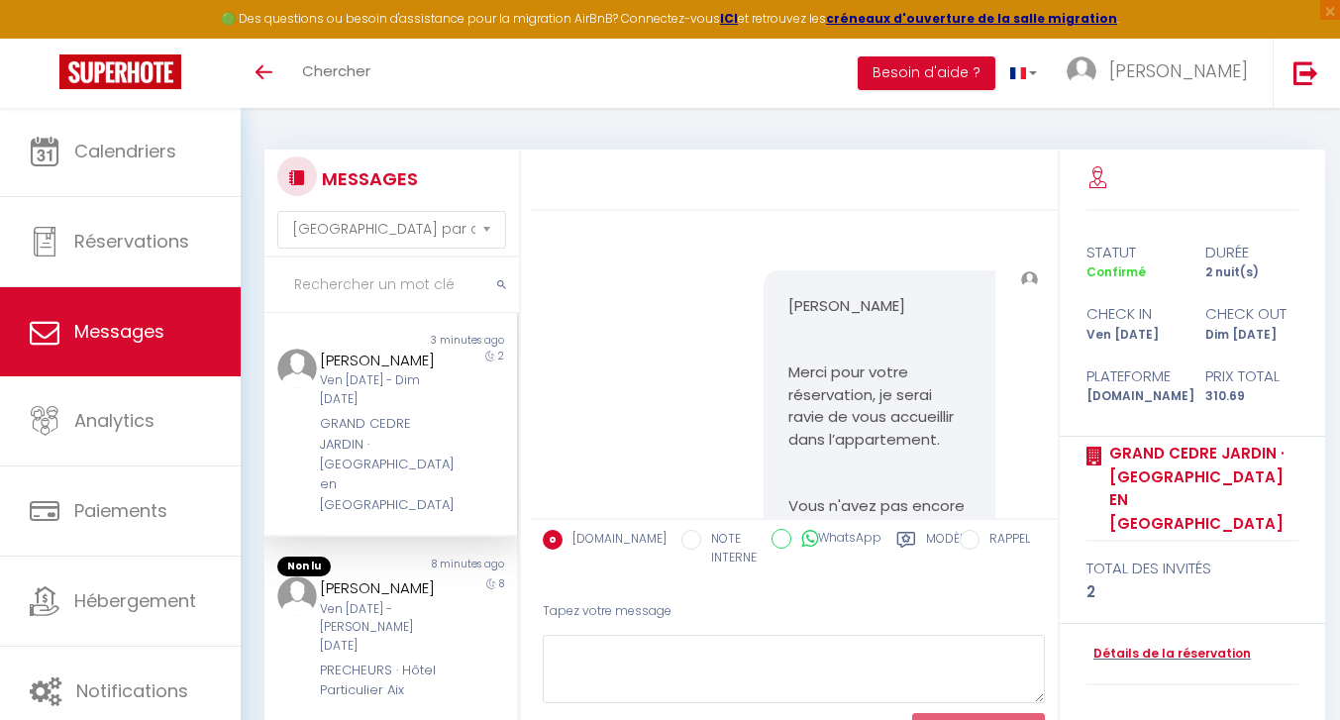
select select "message"
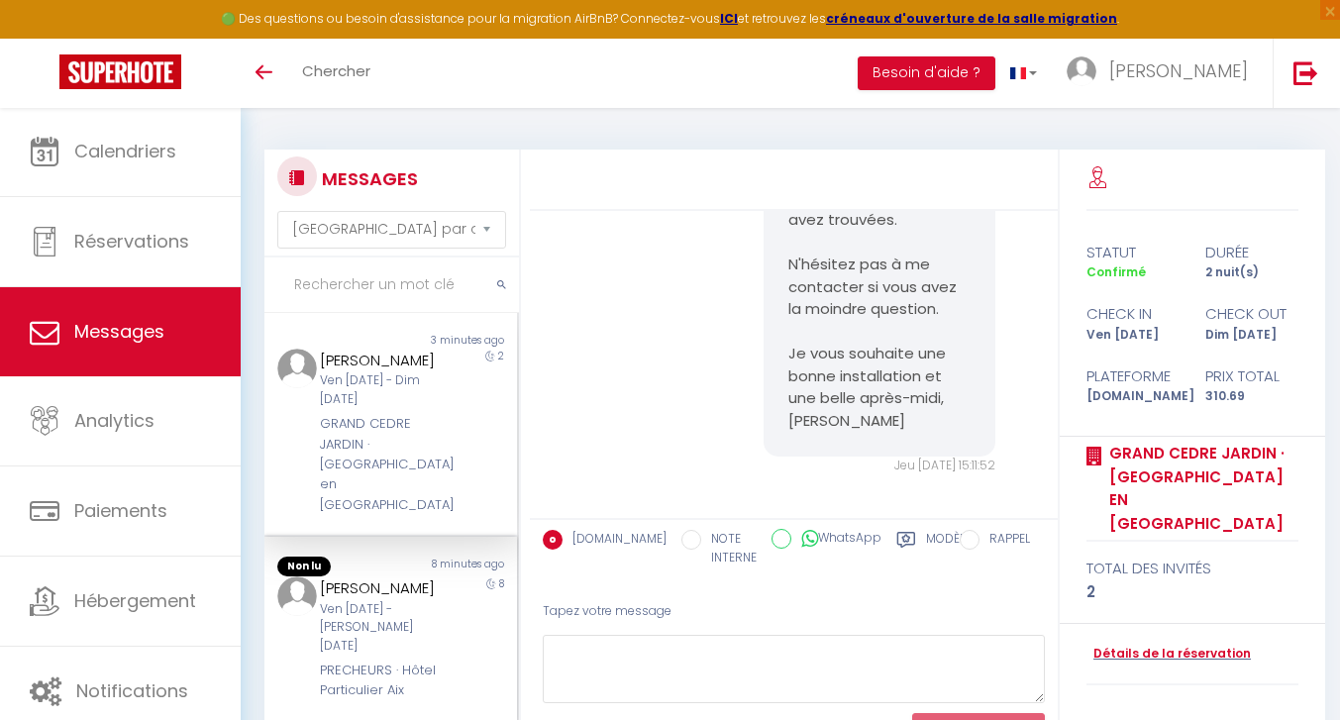
click at [394, 577] on div "[PERSON_NAME]" at bounding box center [380, 589] width 121 height 24
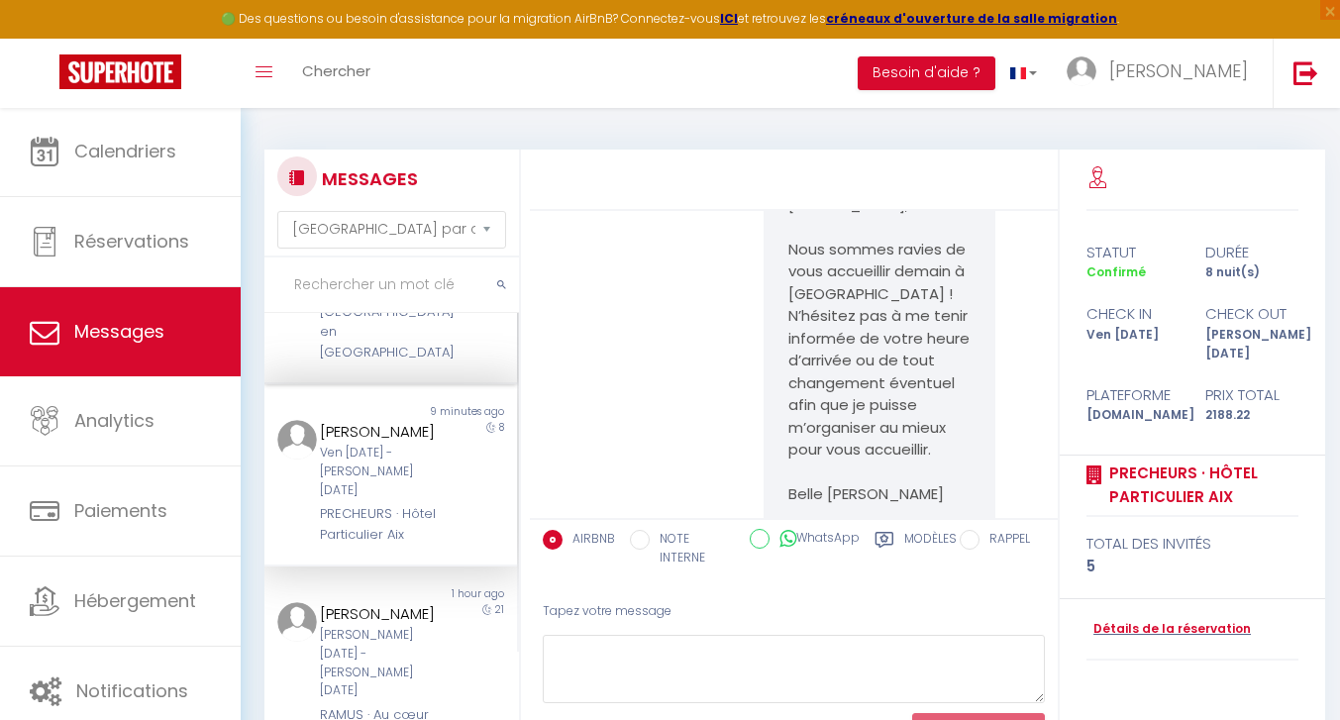
scroll to position [171, 0]
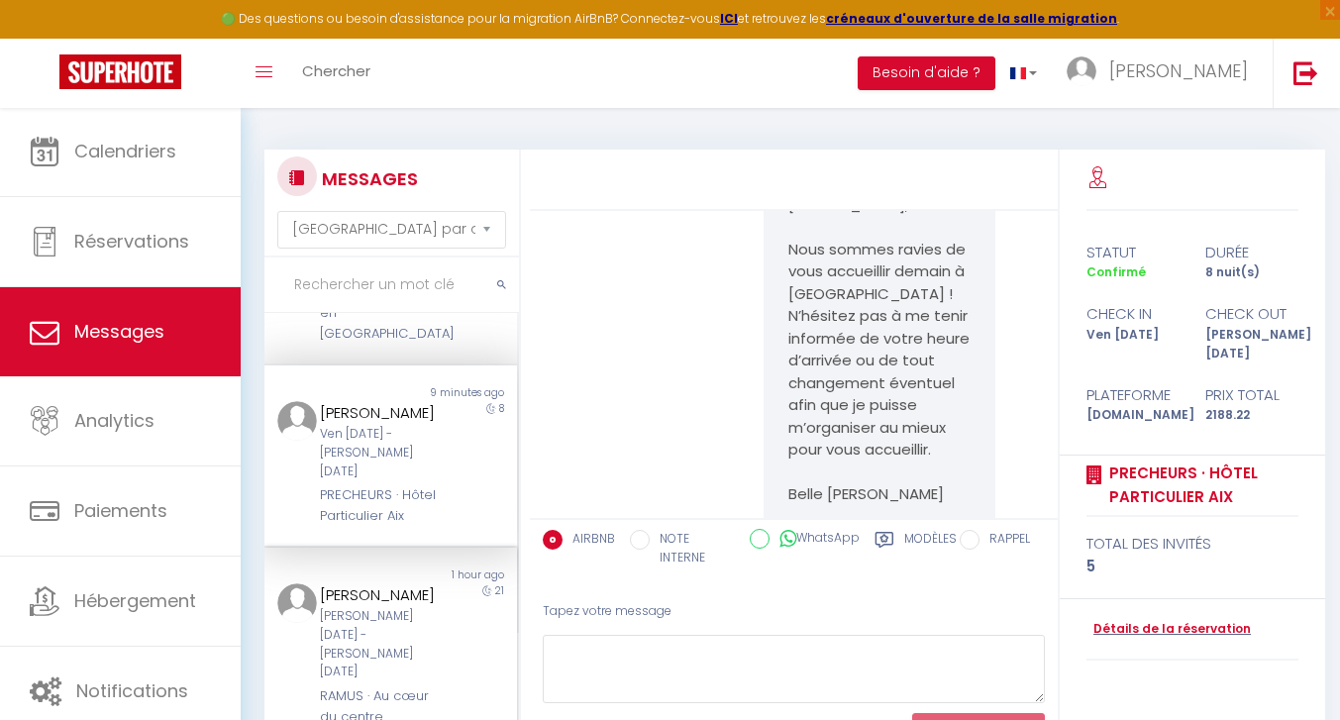
click at [389, 584] on div "[PERSON_NAME]" at bounding box center [380, 596] width 121 height 24
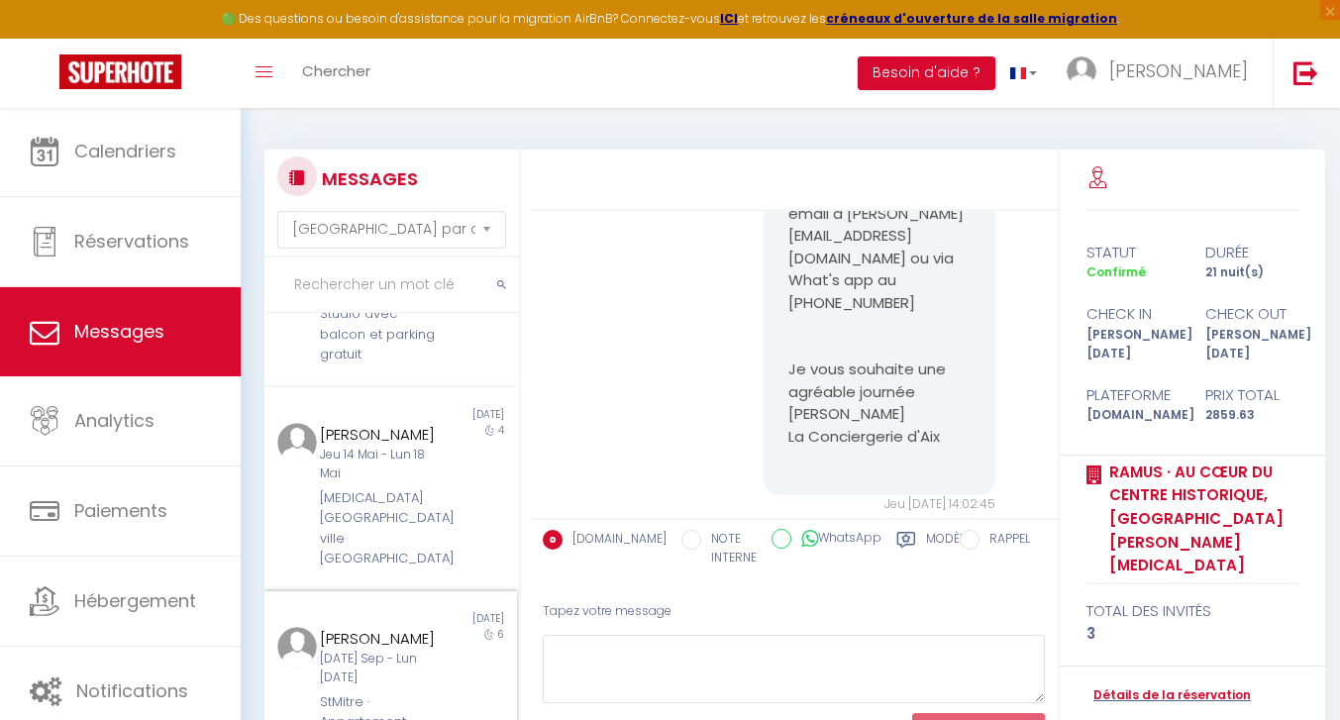
scroll to position [1248, 0]
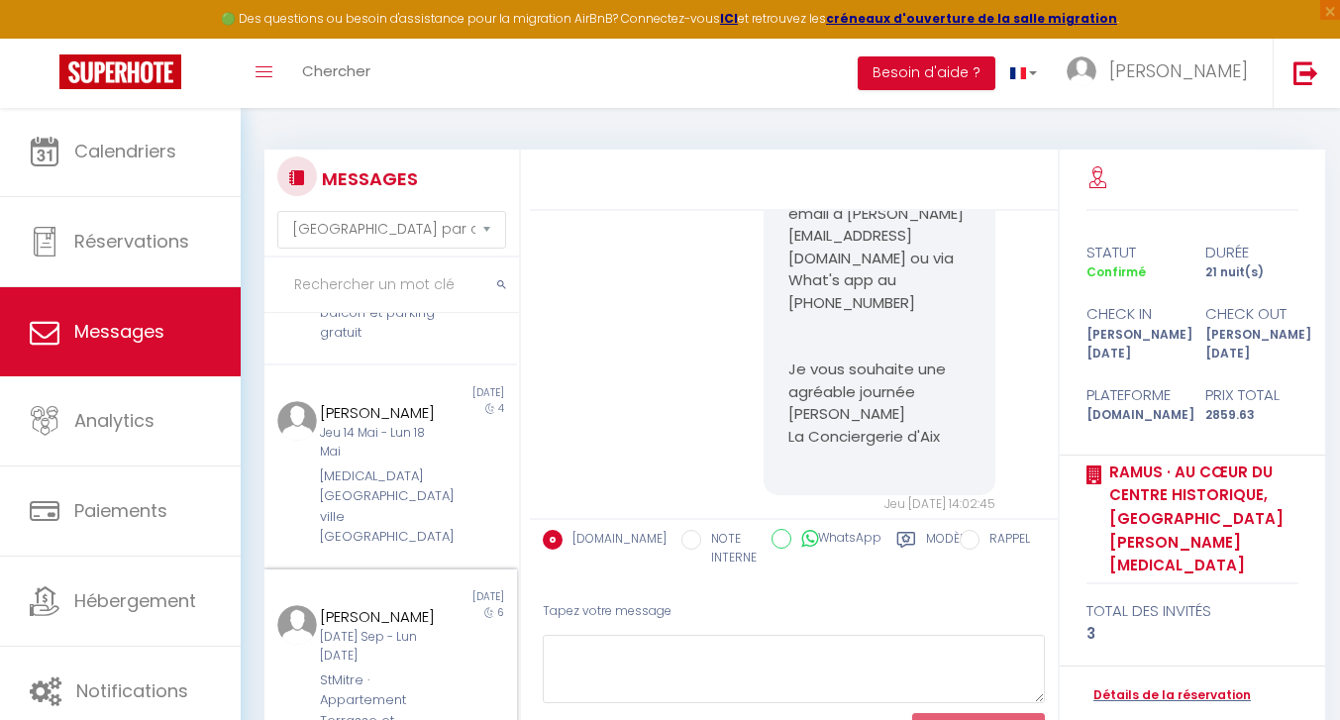
click at [358, 671] on div "StMitre · Appartement Terrasse et Parking" at bounding box center [380, 711] width 121 height 81
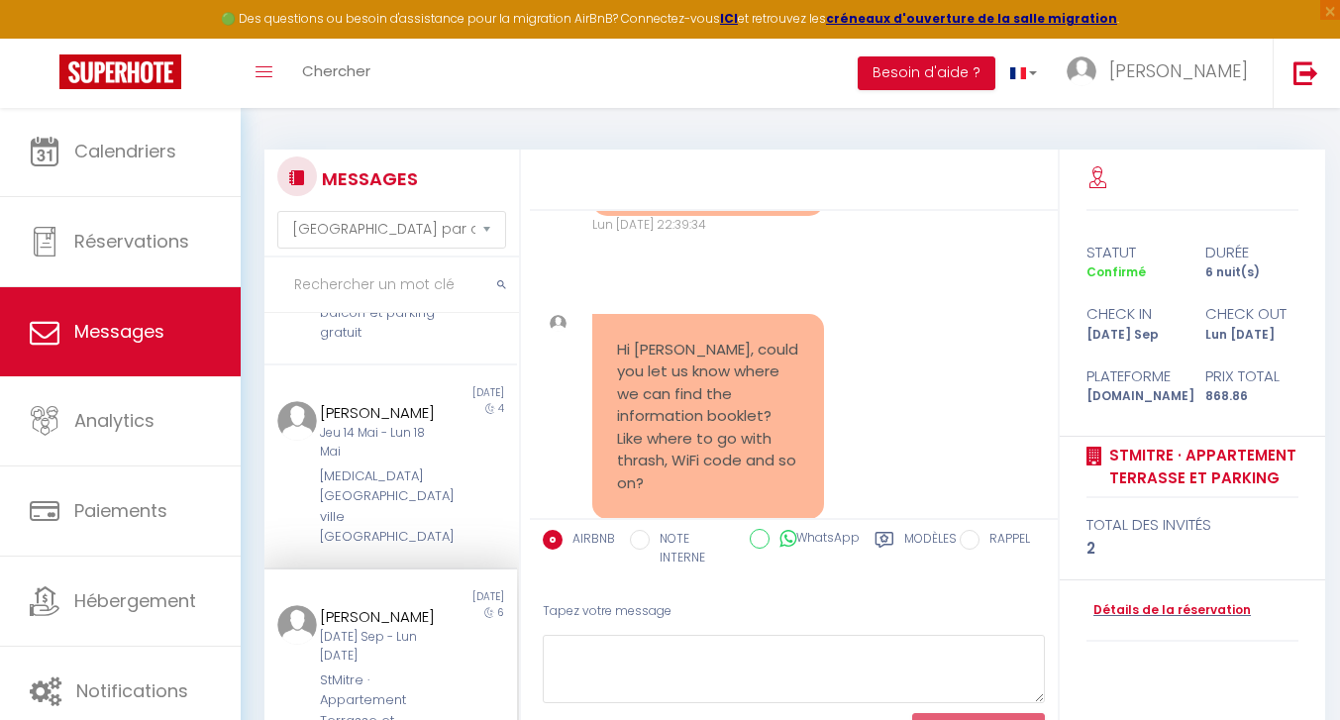
scroll to position [3172, 0]
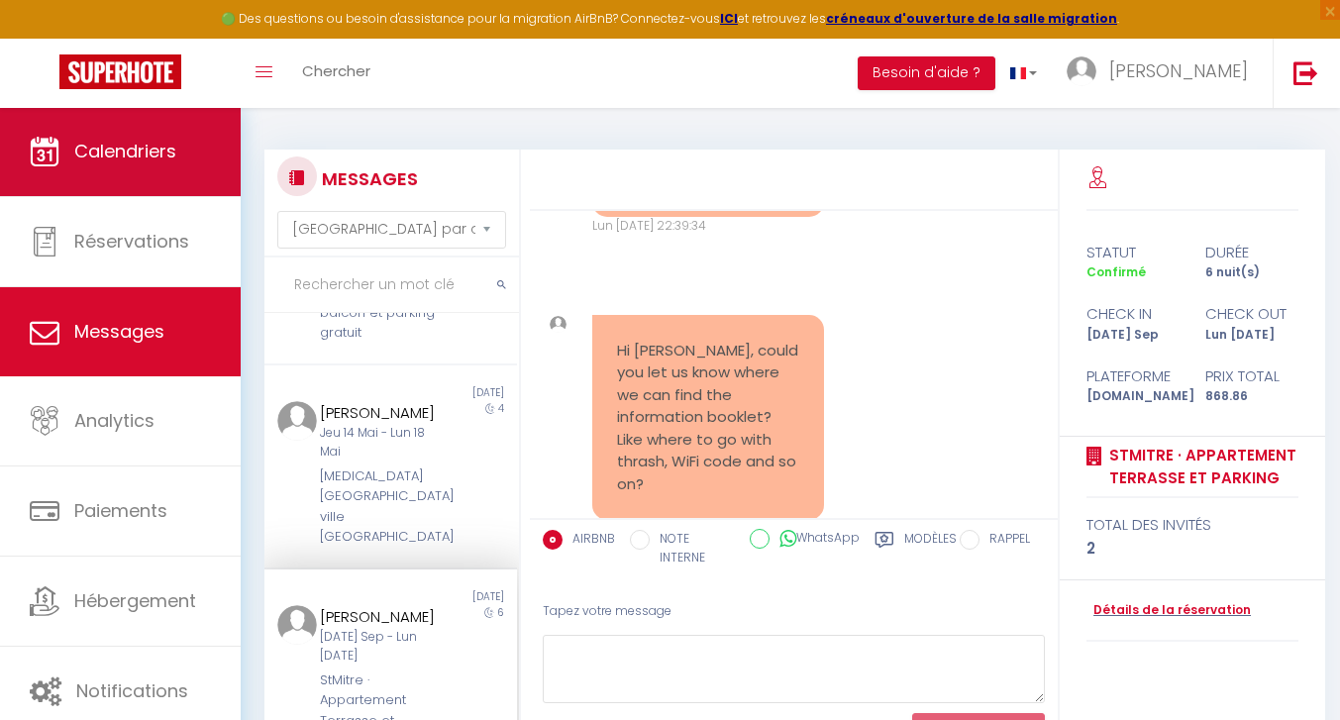
click at [128, 164] on link "Calendriers" at bounding box center [120, 151] width 241 height 89
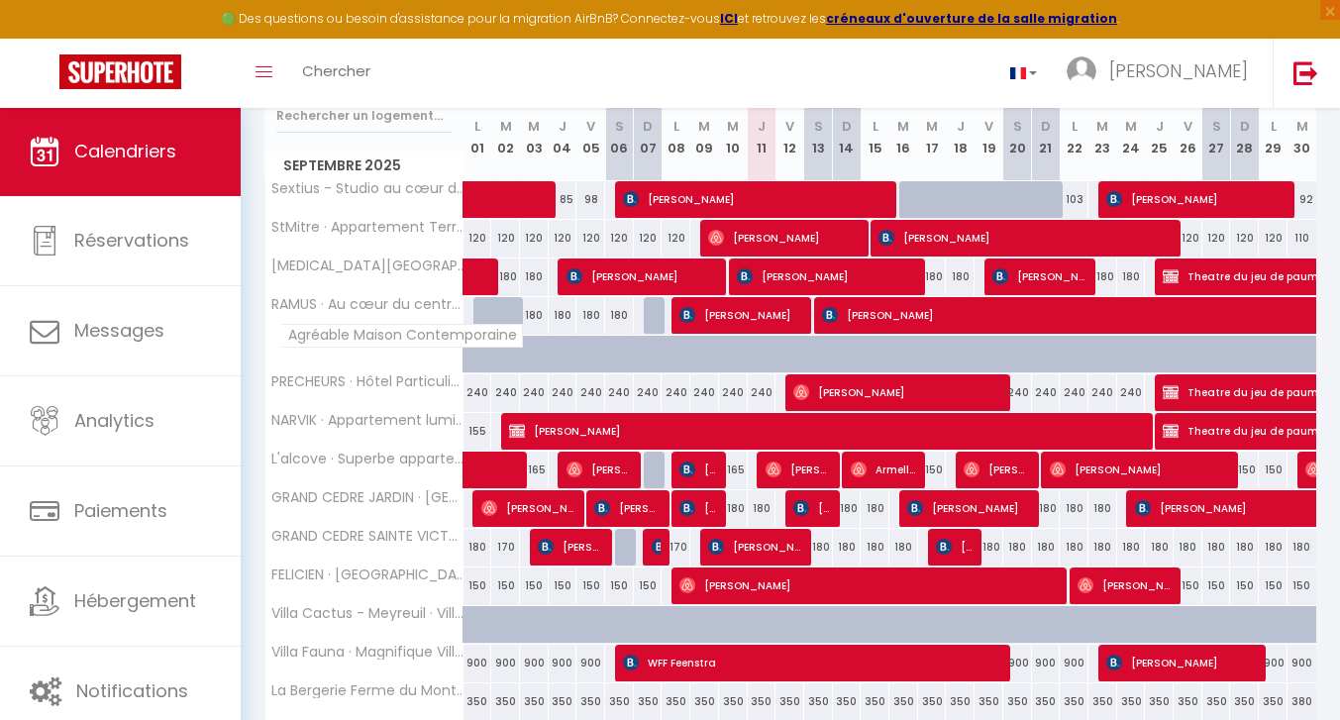
scroll to position [268, 0]
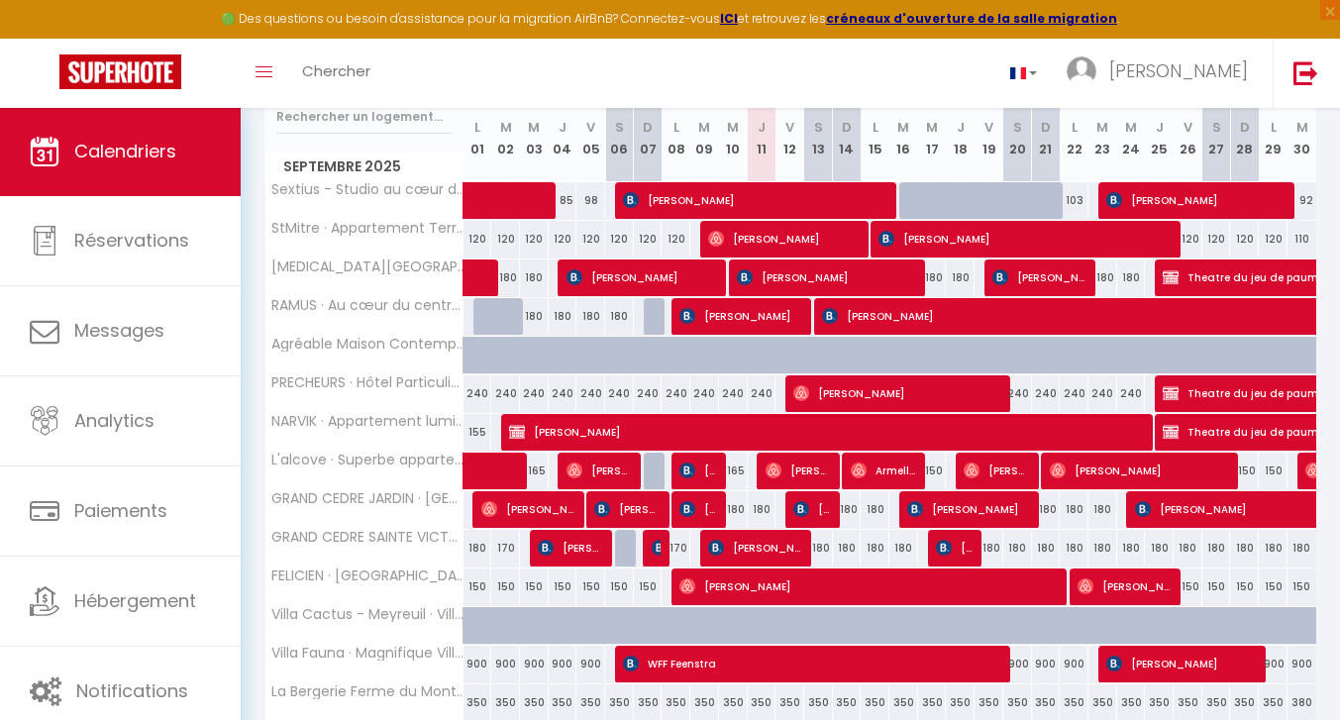
select select "OK"
select select "KO"
select select "0"
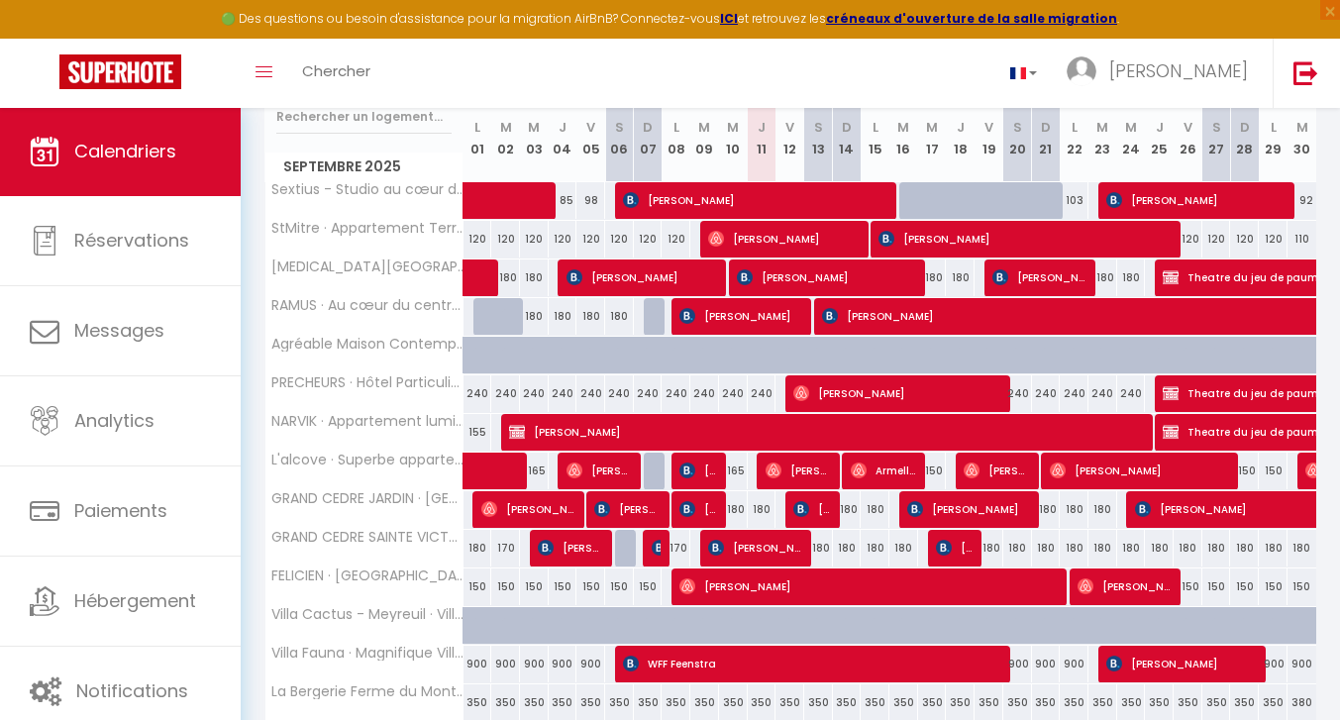
select select "1"
select select
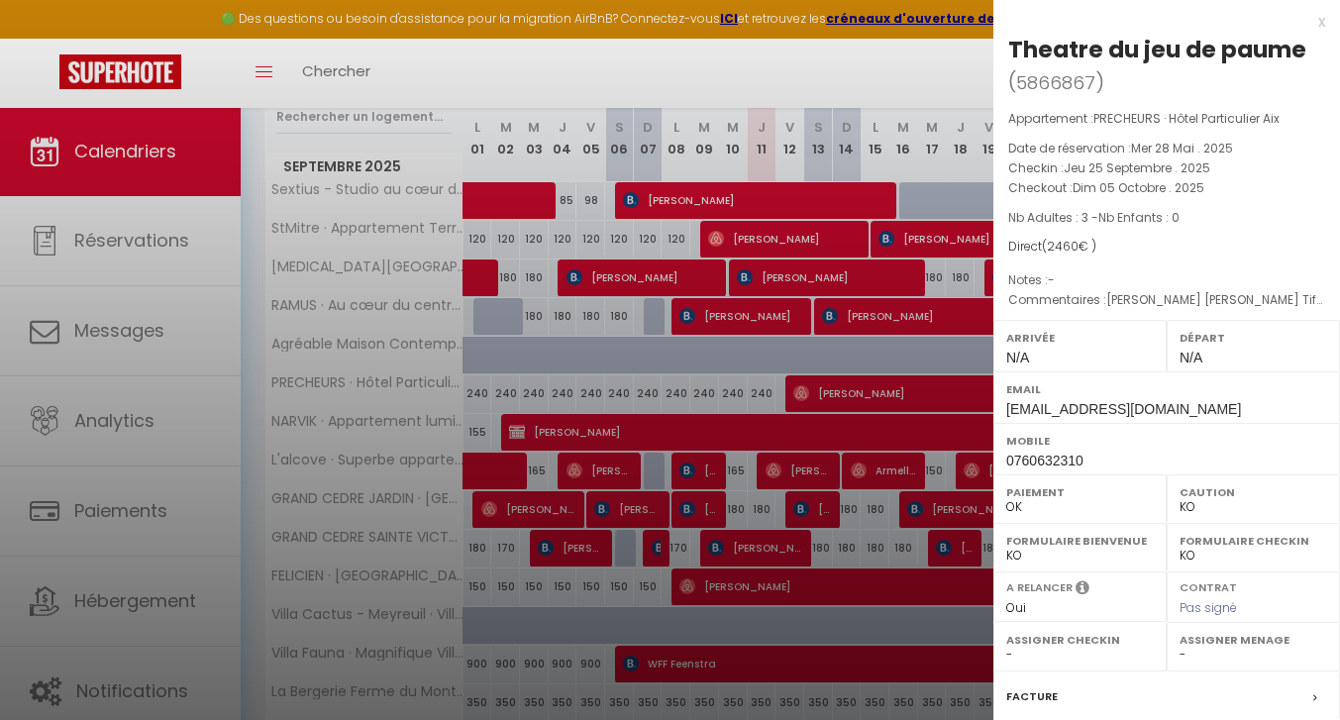
click at [808, 304] on div at bounding box center [670, 360] width 1340 height 720
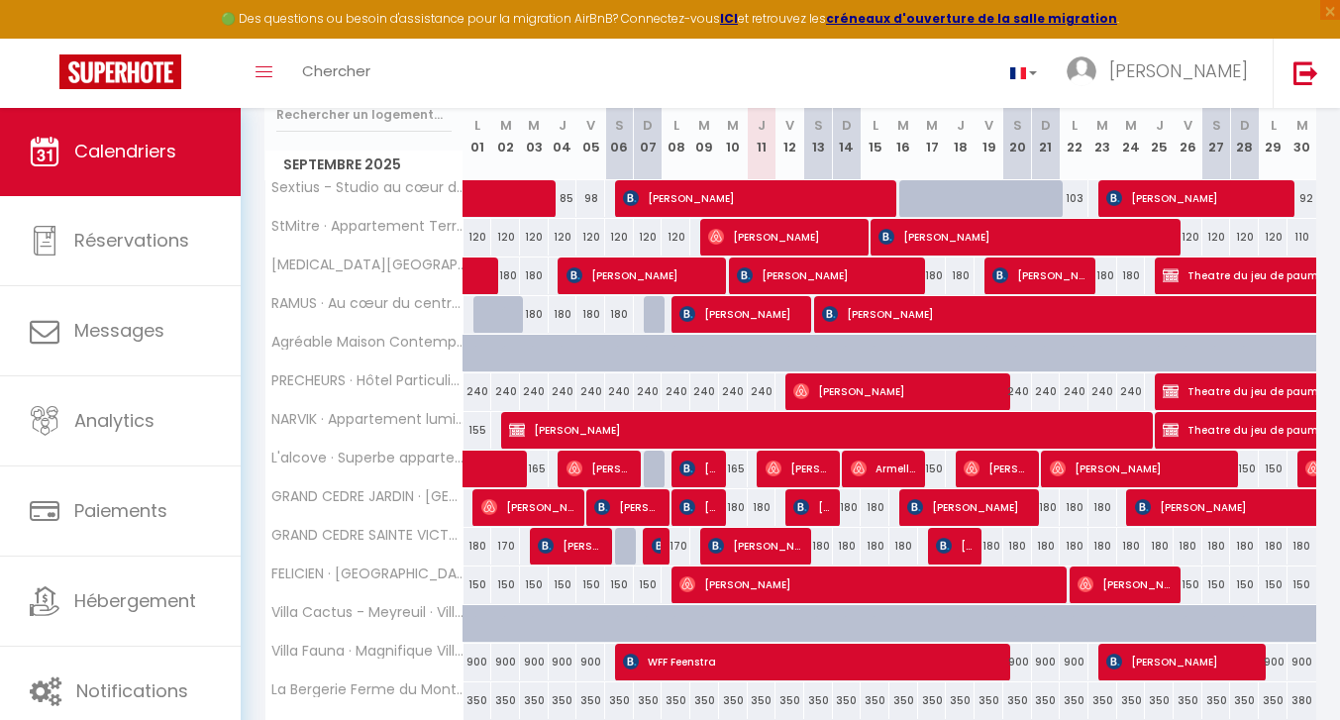
scroll to position [270, 0]
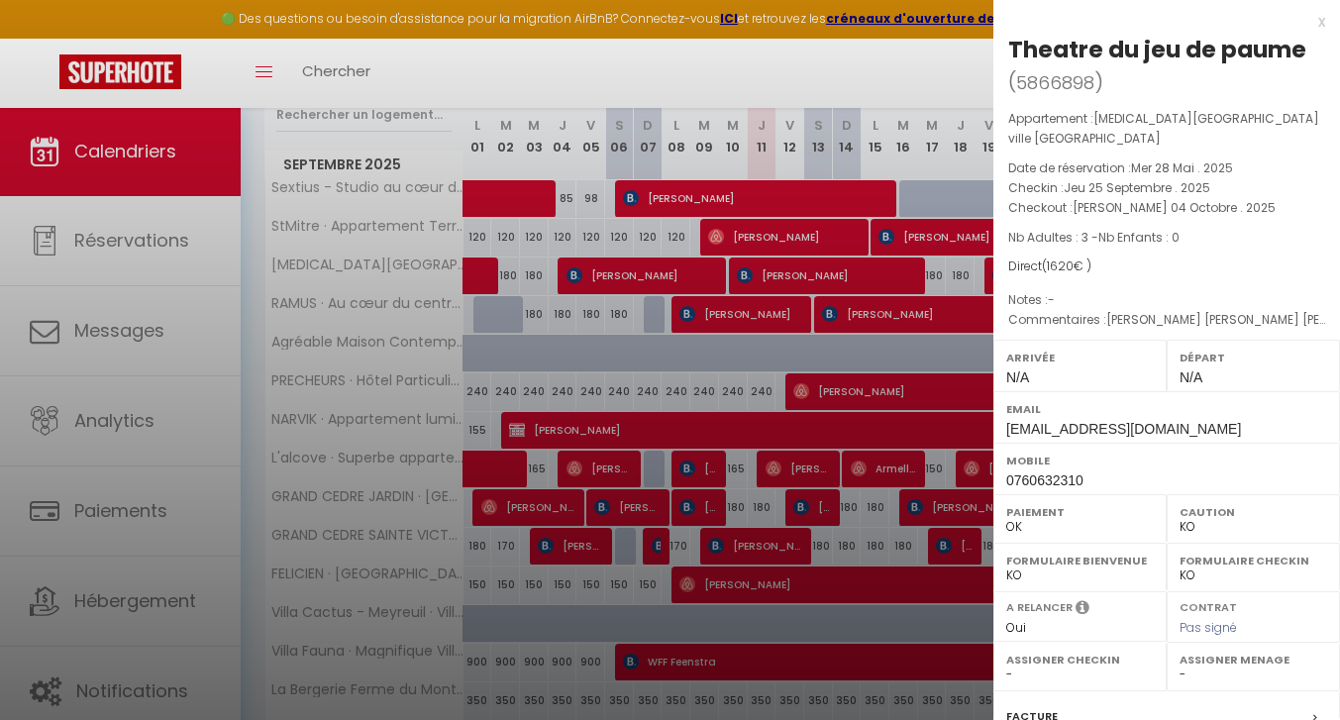
click at [944, 197] on div at bounding box center [670, 360] width 1340 height 720
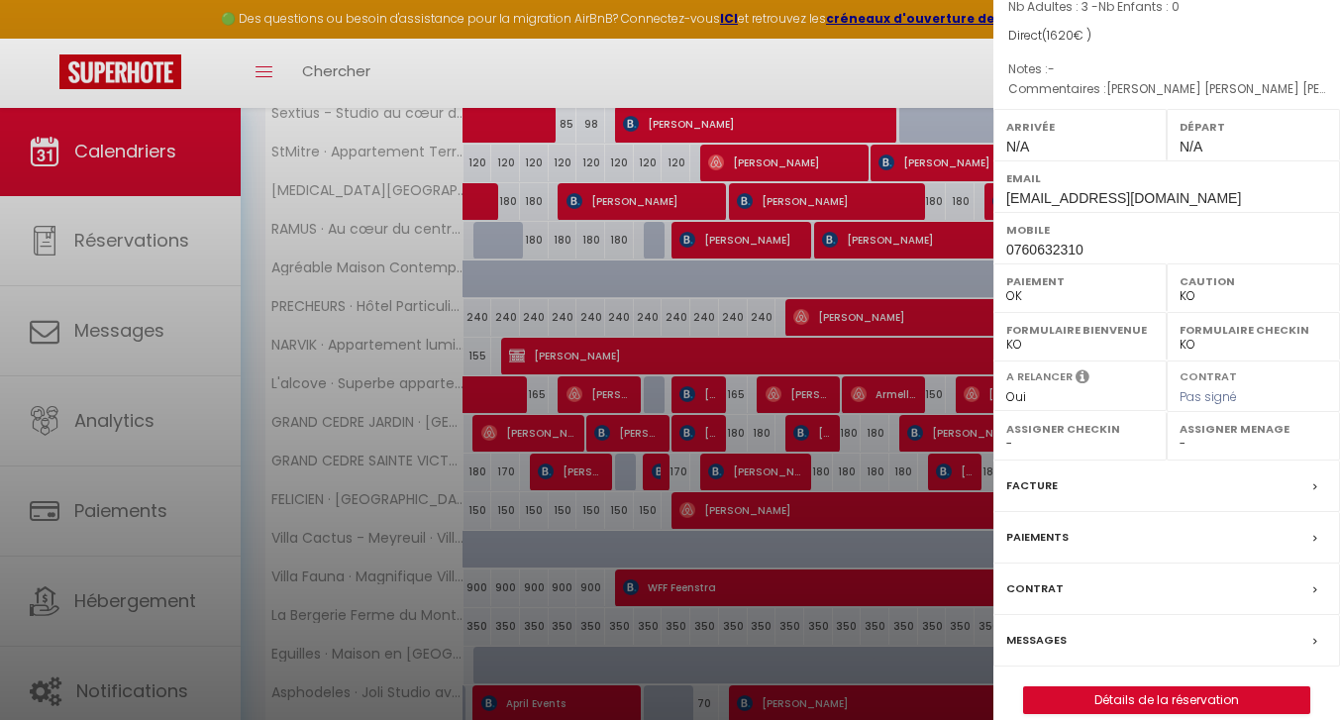
scroll to position [229, 0]
click at [1077, 690] on link "Détails de la réservation" at bounding box center [1166, 703] width 285 height 26
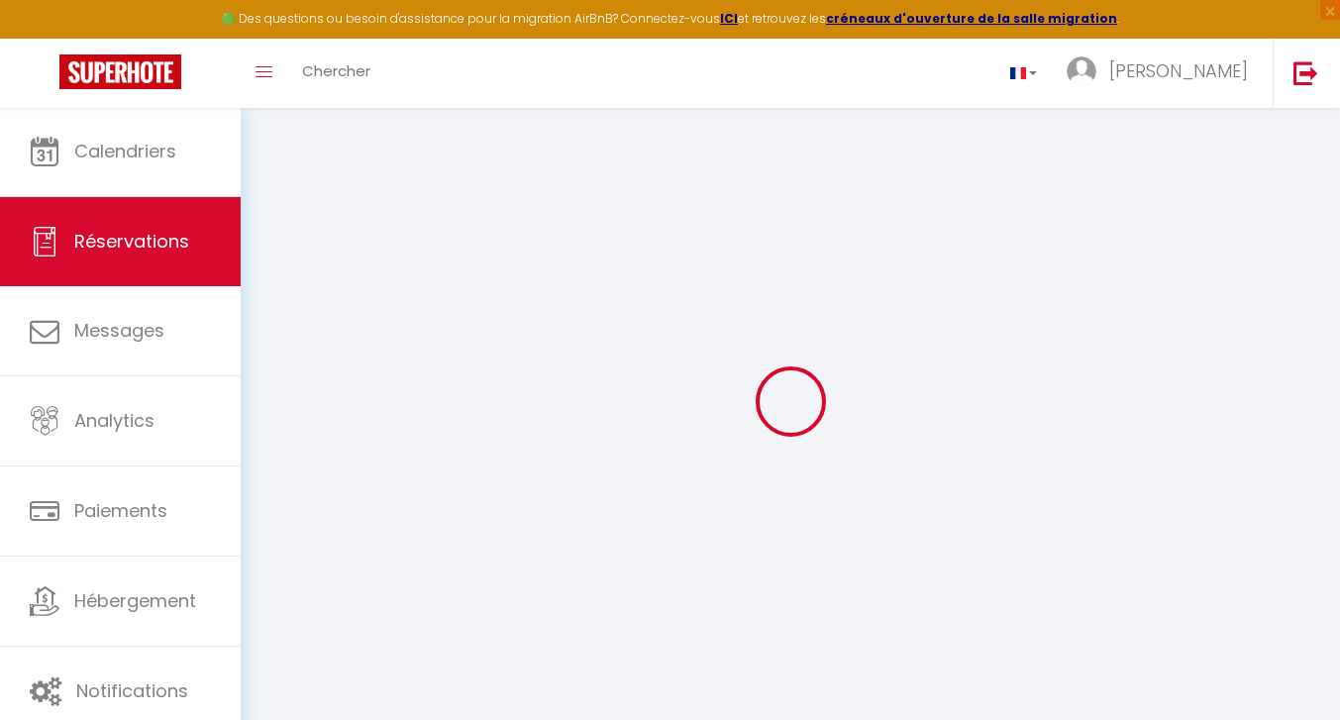
type input "Theatre"
type input "du jeu de paume"
type input "ceciliapetronio@lestheatres.net"
type input "0760632310"
select select "FR"
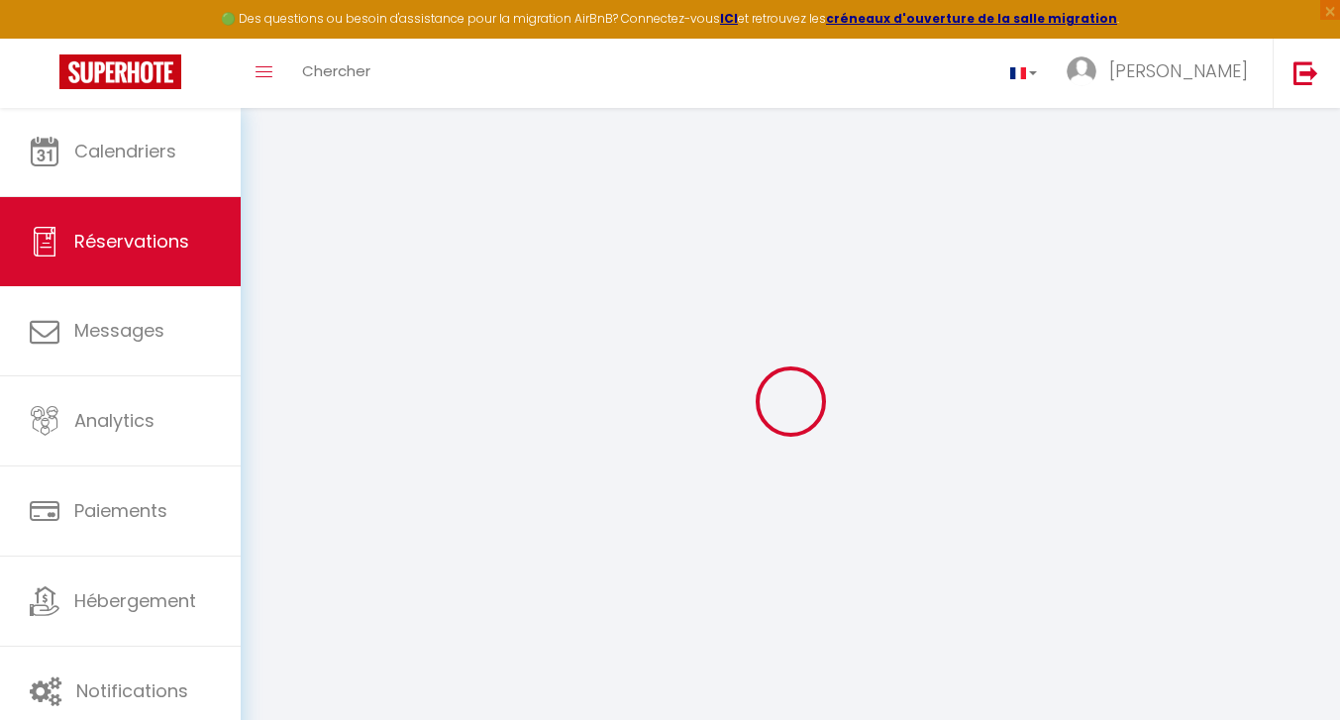
select select "34400"
select select "1"
type input "Jeu 25 Septembre 2025"
select select
type input "Sam 04 Octobre 2025"
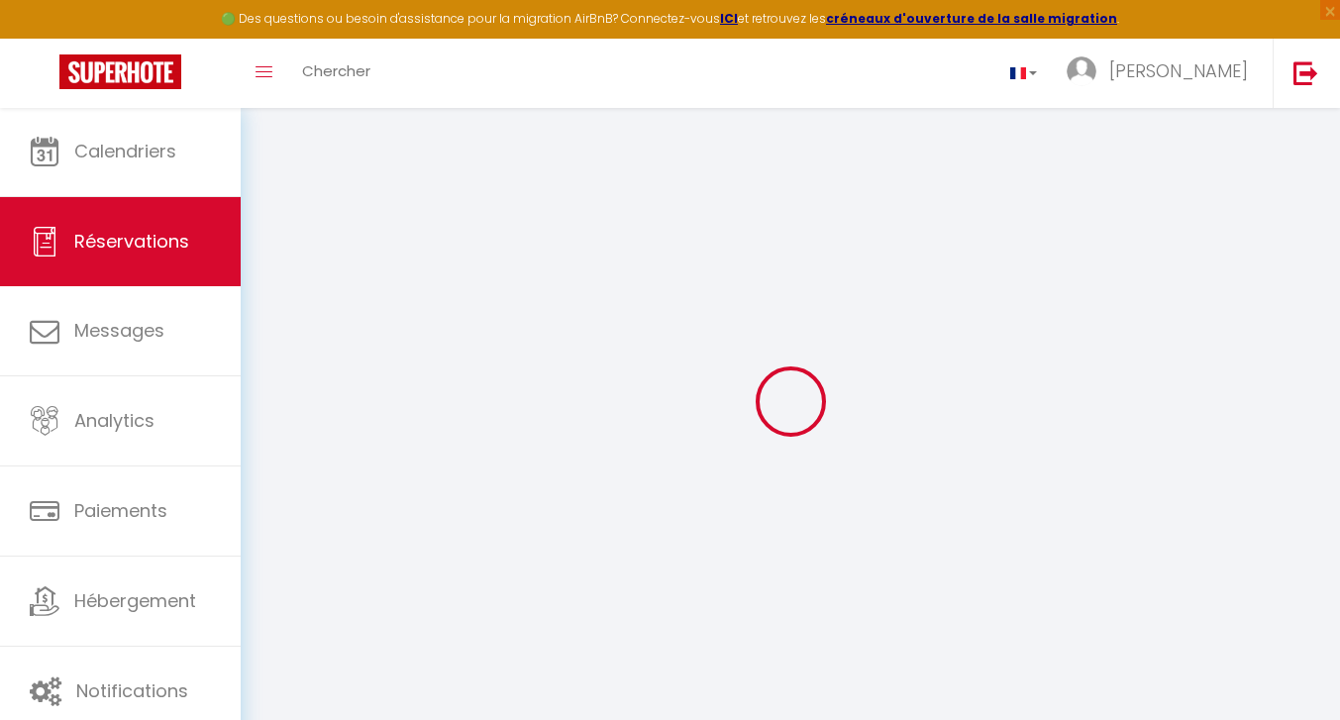
select select
type input "3"
select select "12"
select select
type input "1620"
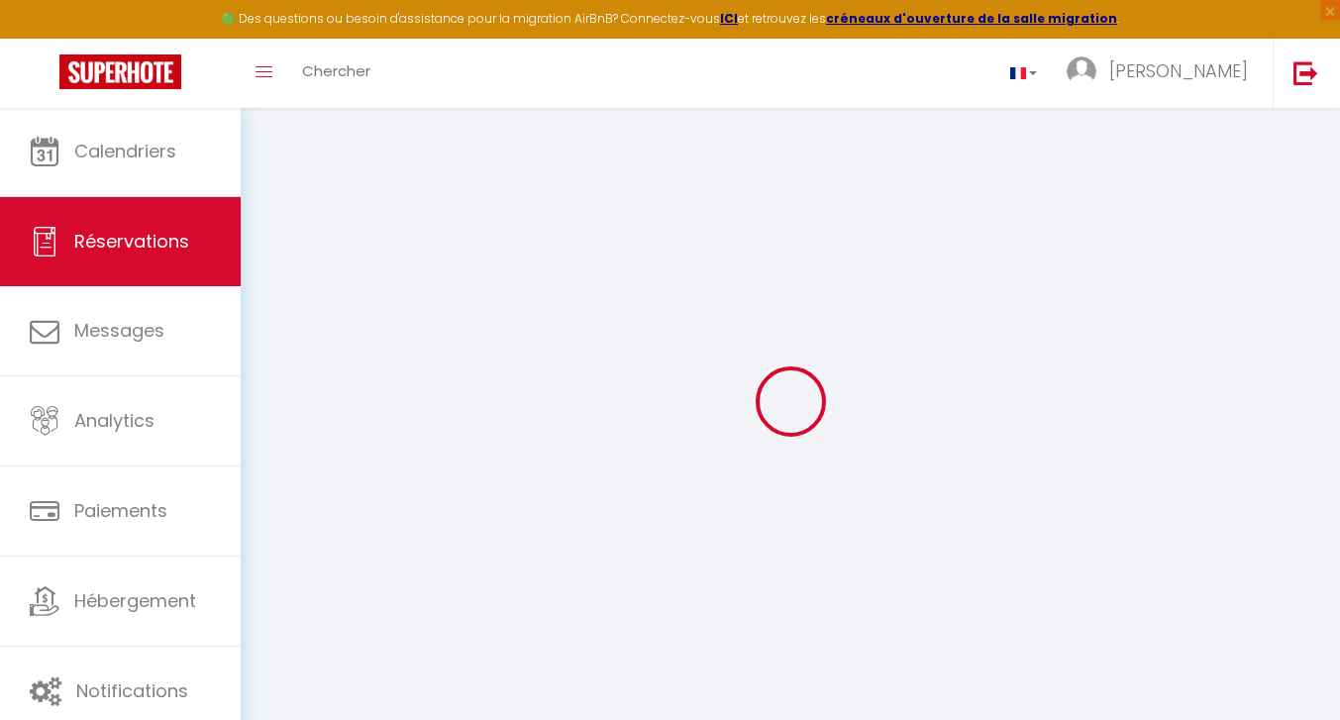
checkbox input "false"
type input "0"
select select
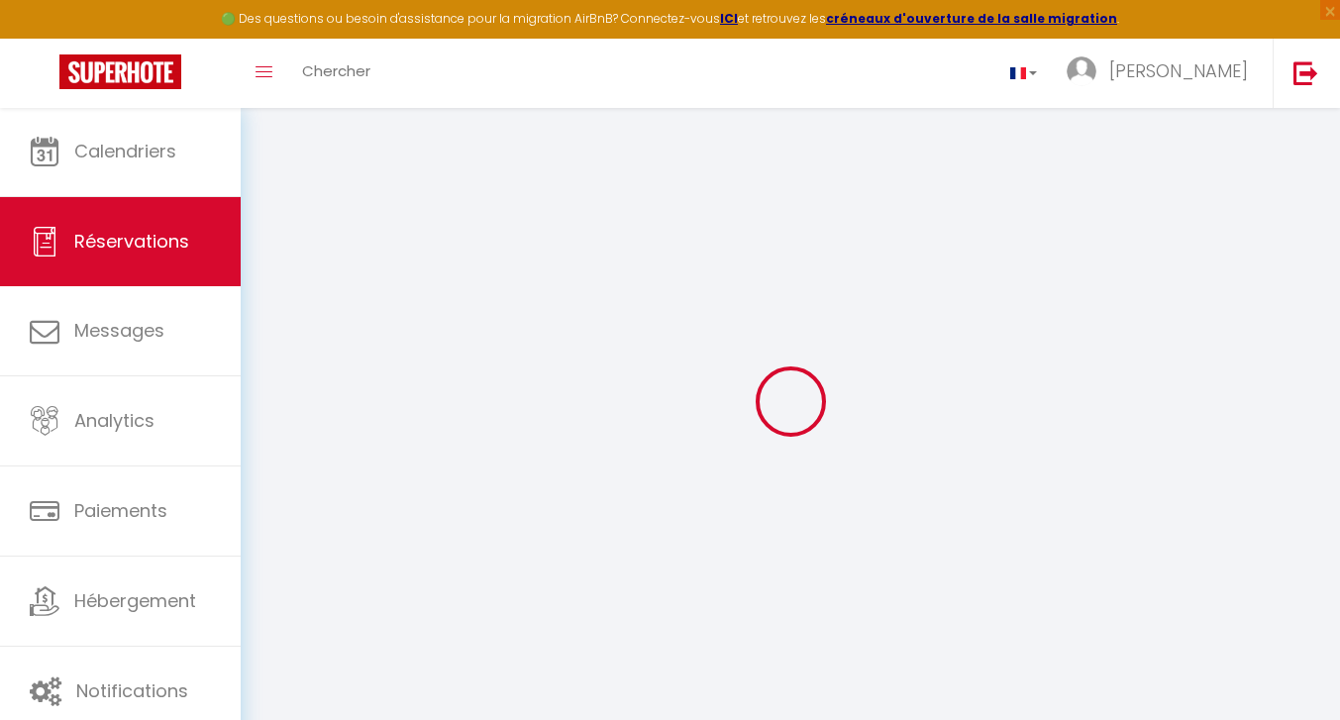
select select
select select "14"
checkbox input "false"
select select
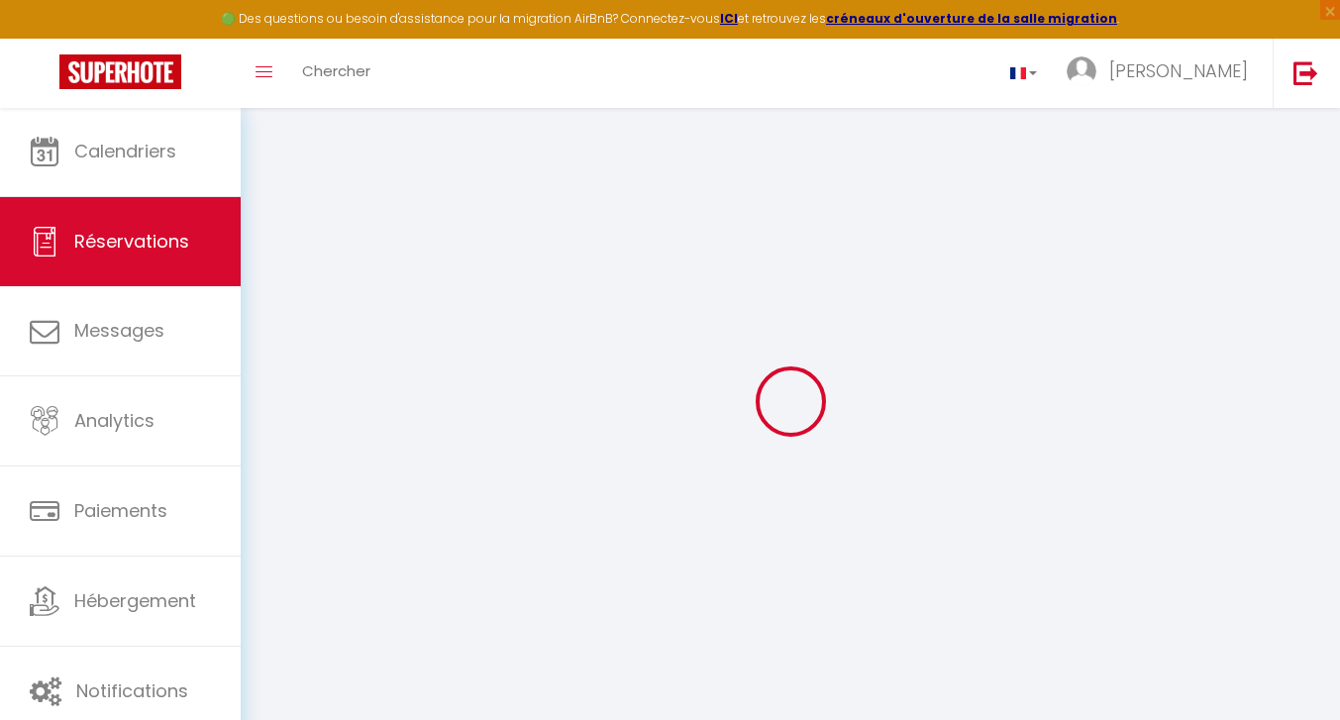
checkbox input "false"
select select
checkbox input "false"
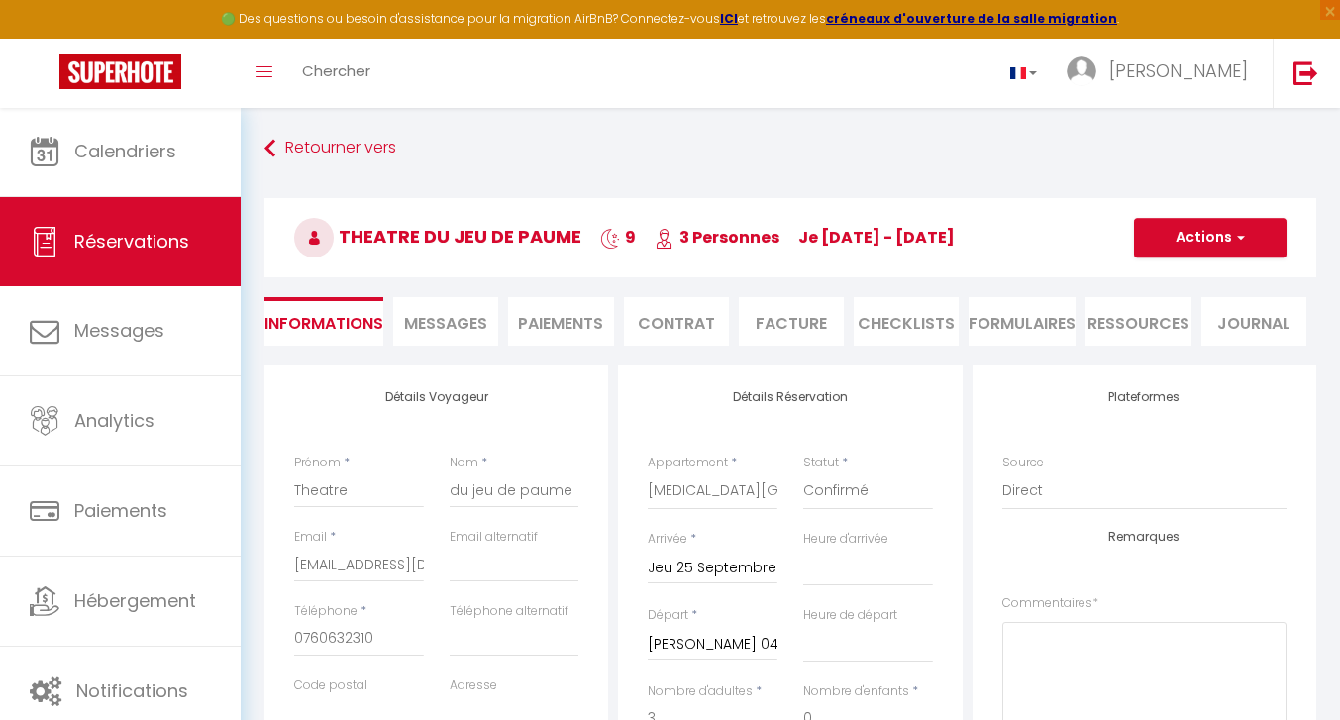
select select
checkbox input "false"
type textarea "Elsa Brès Coline Bec Tamara Al Saadi"
select select
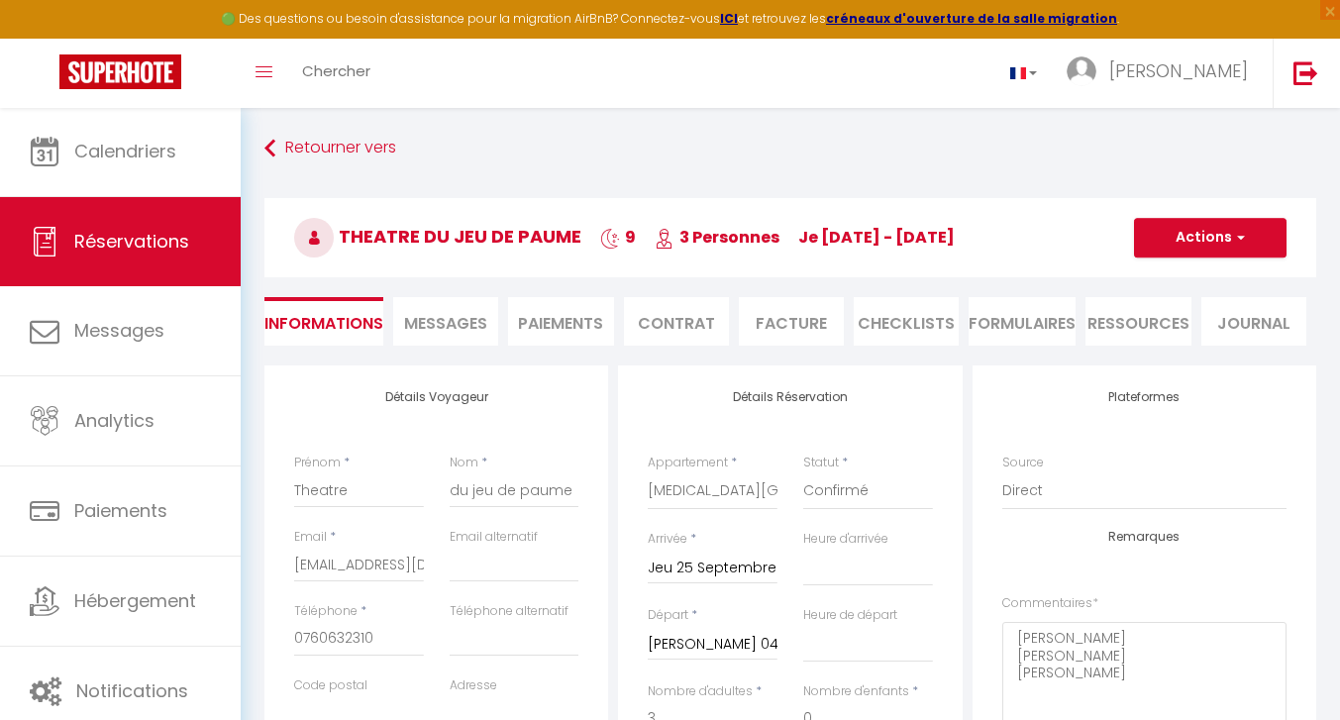
select select
checkbox input "false"
select select
checkbox input "false"
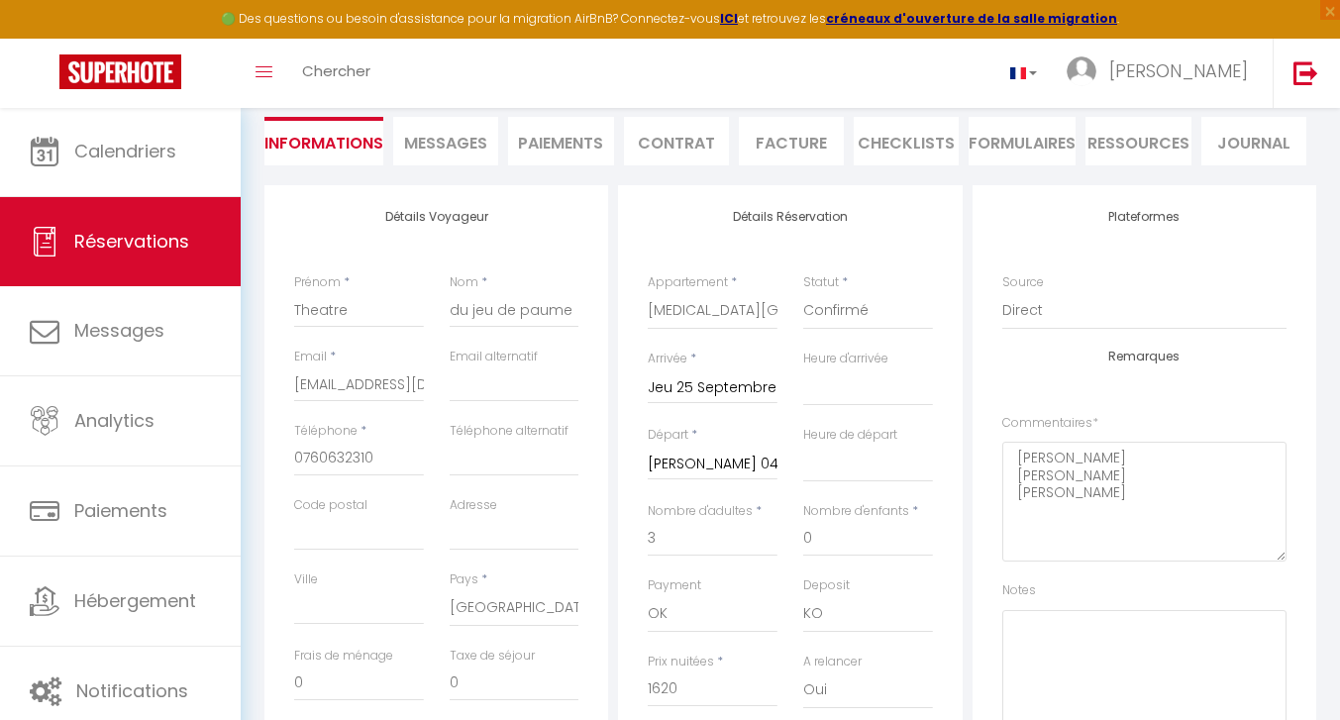
scroll to position [181, 0]
click at [664, 394] on input "Jeu 25 Septembre 2025" at bounding box center [713, 387] width 130 height 26
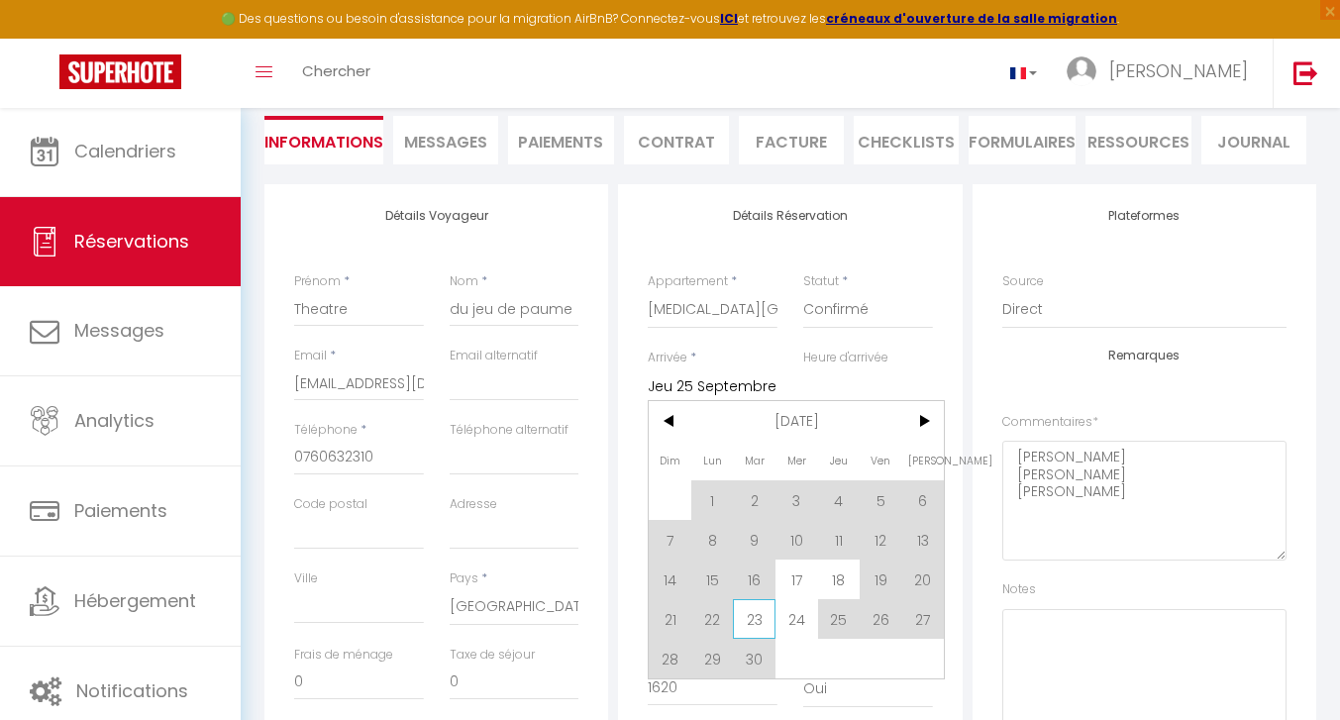
click at [751, 622] on span "23" at bounding box center [754, 619] width 43 height 40
type input "Mar 23 Septembre 2025"
select select
type input "1980"
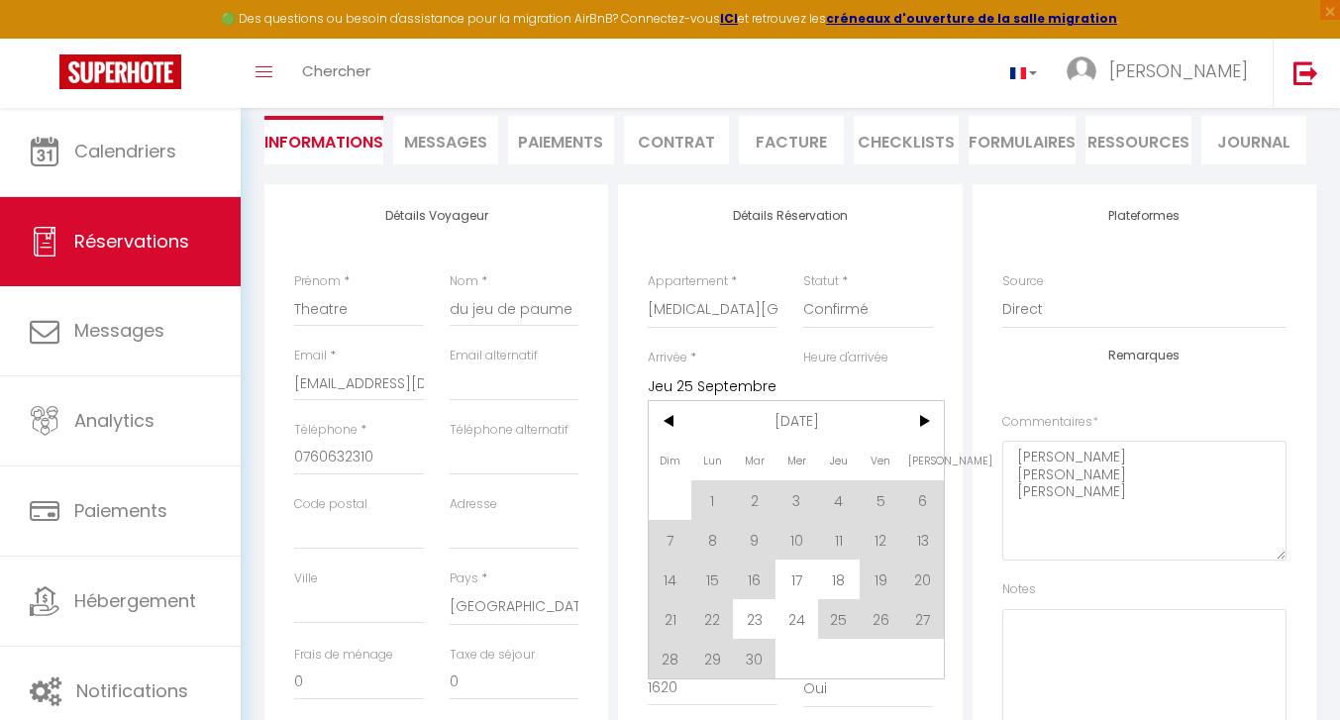
checkbox input "false"
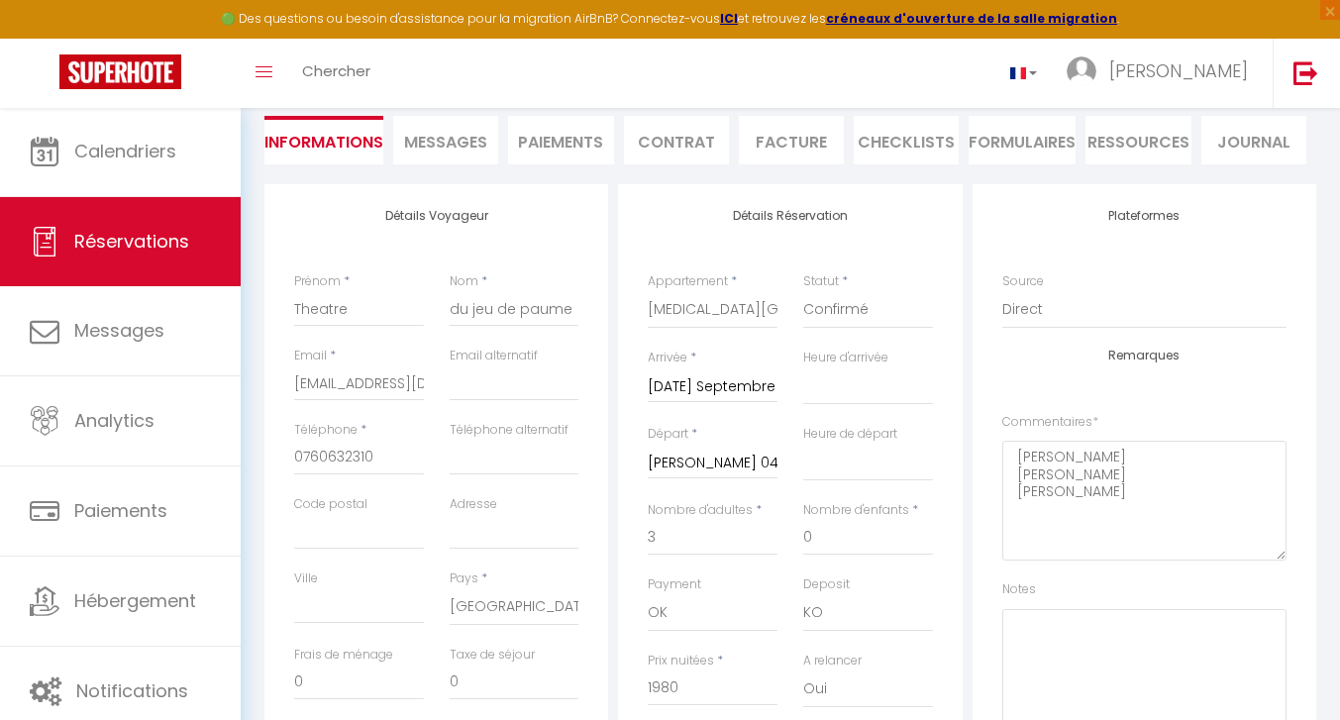
click at [680, 463] on input "Sam 04 Octobre 2025" at bounding box center [713, 464] width 130 height 26
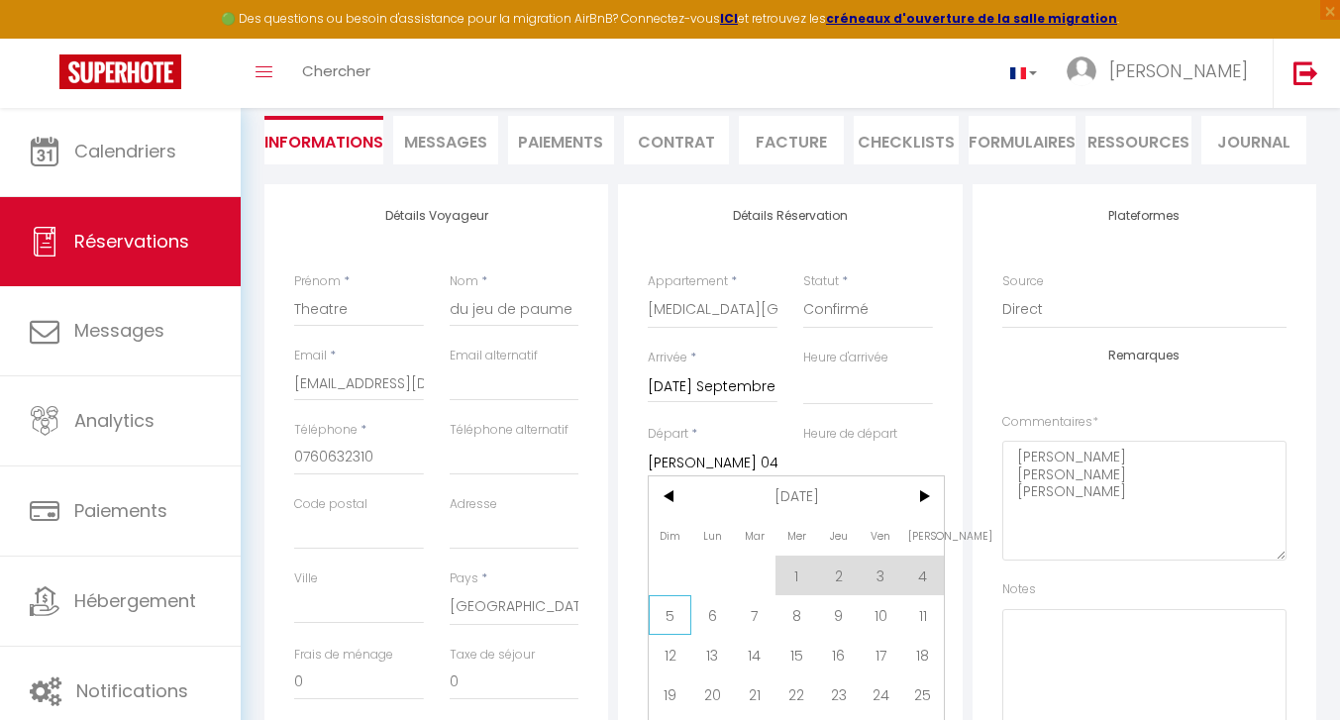
click at [671, 617] on span "5" at bounding box center [670, 615] width 43 height 40
select select
type input "Dim 05 Octobre 2025"
select select
type input "2160"
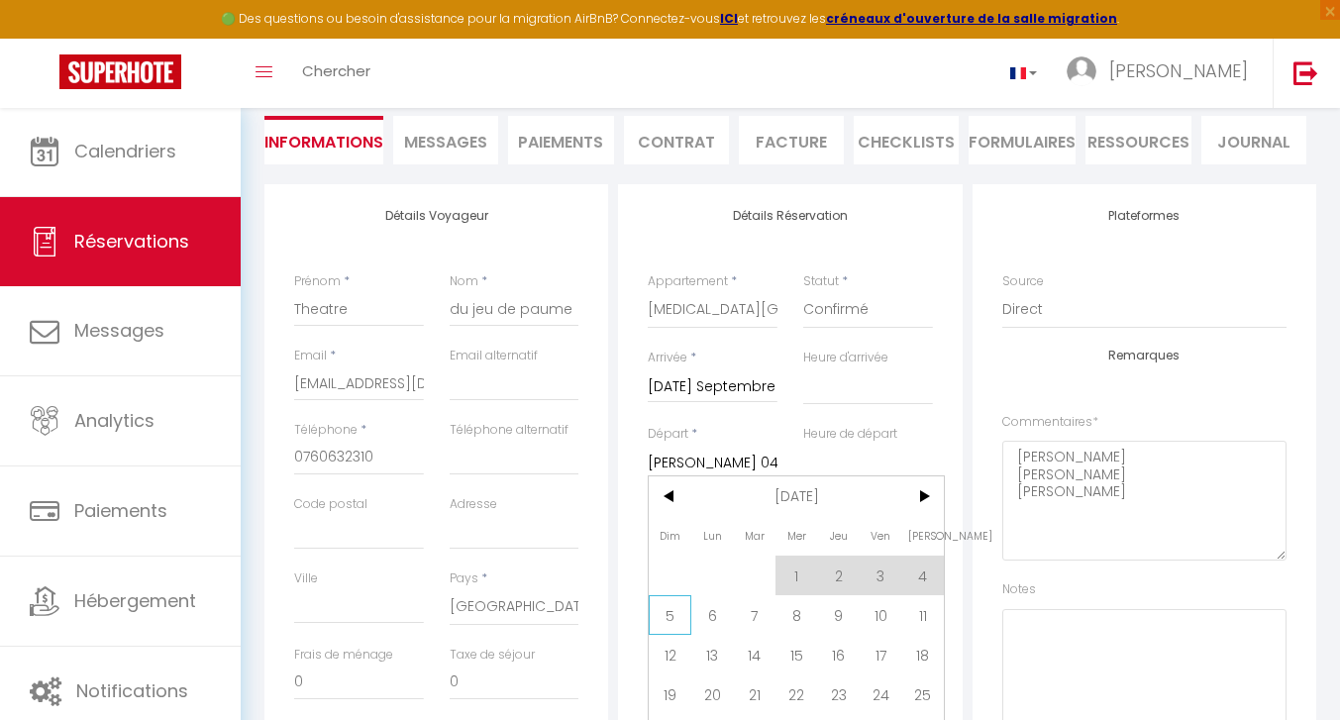
checkbox input "false"
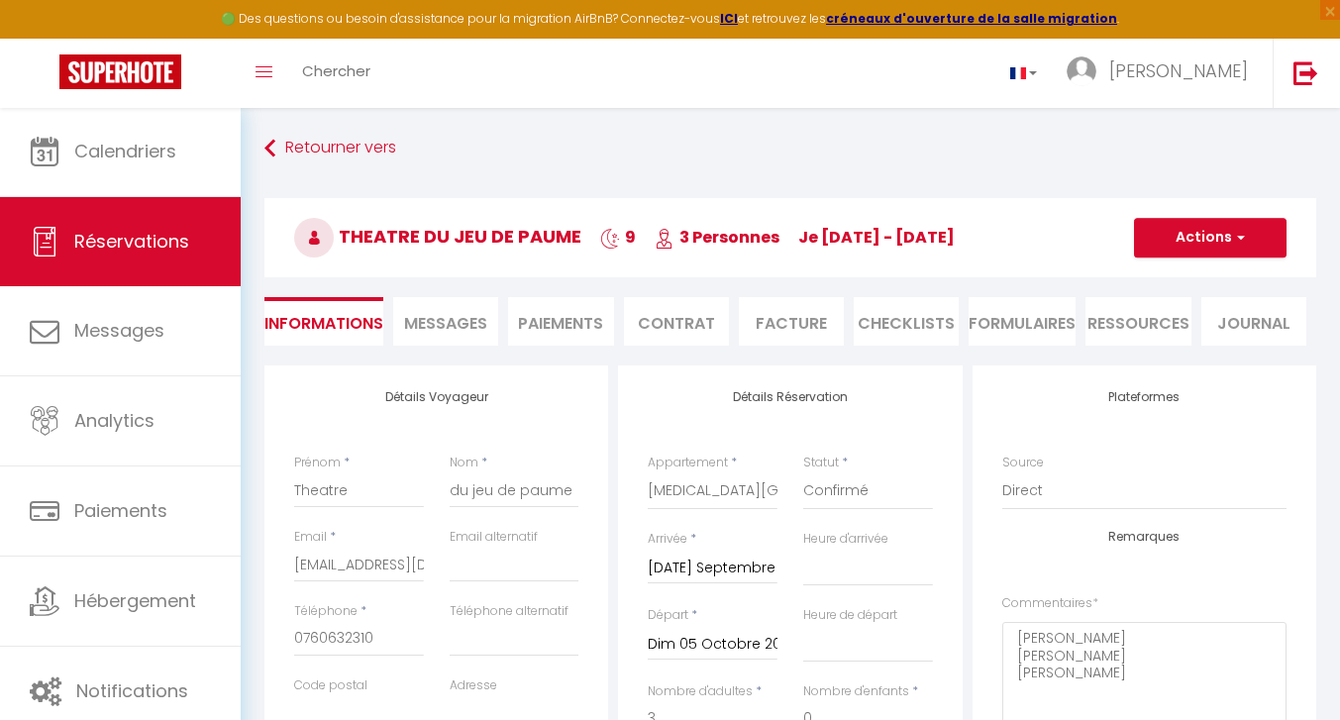
scroll to position [0, 0]
click at [1230, 246] on button "Actions" at bounding box center [1210, 238] width 153 height 40
click at [1175, 279] on link "Enregistrer" at bounding box center [1191, 281] width 157 height 26
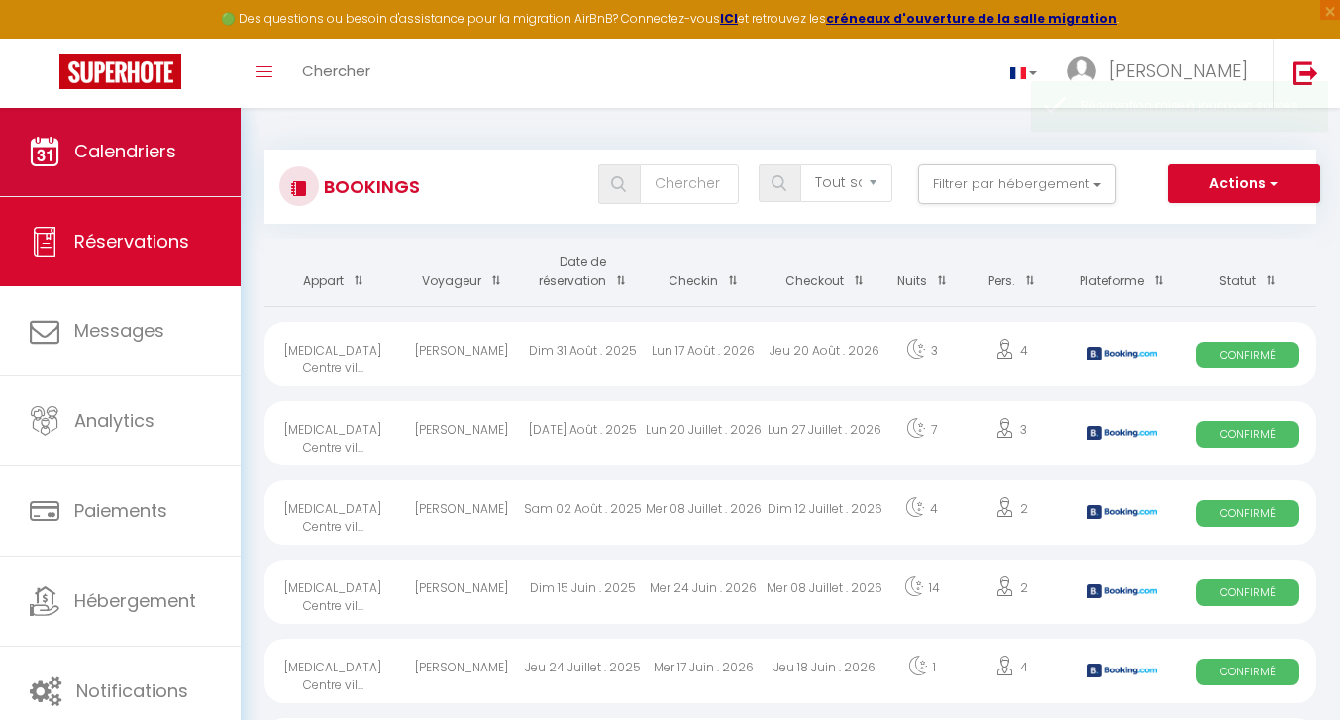
click at [132, 158] on span "Calendriers" at bounding box center [125, 151] width 102 height 25
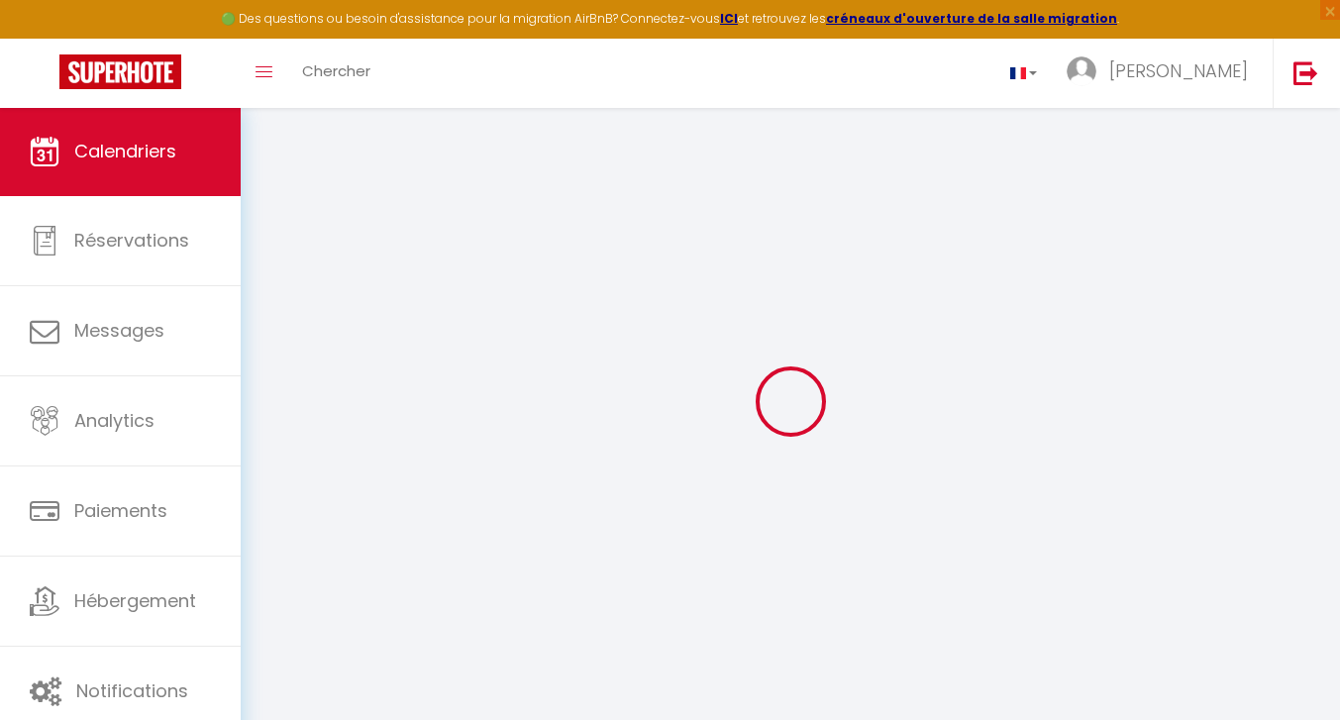
select select
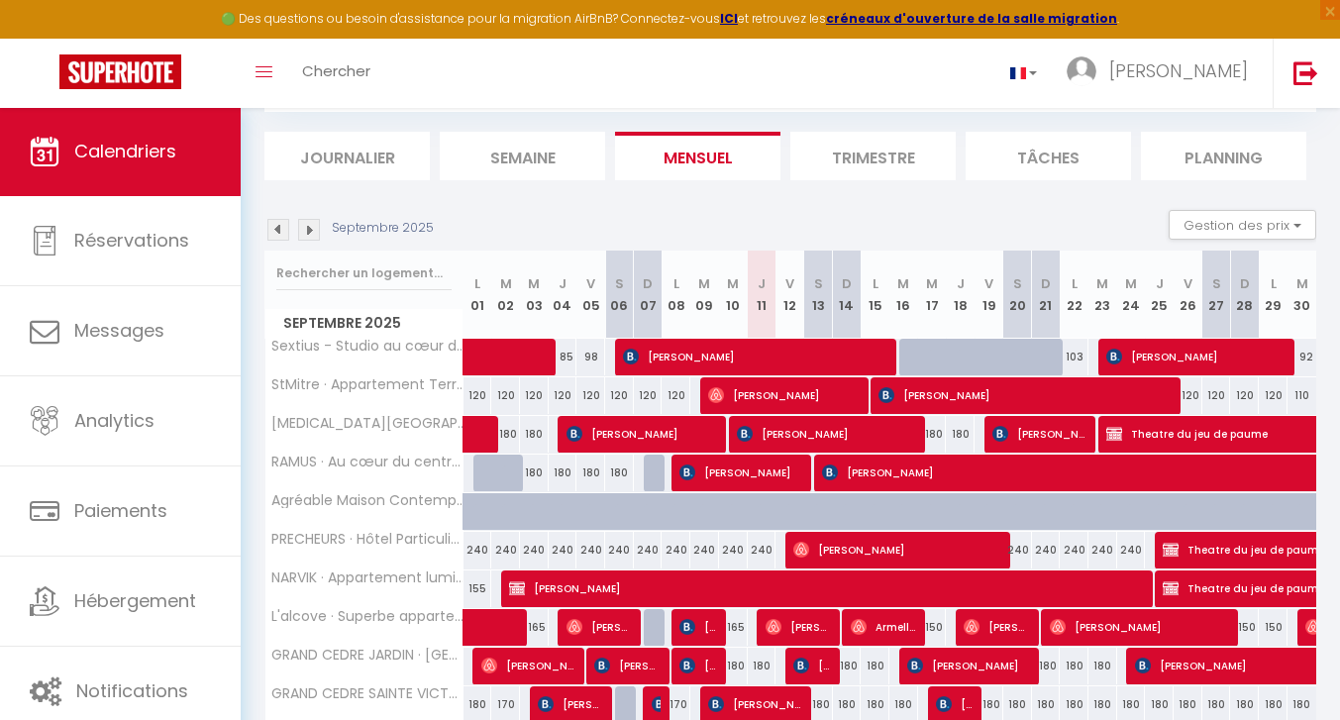
scroll to position [144, 0]
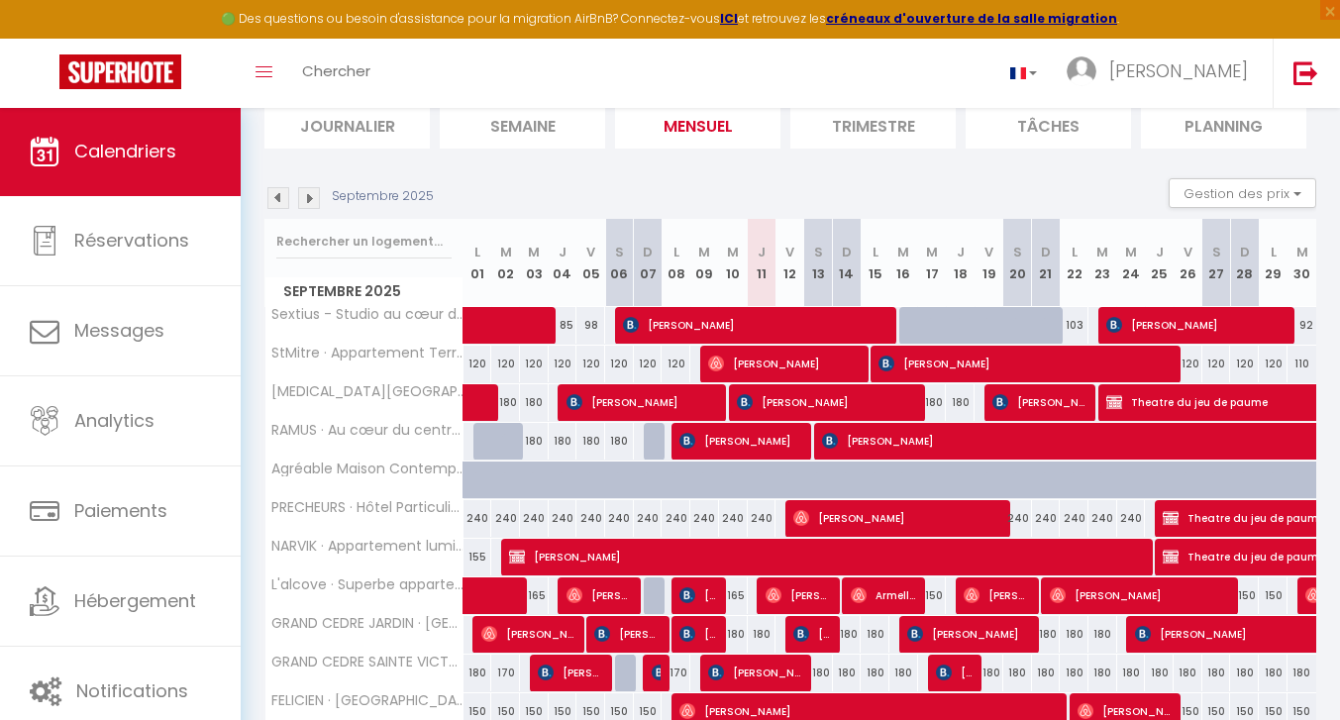
select select "OK"
select select "KO"
select select "0"
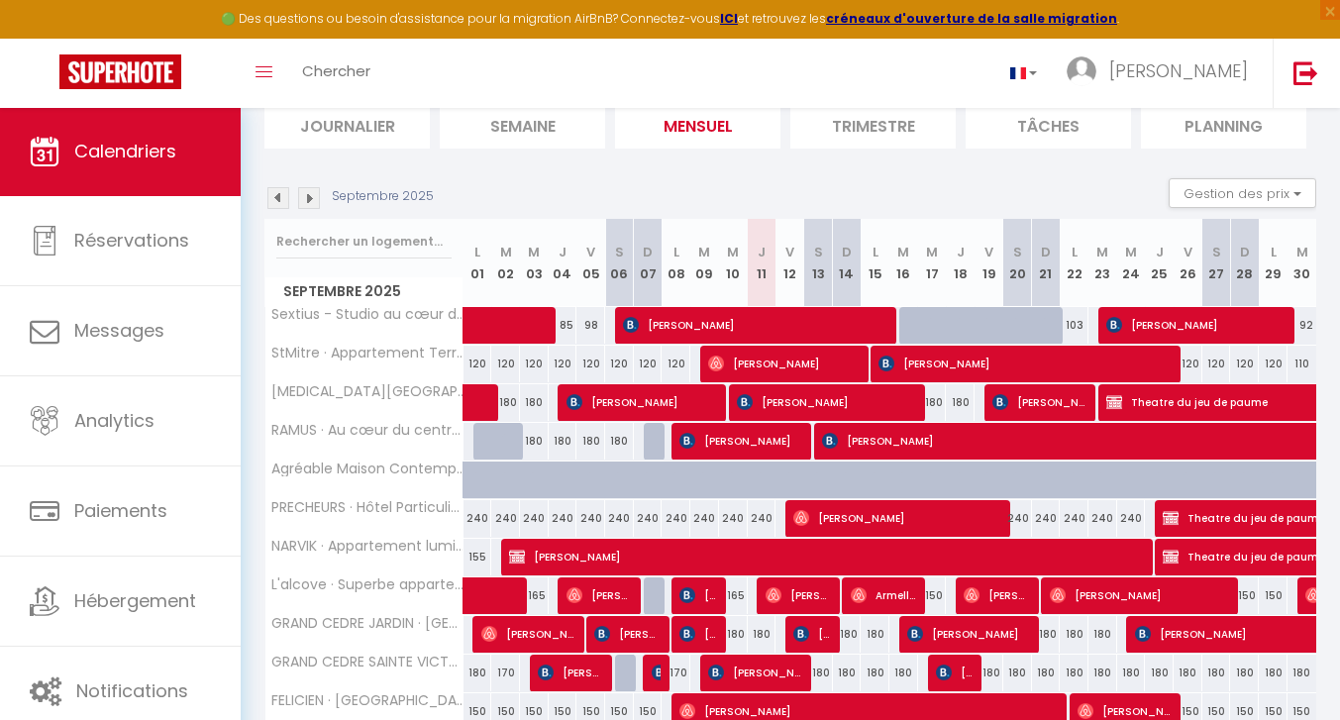
select select "1"
select select
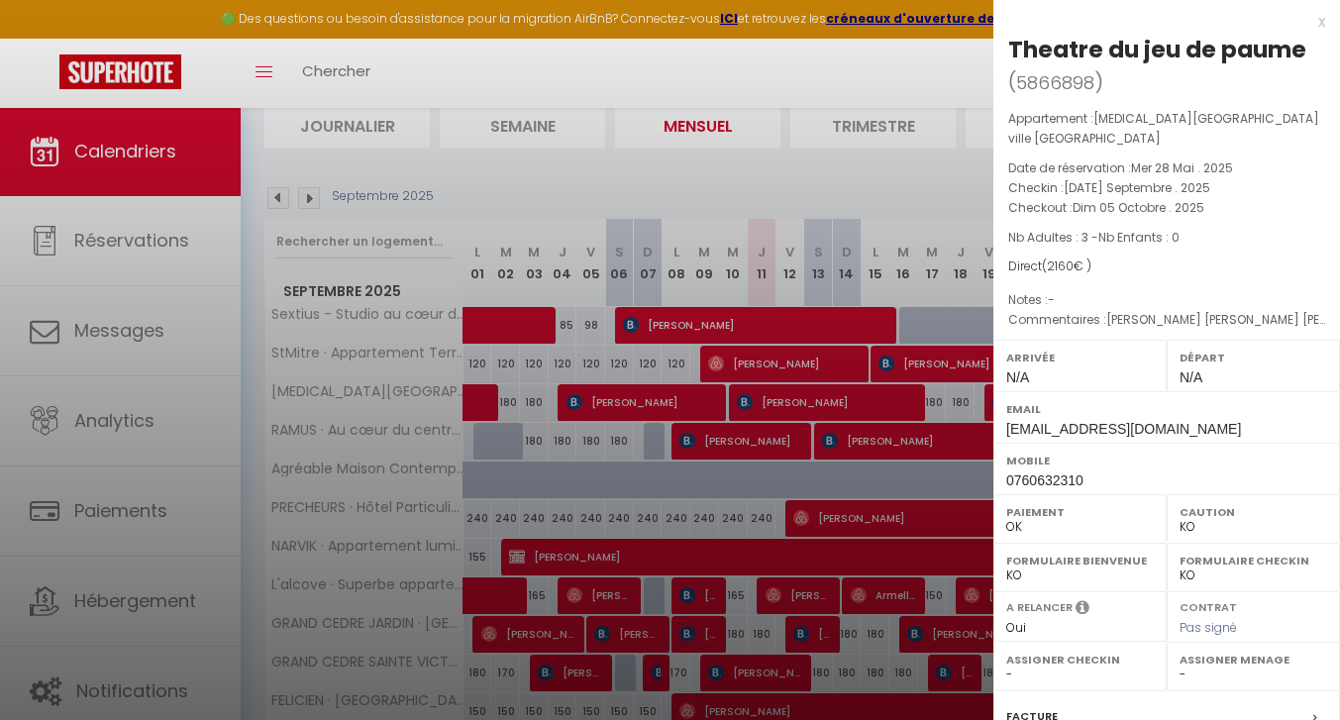
click at [946, 155] on div at bounding box center [670, 360] width 1340 height 720
